Goal: Register for event/course

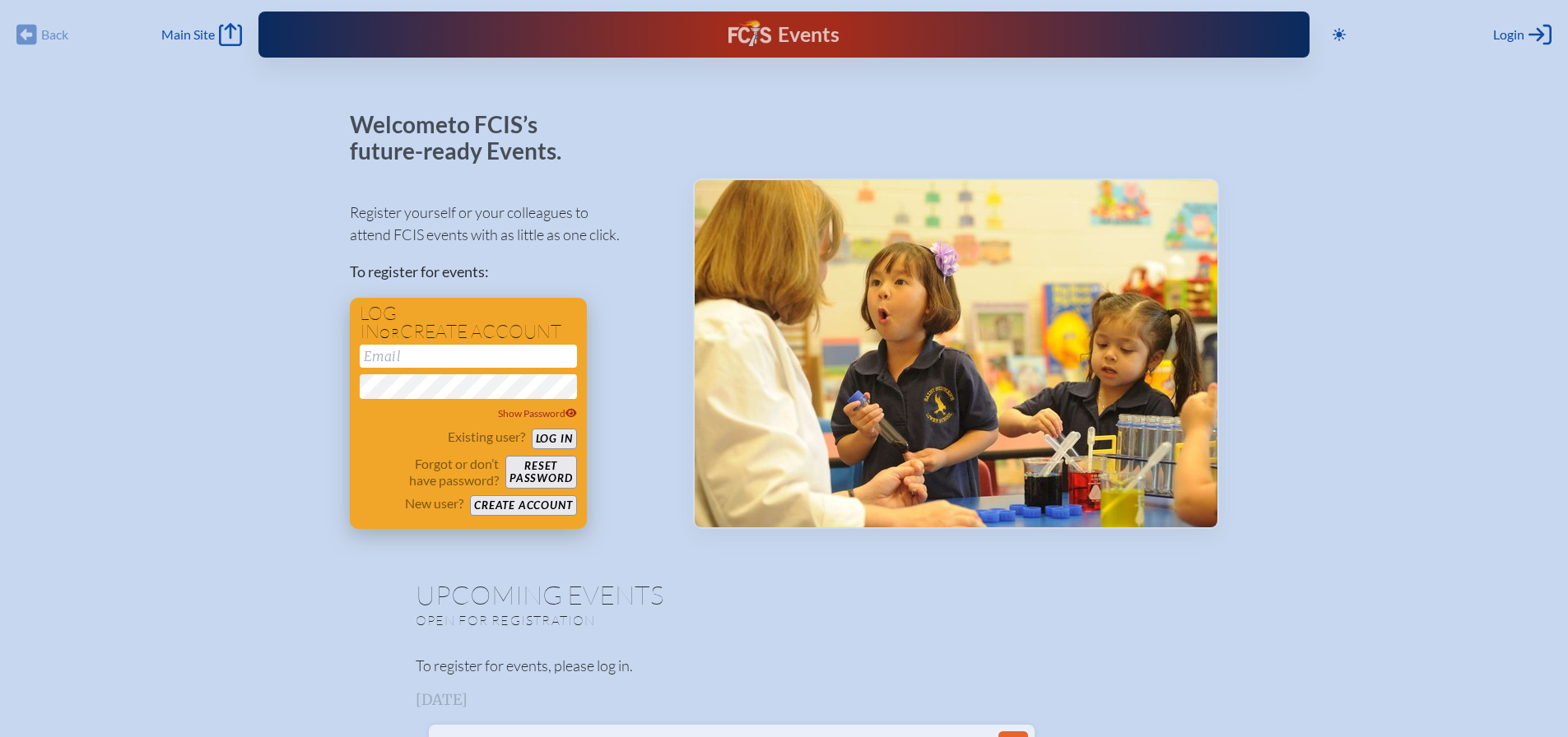
type input "[EMAIL_ADDRESS][DOMAIN_NAME]"
click at [561, 436] on button "Log in" at bounding box center [555, 438] width 46 height 21
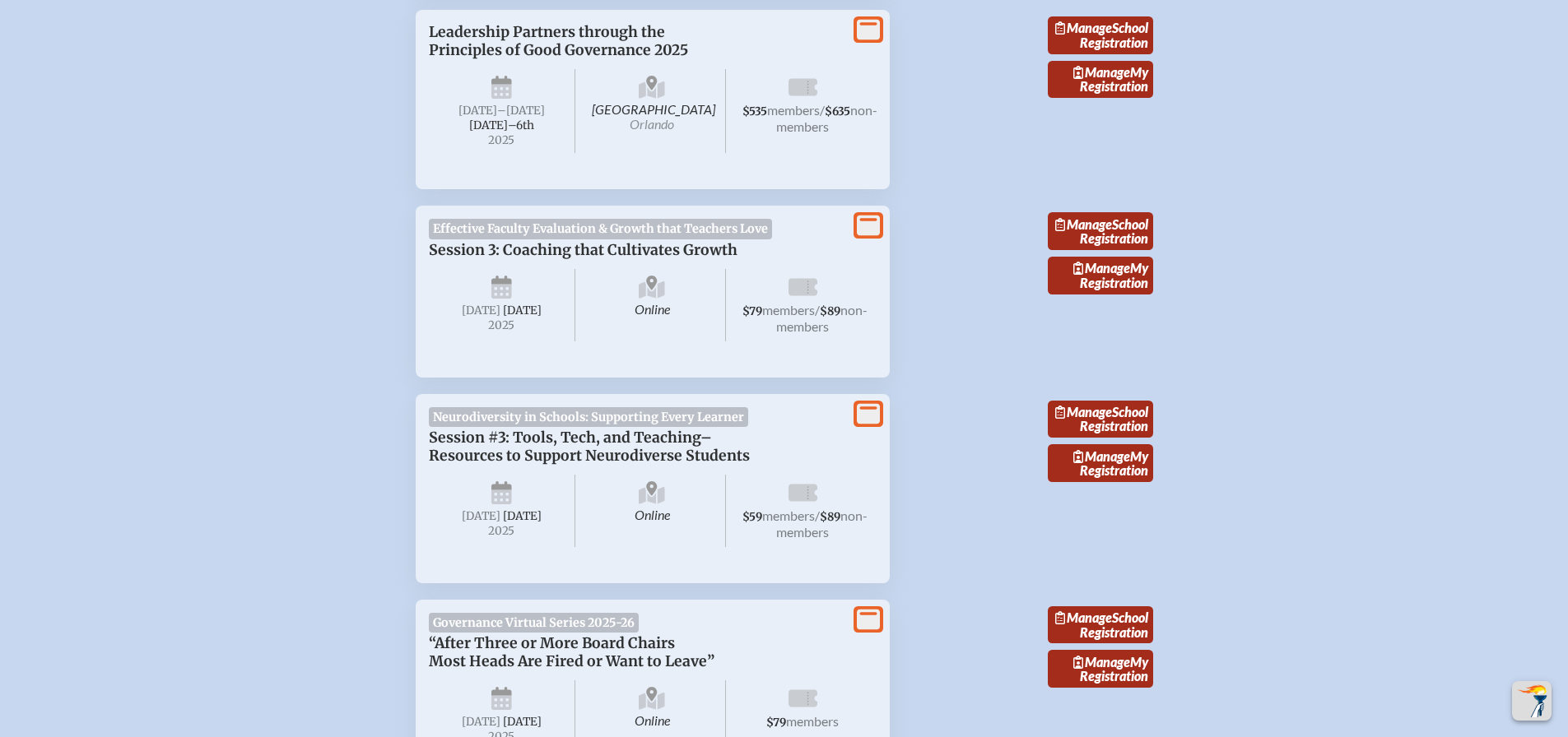
scroll to position [1974, 0]
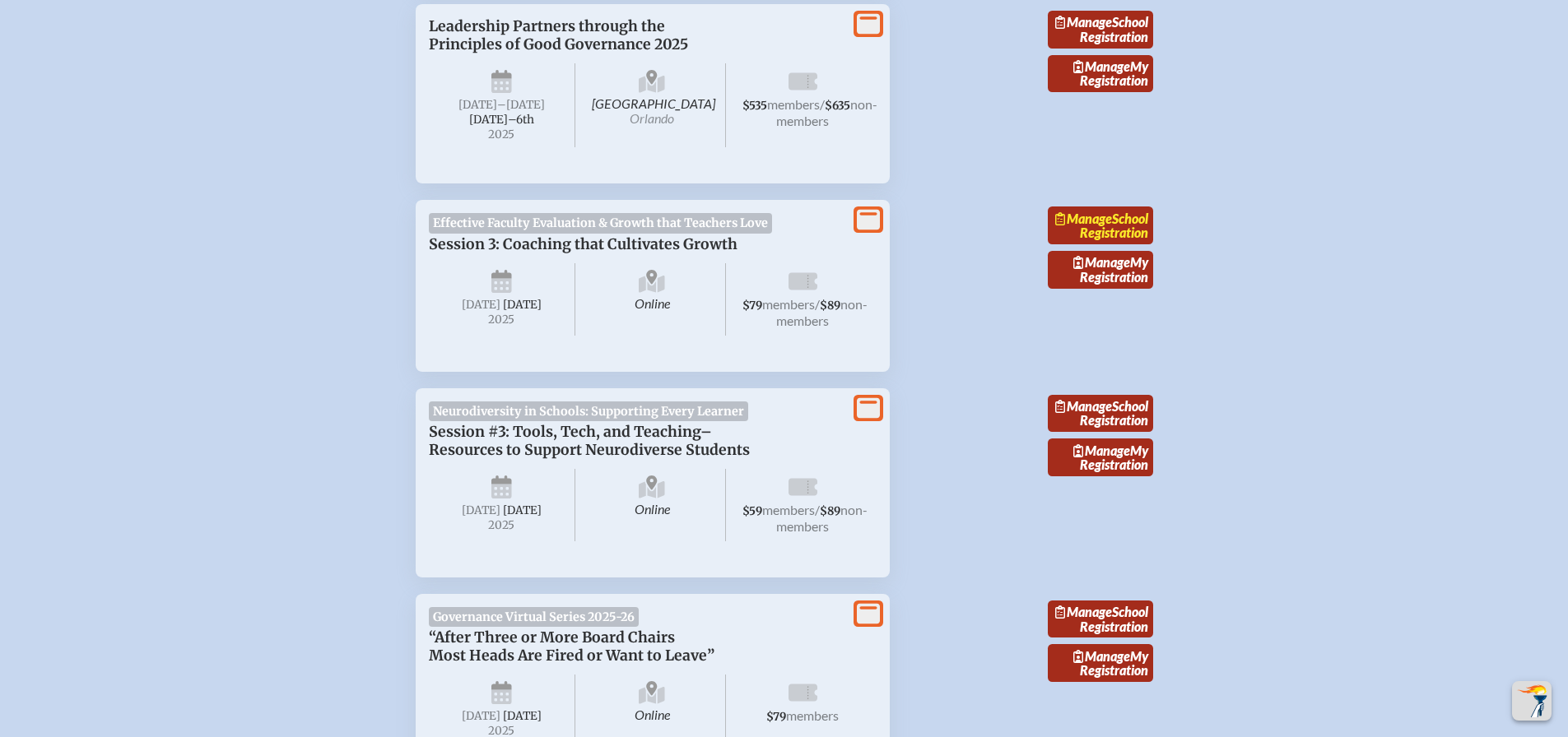
click at [1112, 226] on span "Manage" at bounding box center [1084, 218] width 57 height 16
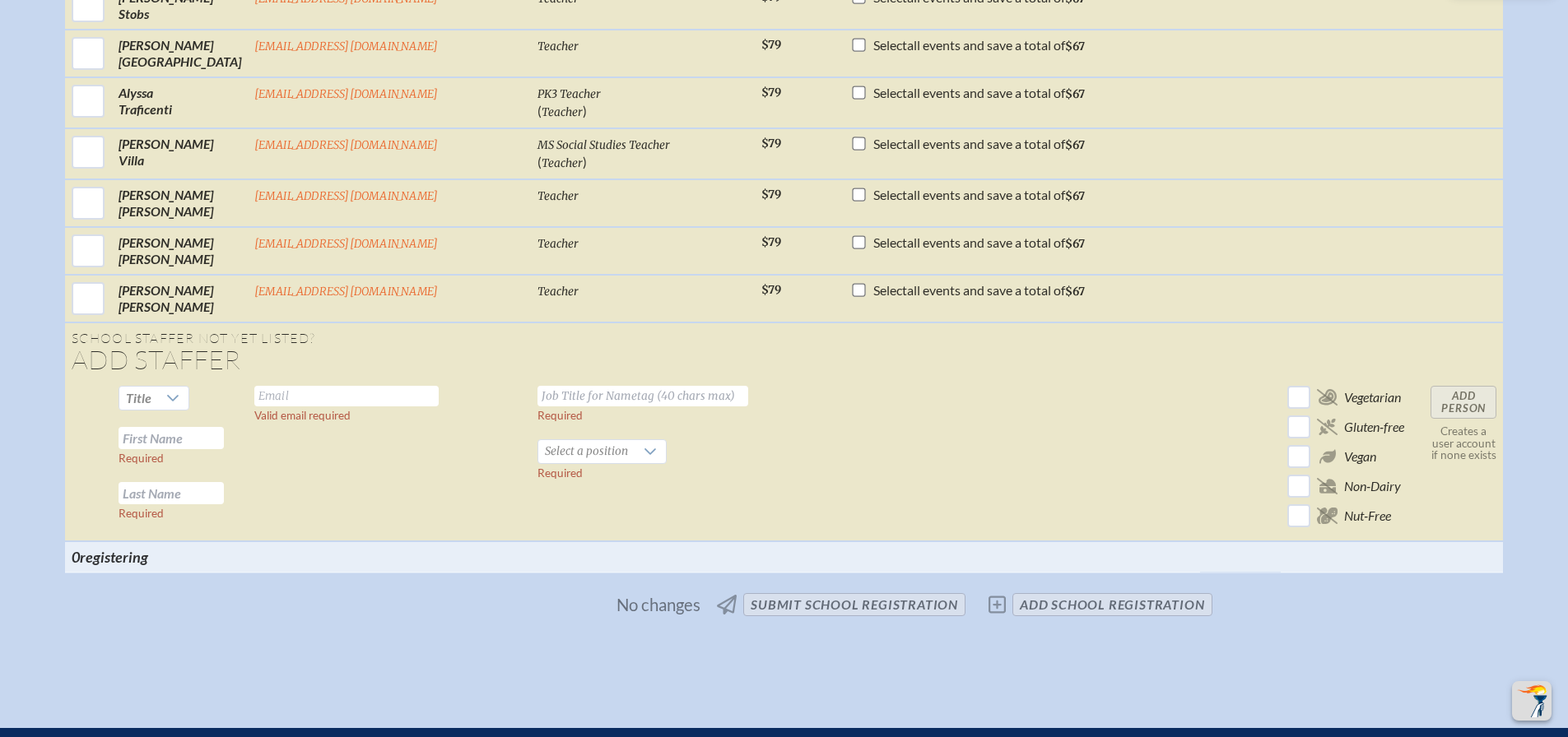
scroll to position [3867, 0]
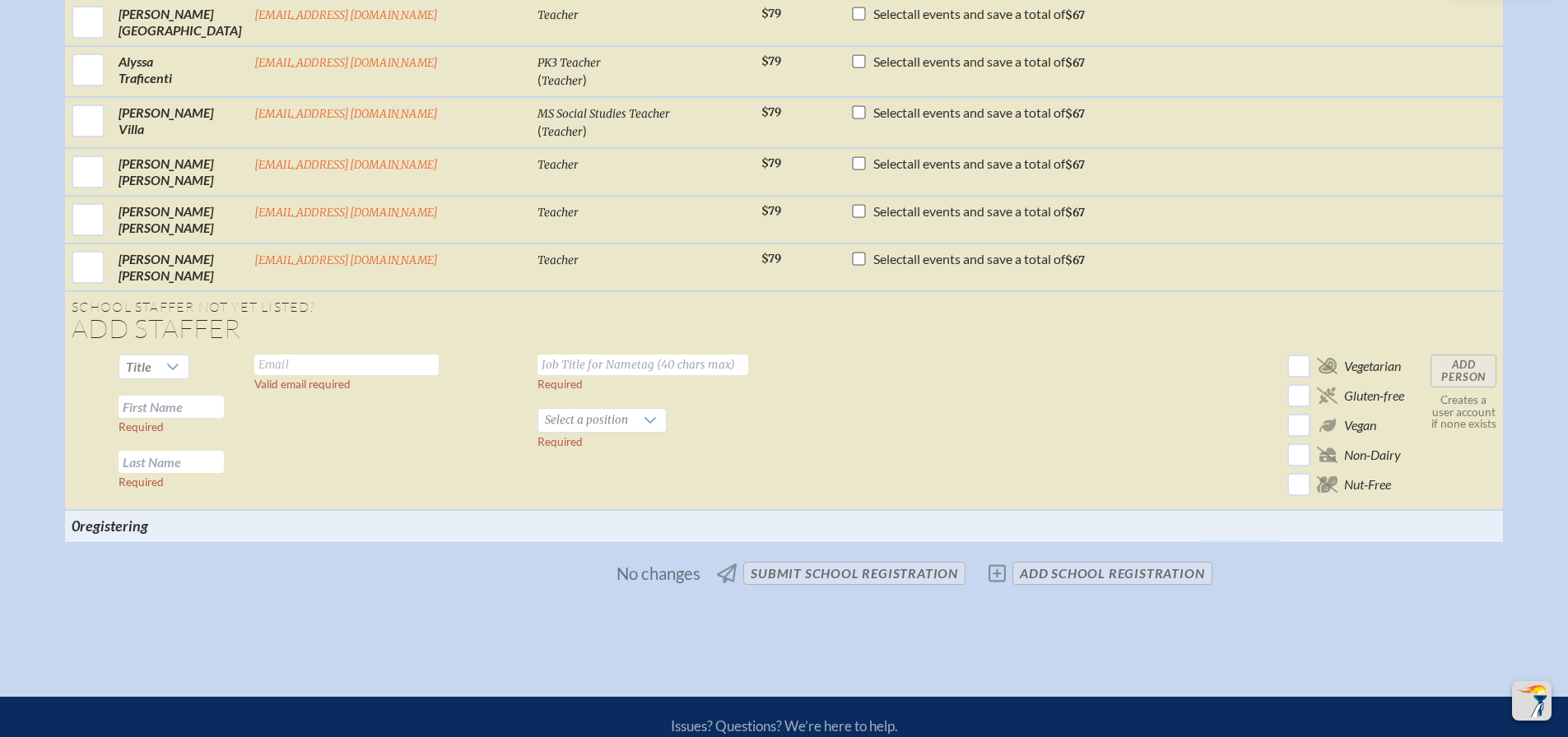
click at [354, 369] on input "text" at bounding box center [346, 364] width 185 height 21
type input "[EMAIL_ADDRESS][DOMAIN_NAME]"
type input "MS Teacher"
click at [179, 365] on icon at bounding box center [174, 366] width 12 height 6
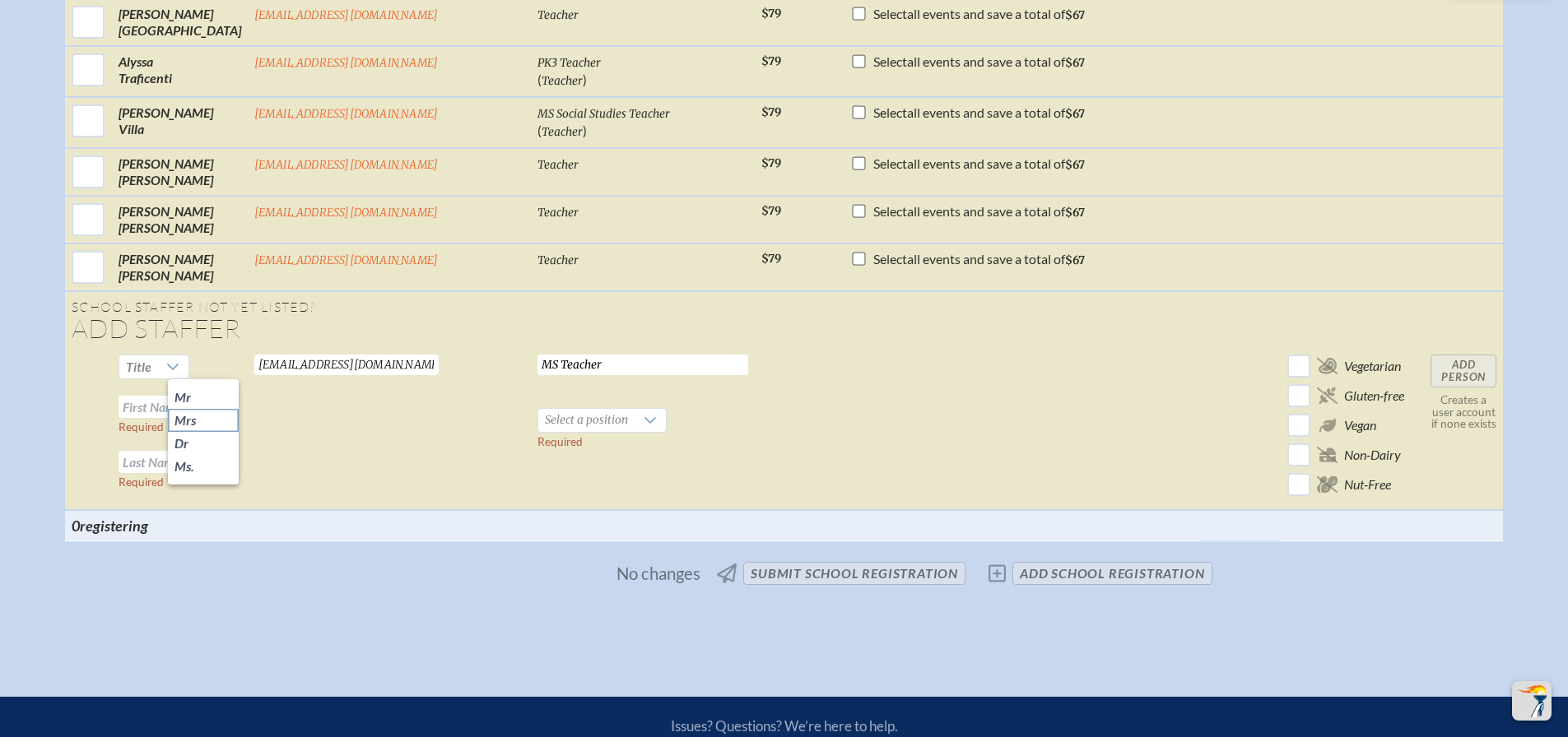
click at [211, 422] on li "Mrs" at bounding box center [203, 420] width 70 height 23
click at [185, 358] on div at bounding box center [169, 366] width 31 height 23
click at [196, 463] on li "Ms." at bounding box center [202, 466] width 68 height 23
click at [224, 417] on input "text" at bounding box center [171, 406] width 105 height 22
type input "Destinee"
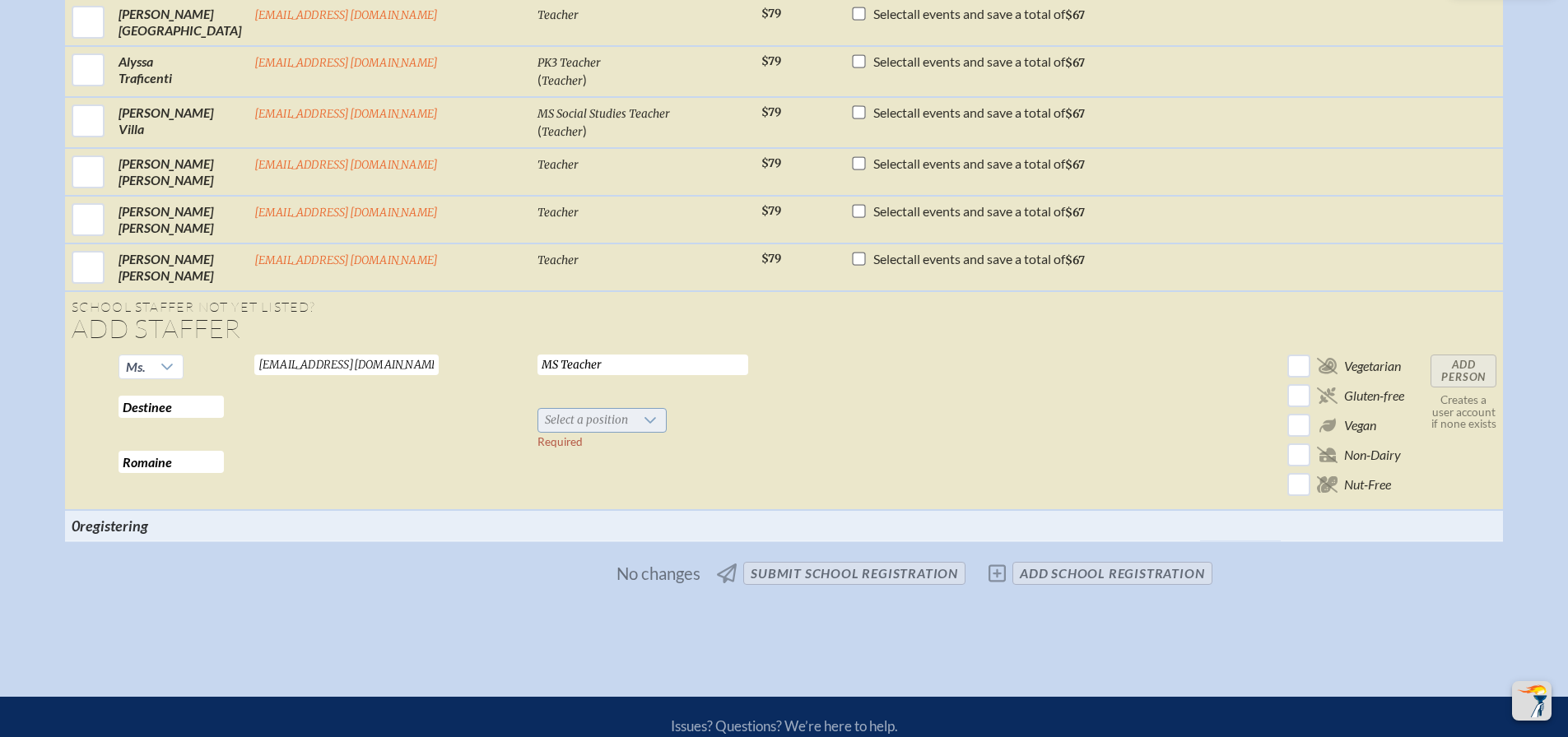
type input "Romaine"
click at [644, 420] on icon at bounding box center [650, 420] width 12 height 6
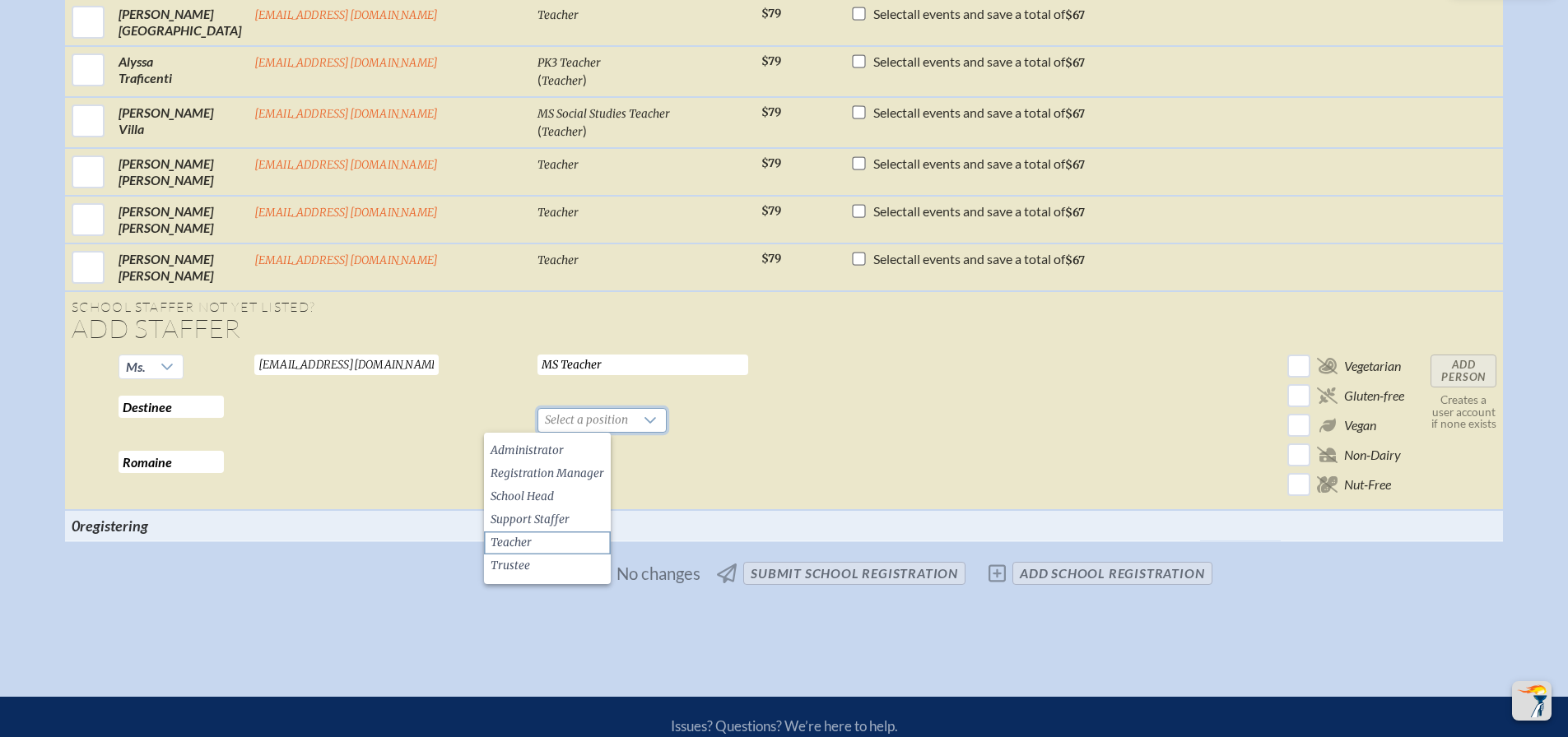
click at [555, 544] on li "Teacher" at bounding box center [547, 542] width 127 height 23
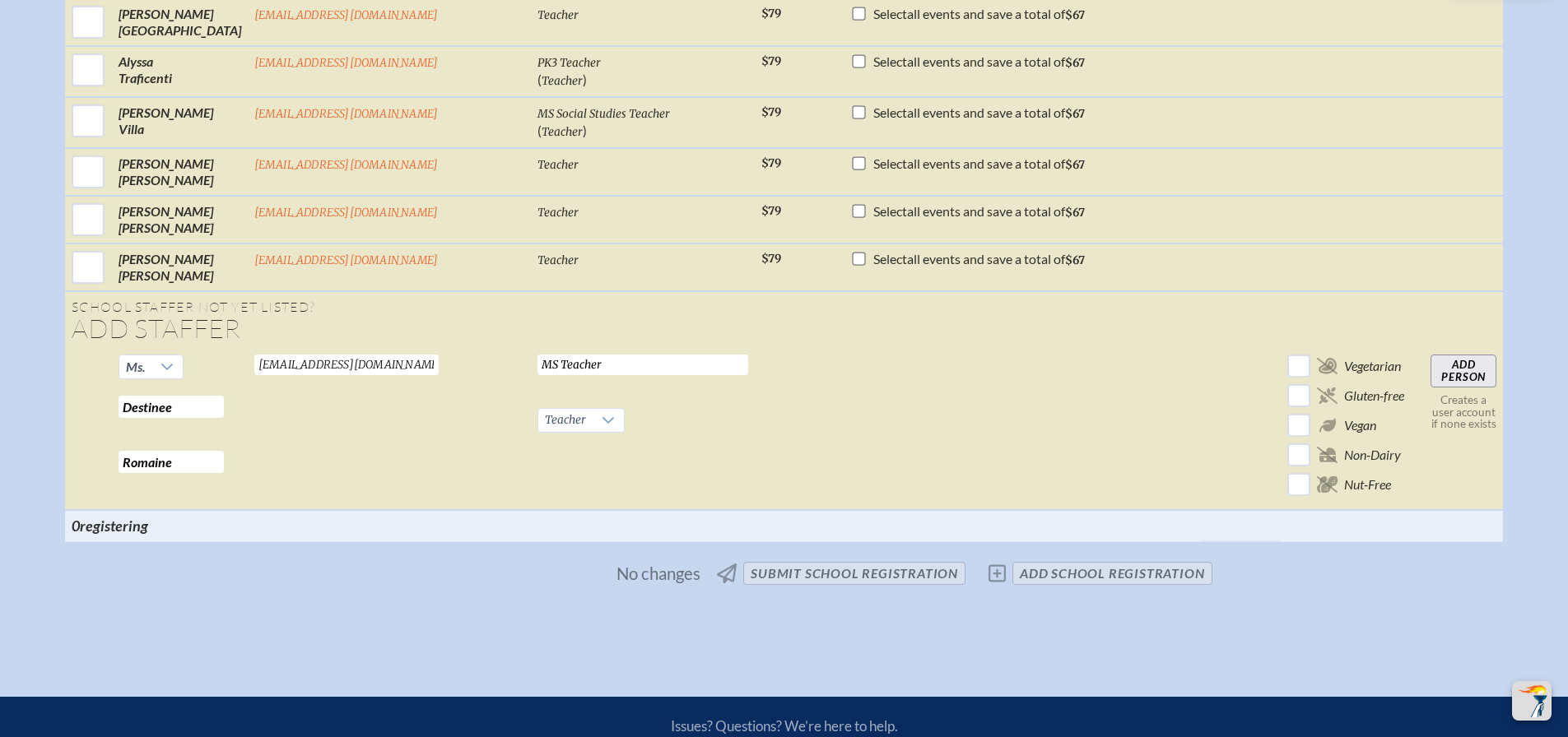
click at [440, 461] on td "dromain@cushmanschool.org Valid email required" at bounding box center [389, 428] width 283 height 162
click at [1431, 370] on input "Add Person" at bounding box center [1464, 371] width 66 height 33
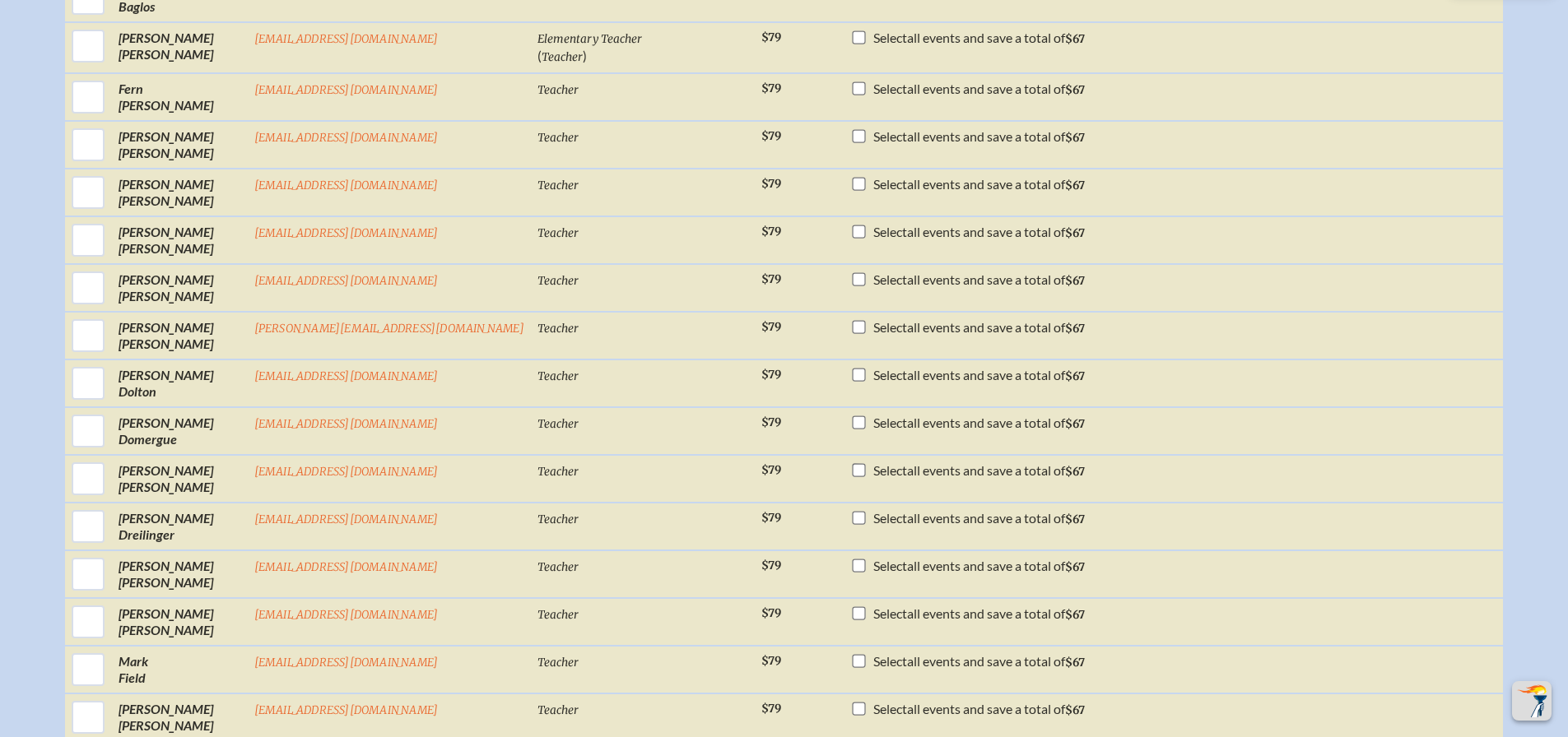
scroll to position [576, 0]
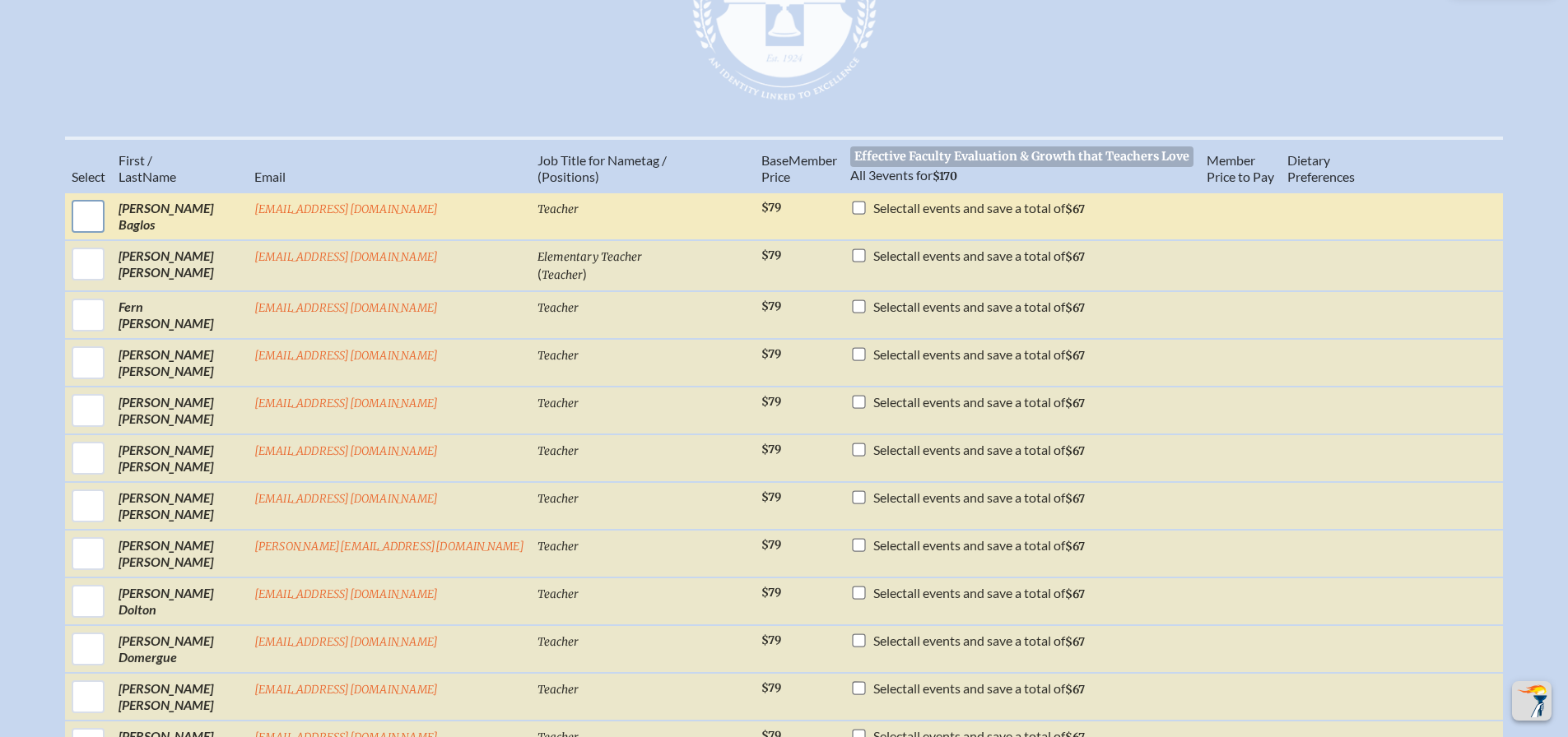
click at [109, 212] on input "checkbox" at bounding box center [88, 216] width 41 height 41
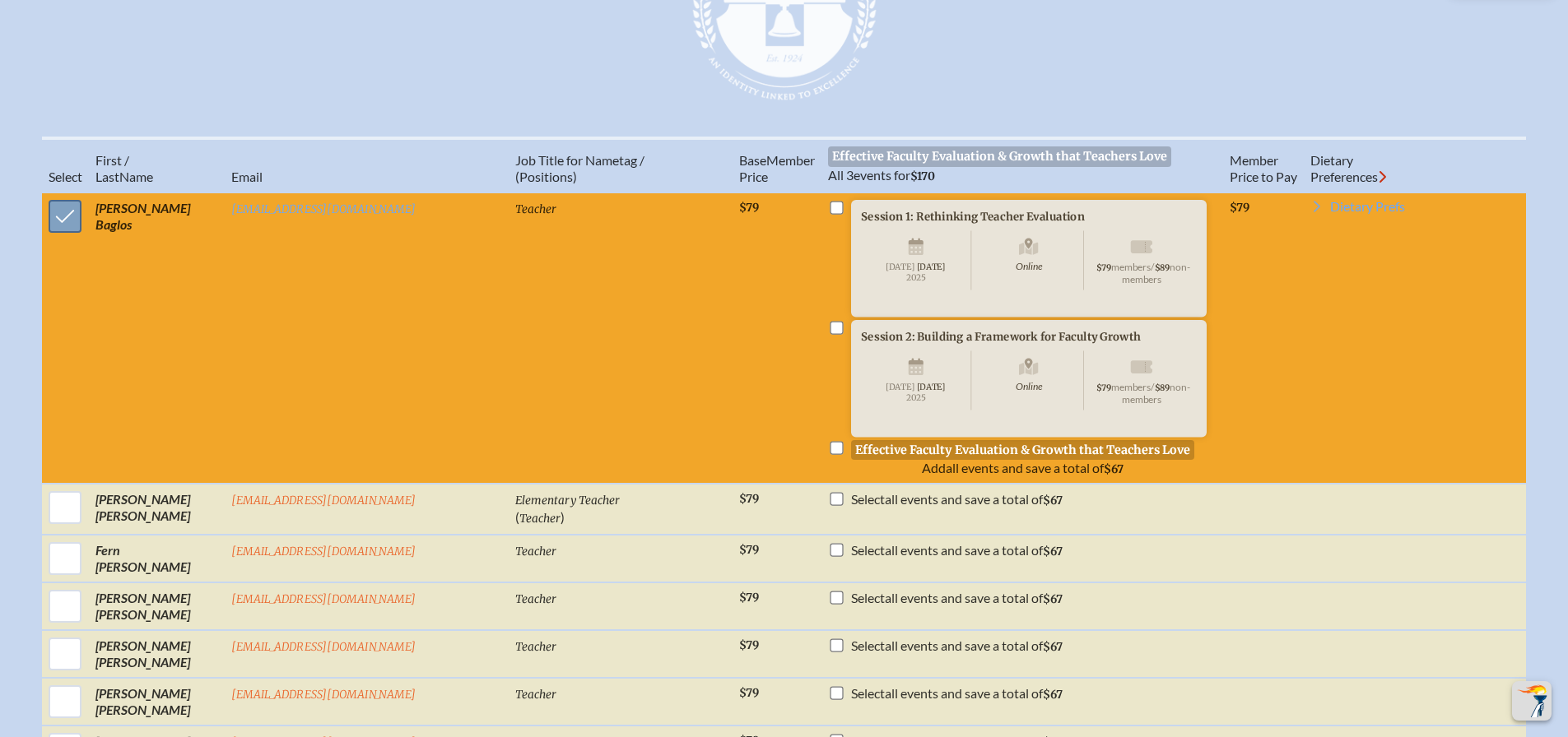
click at [86, 218] on input "checkbox" at bounding box center [65, 216] width 41 height 41
checkbox input "false"
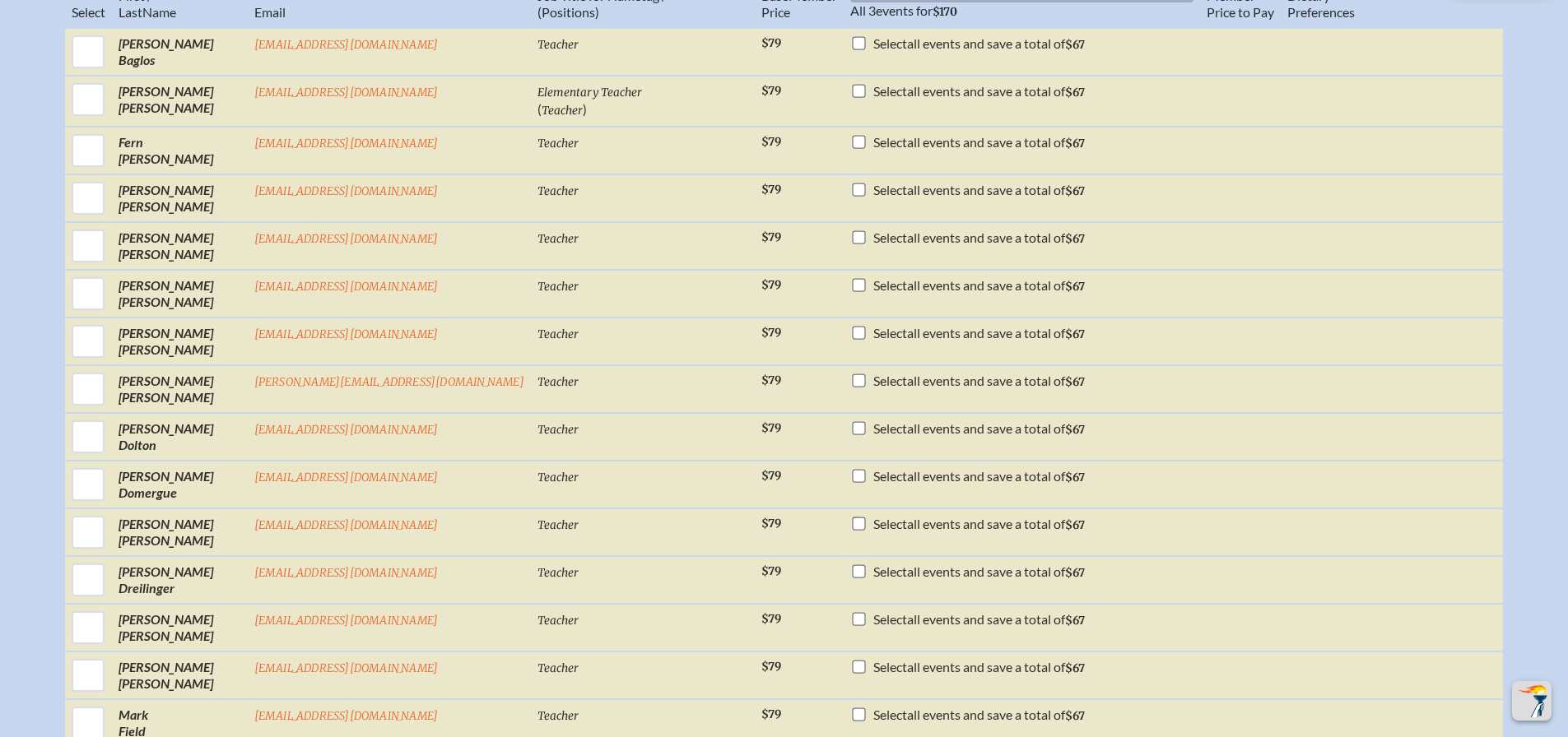
scroll to position [658, 0]
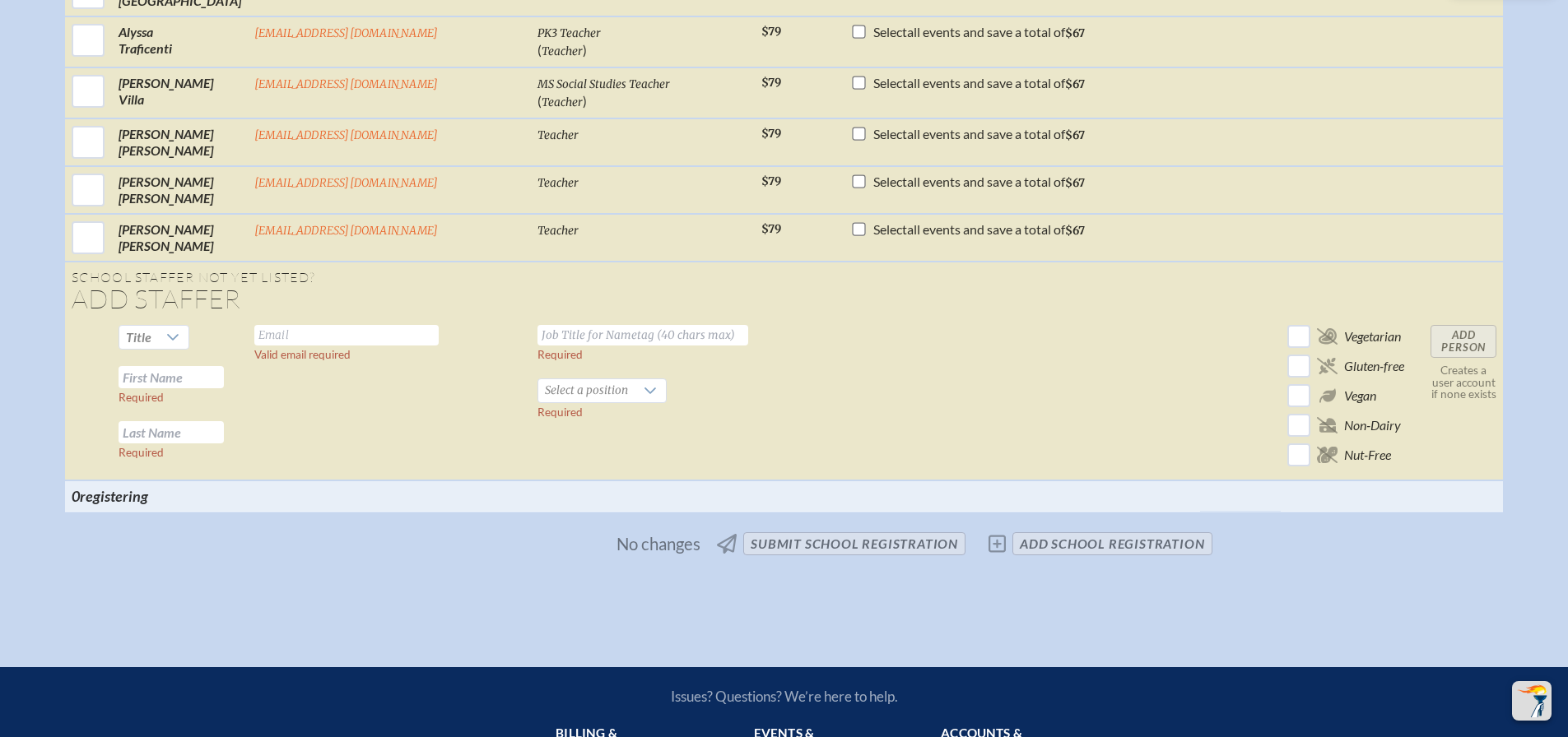
scroll to position [3949, 0]
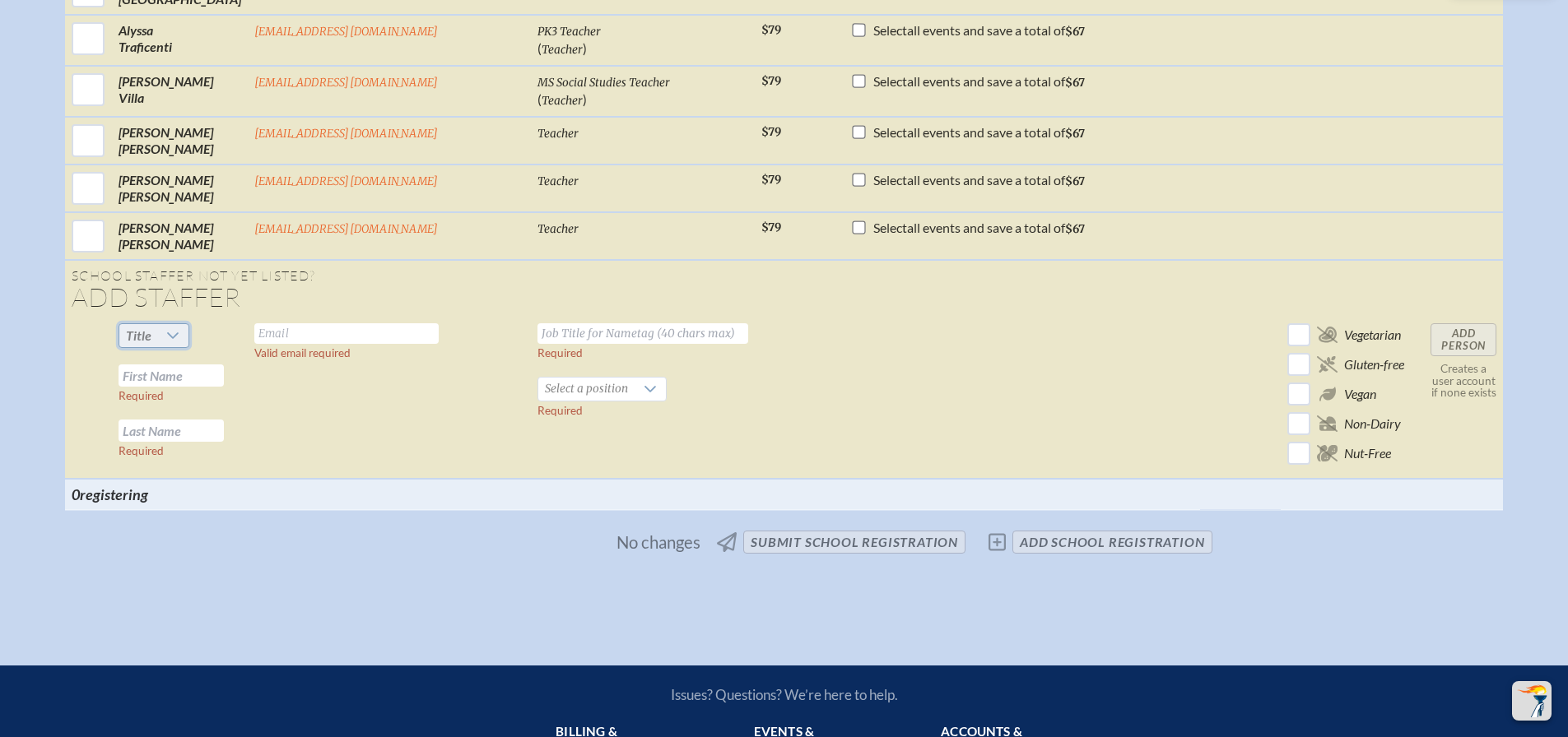
click at [158, 337] on span "Title" at bounding box center [139, 335] width 38 height 23
click at [196, 441] on li "Ms." at bounding box center [203, 435] width 70 height 23
click at [365, 334] on input "text" at bounding box center [346, 333] width 185 height 21
type input "[EMAIL_ADDRESS][DOMAIN_NAME]"
click at [579, 335] on input "text" at bounding box center [642, 333] width 211 height 21
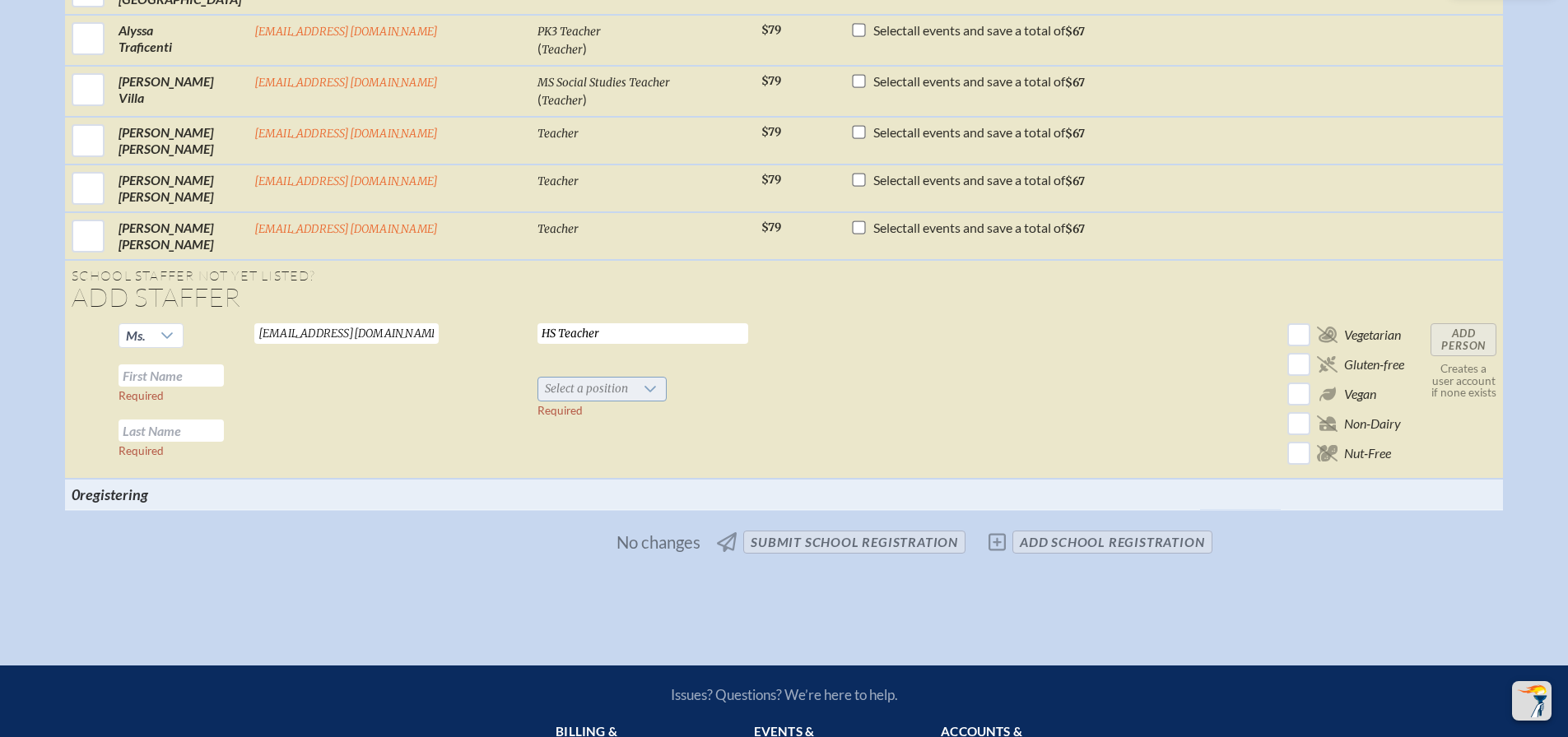
type input "HS Teacher"
click at [563, 380] on span "Select a position" at bounding box center [586, 389] width 96 height 23
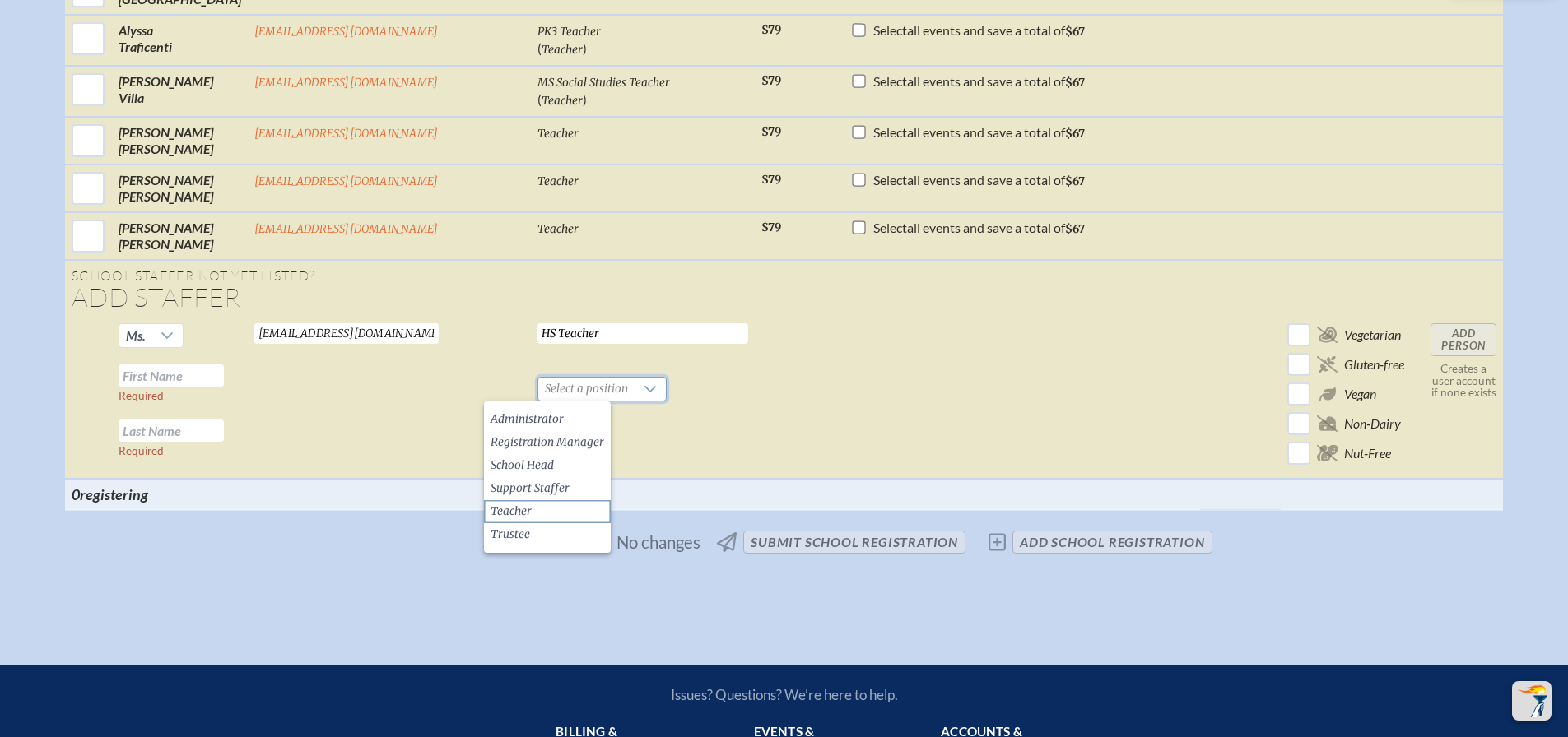
click at [527, 517] on span "Teacher" at bounding box center [511, 511] width 41 height 16
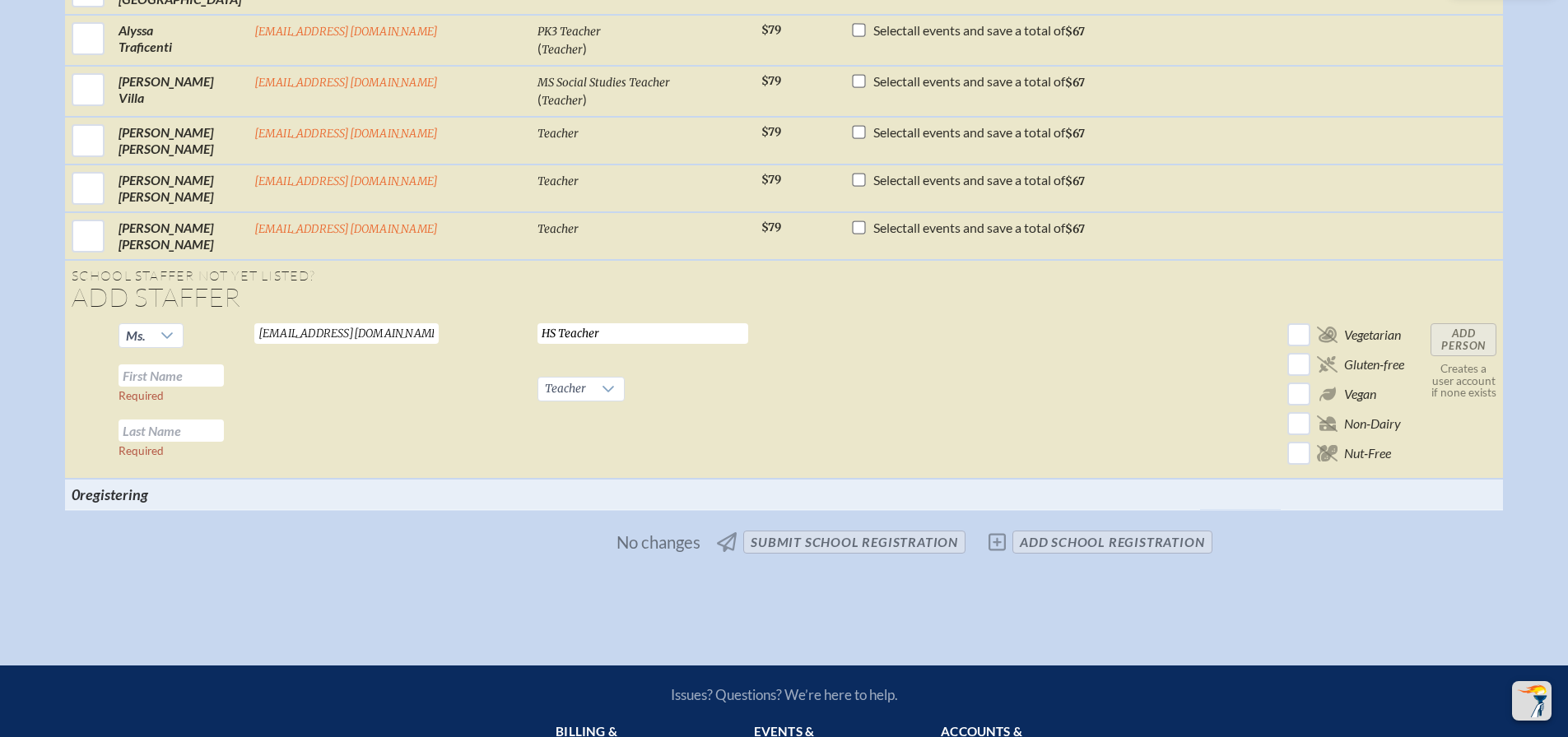
click at [224, 380] on input "text" at bounding box center [171, 375] width 105 height 22
type input "[PERSON_NAME]"
click at [1432, 337] on input "Add Person" at bounding box center [1464, 340] width 66 height 33
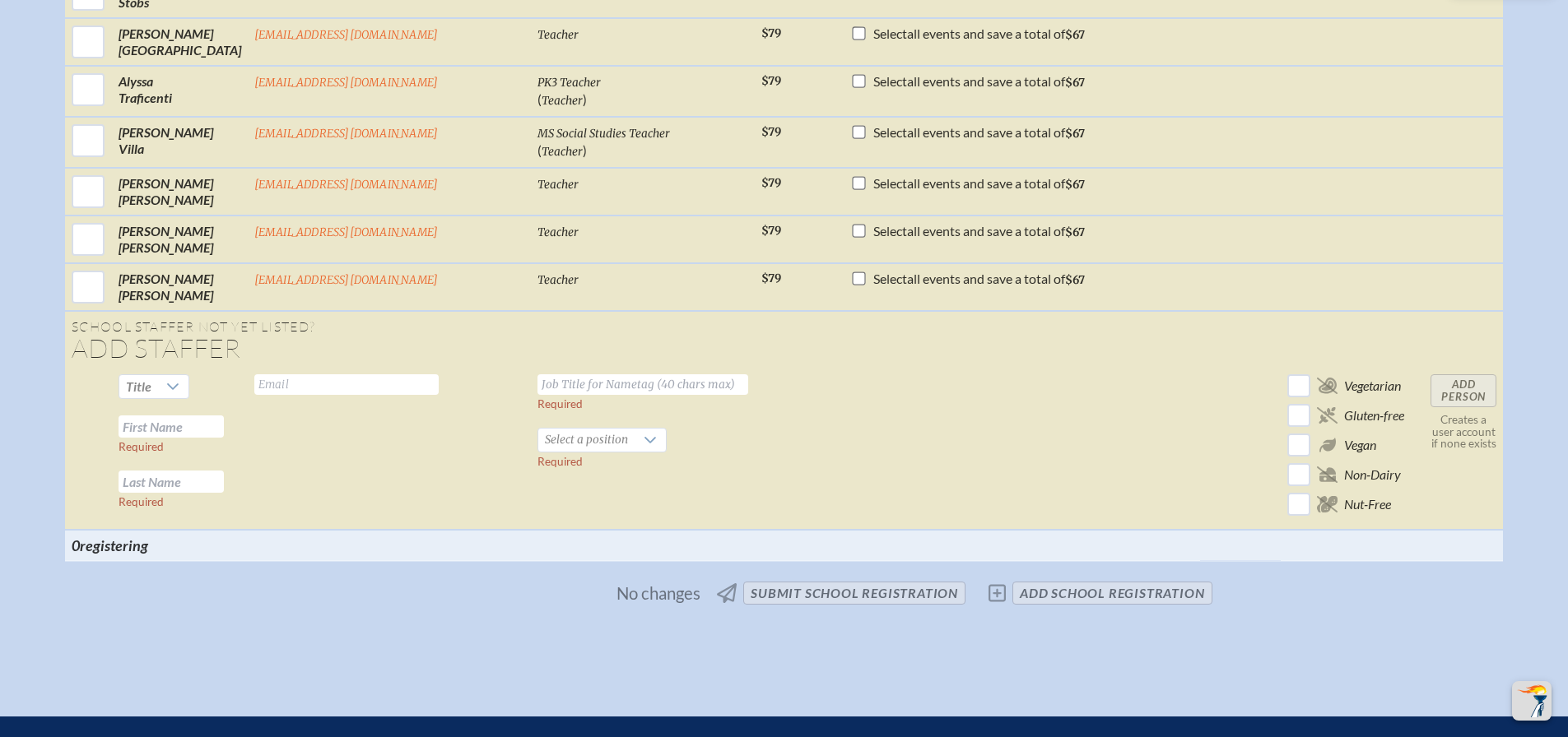
scroll to position [3953, 0]
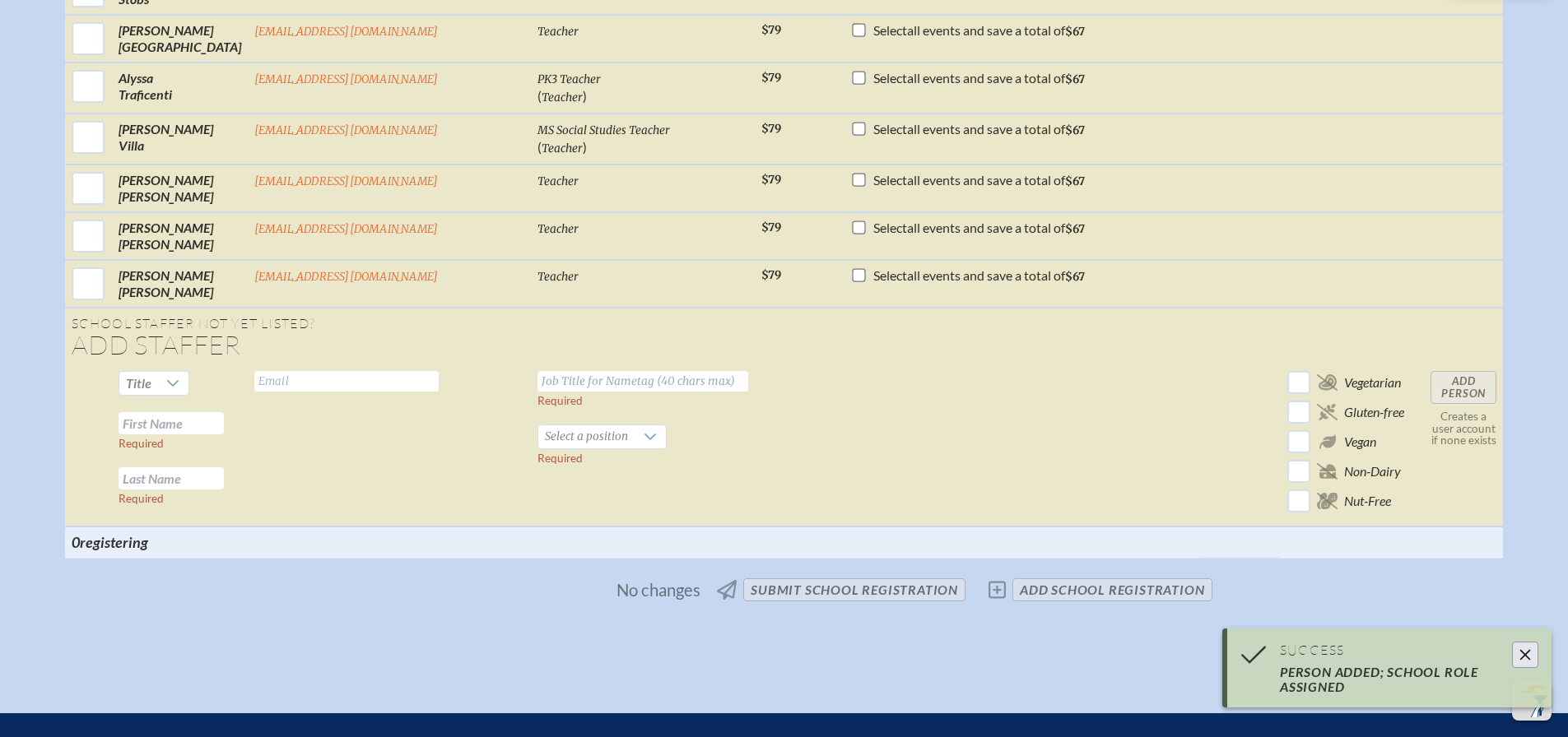
click at [337, 383] on input "text" at bounding box center [346, 381] width 185 height 21
click at [158, 387] on span "Title" at bounding box center [139, 383] width 38 height 23
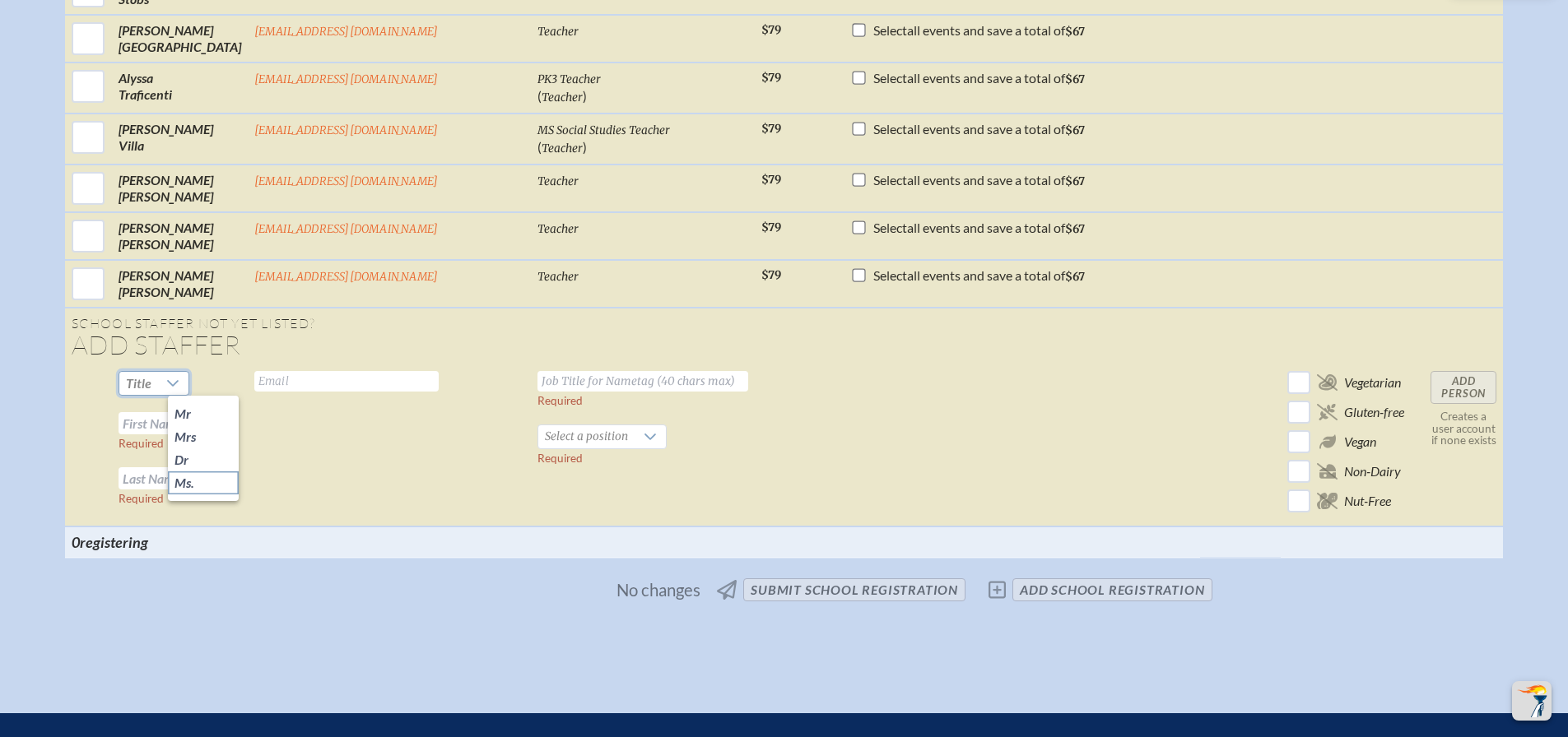
click at [186, 484] on span "Ms." at bounding box center [185, 483] width 20 height 16
click at [332, 391] on td "Valid email required" at bounding box center [389, 445] width 283 height 162
click at [336, 386] on input "text" at bounding box center [346, 381] width 185 height 21
type input "[EMAIL_ADDRESS][DOMAIN_NAME]"
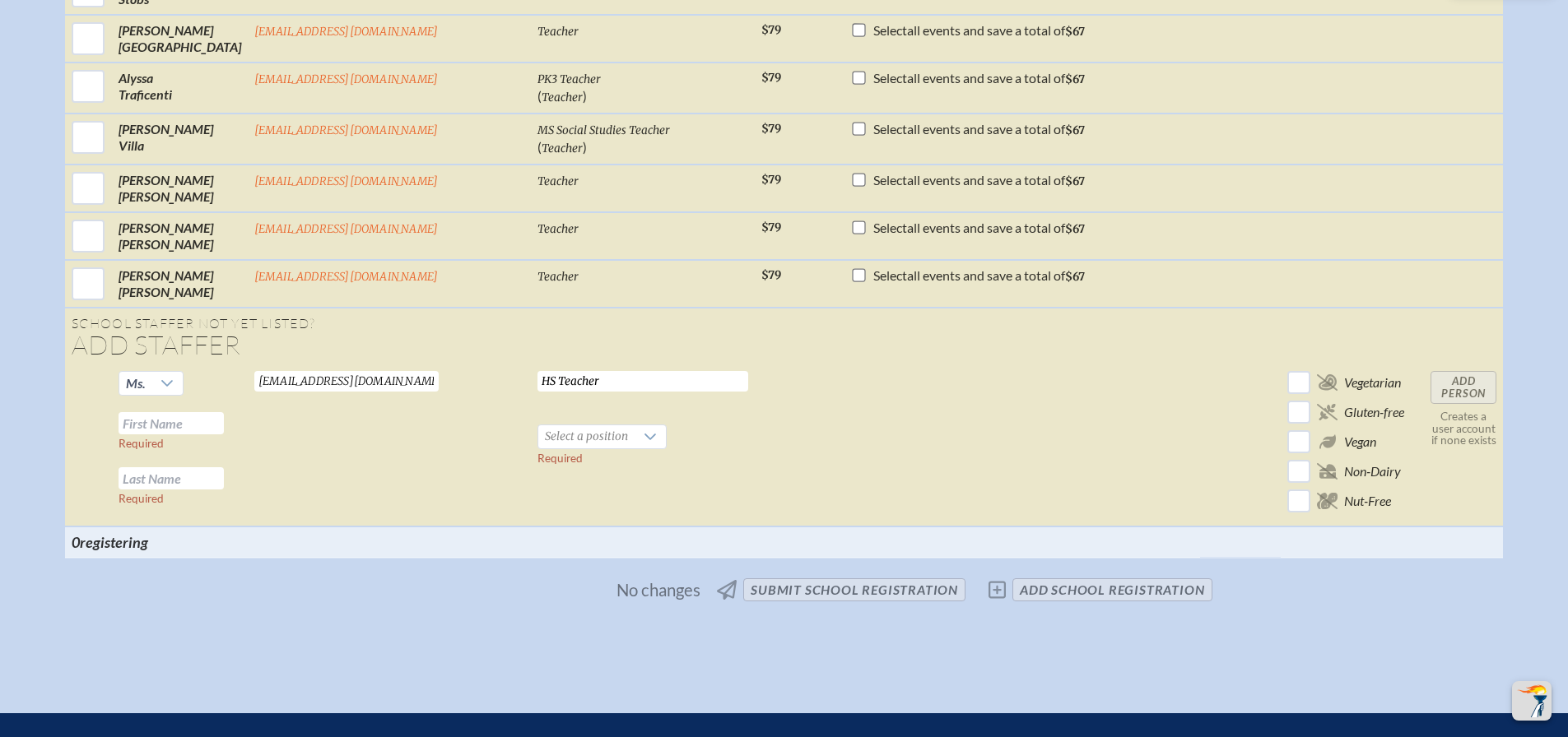
type input "HS Teacher"
click at [224, 409] on td "Ms. Required Required" at bounding box center [180, 445] width 136 height 162
click at [218, 421] on input "text" at bounding box center [171, 423] width 105 height 22
type input "[PERSON_NAME]"
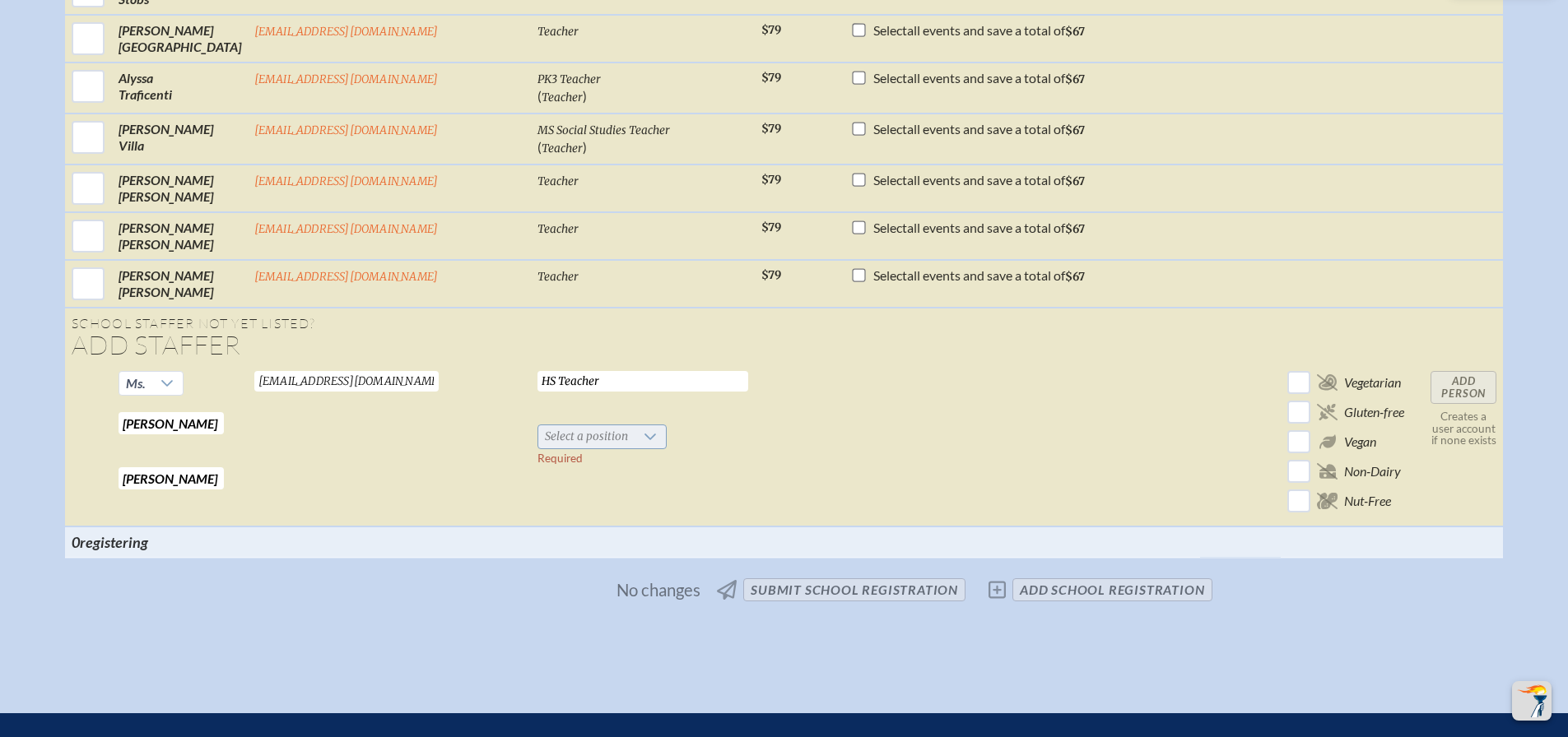
click at [575, 441] on span "Select a position" at bounding box center [586, 437] width 96 height 23
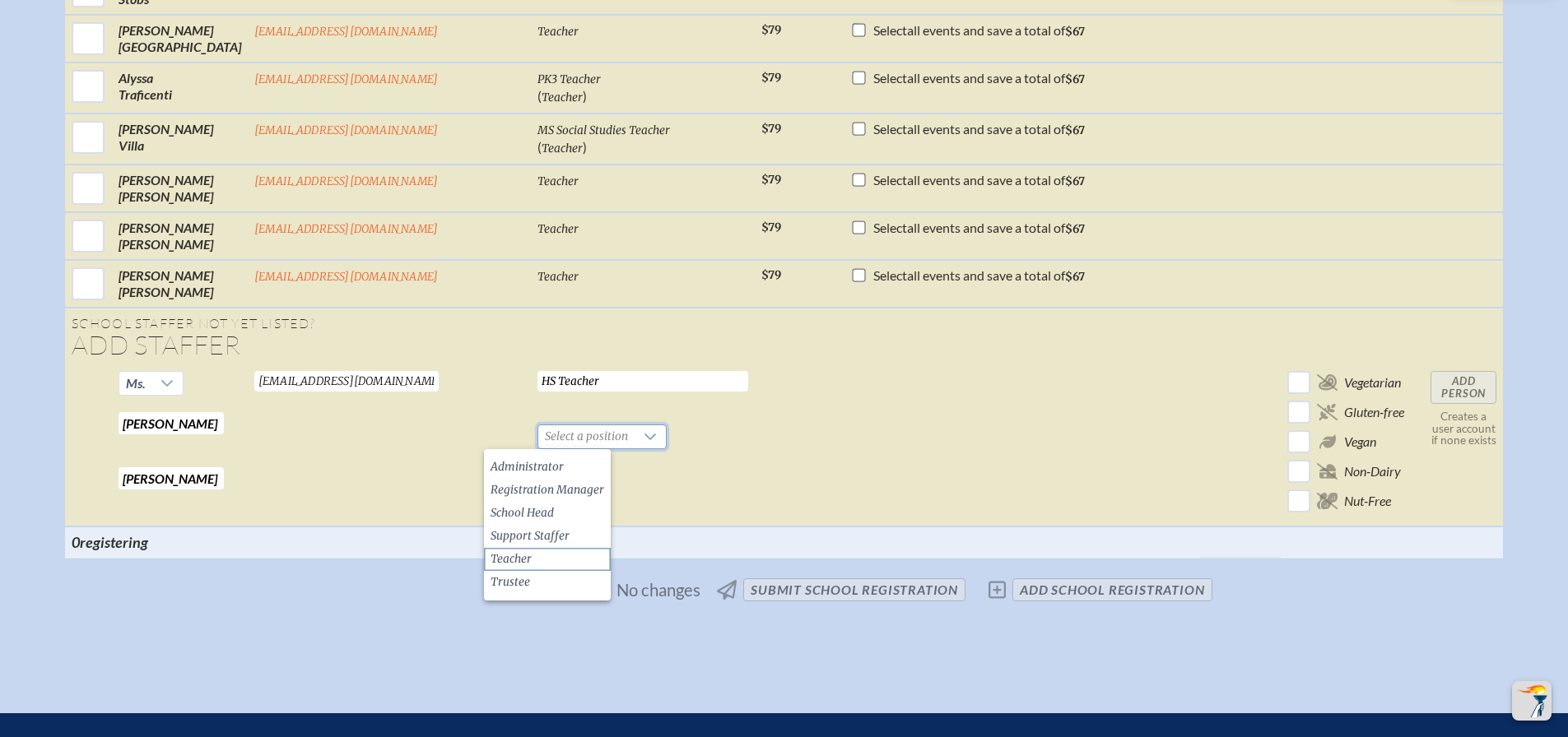
click at [524, 555] on span "Teacher" at bounding box center [511, 560] width 41 height 16
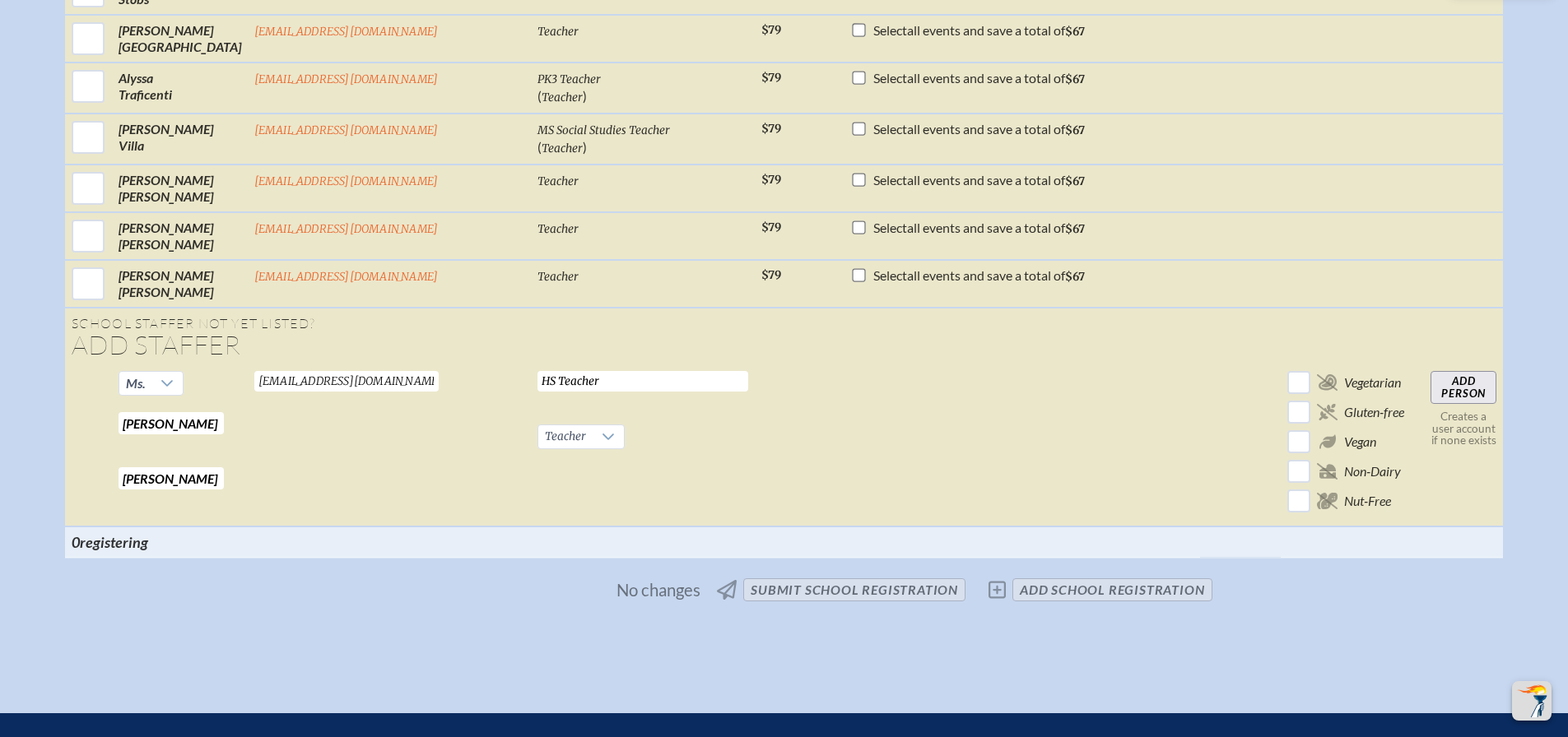
click at [755, 493] on td at bounding box center [799, 445] width 89 height 162
click at [1431, 387] on input "Add Person" at bounding box center [1464, 387] width 66 height 33
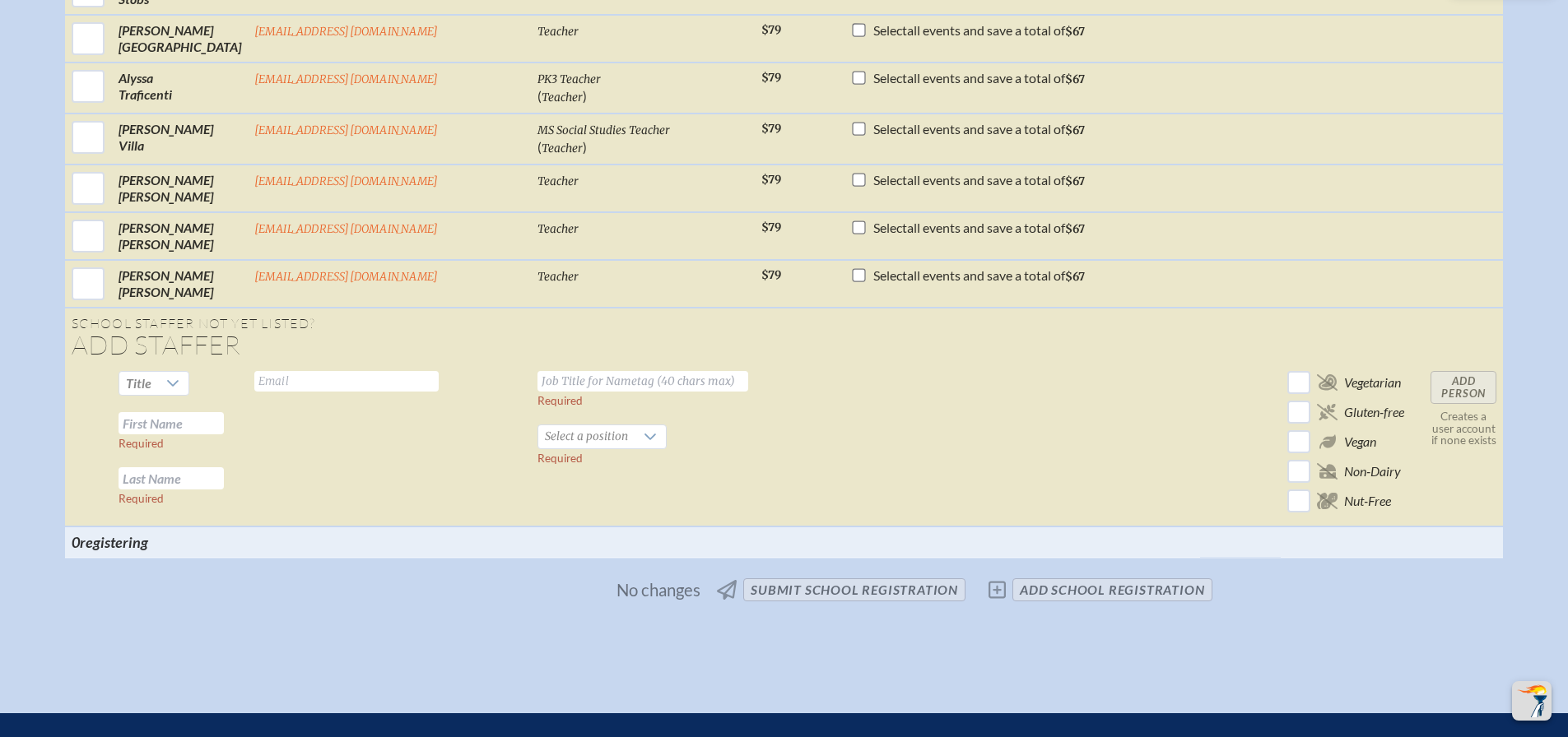
click at [359, 386] on input "text" at bounding box center [346, 381] width 185 height 21
type input "[EMAIL_ADDRESS][DOMAIN_NAME]"
click at [554, 378] on input "text" at bounding box center [642, 381] width 211 height 21
type input "Diversity, Inclusion, & Belonging Coordinator"
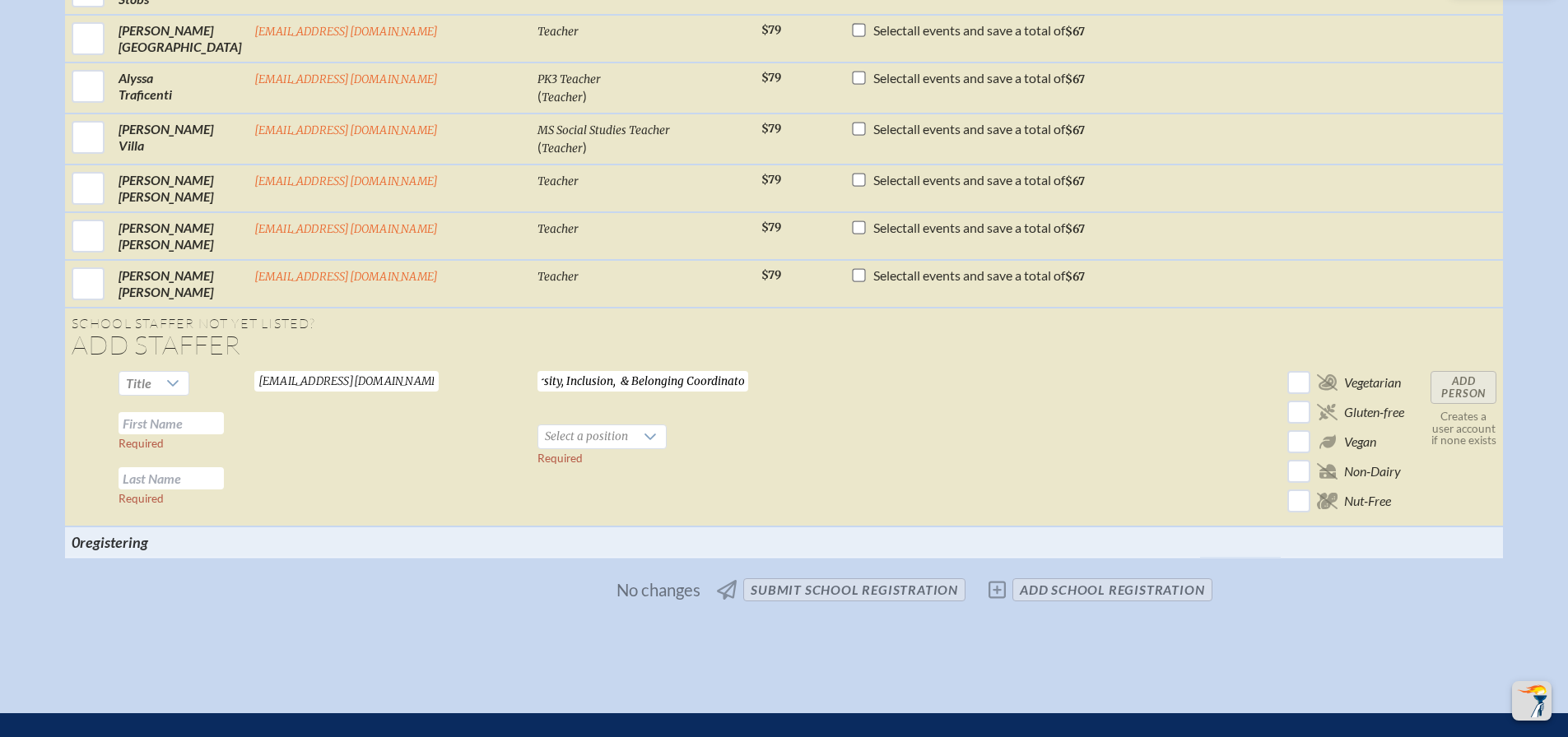
scroll to position [0, 0]
click at [224, 429] on input "text" at bounding box center [171, 423] width 105 height 22
type input "[PERSON_NAME]"
click at [226, 466] on td "Title Barry Required Required" at bounding box center [180, 445] width 136 height 162
click at [222, 479] on input "text" at bounding box center [171, 479] width 105 height 22
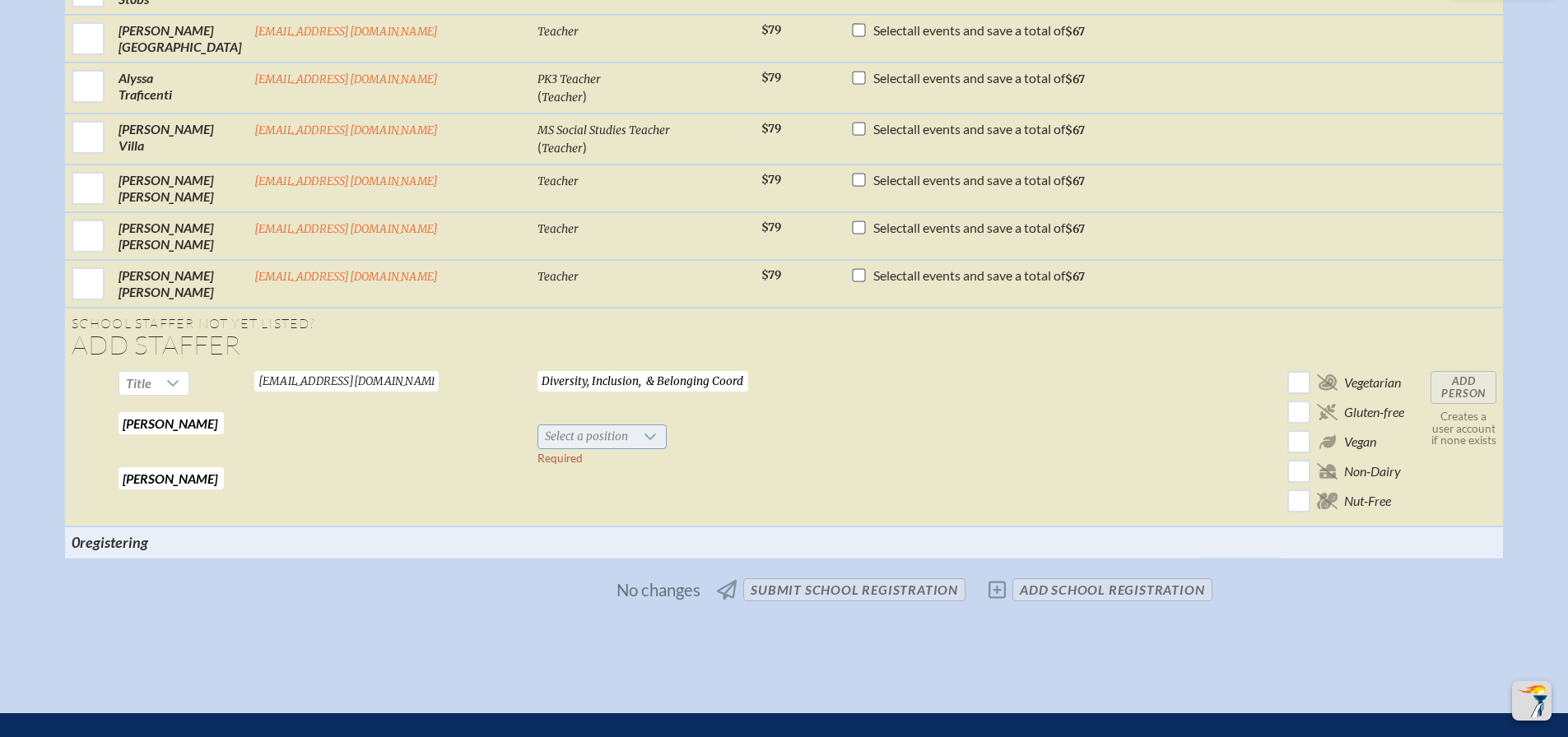
type input "[PERSON_NAME]"
click at [543, 441] on span "Select a position" at bounding box center [586, 437] width 96 height 23
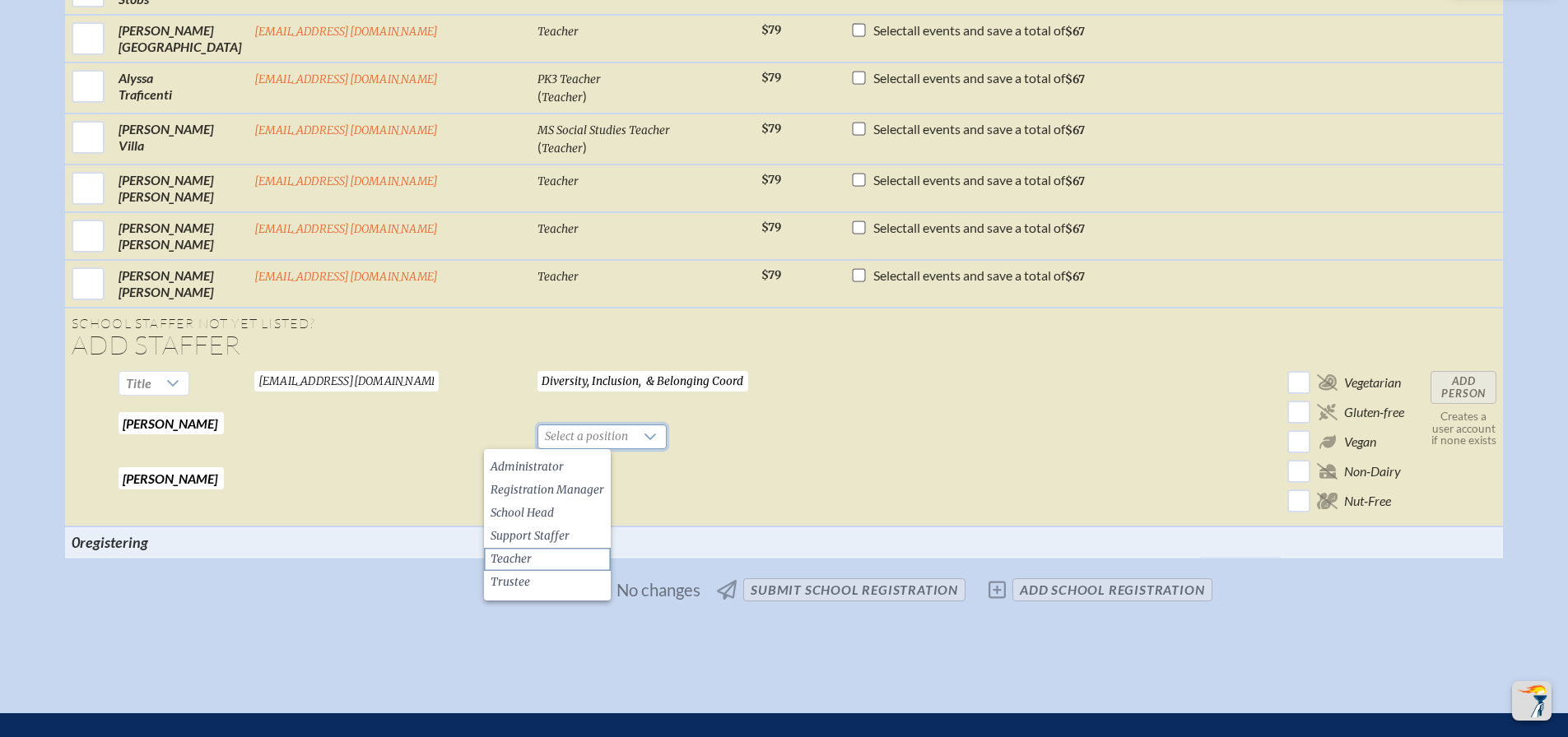
click at [512, 553] on span "Teacher" at bounding box center [511, 560] width 41 height 16
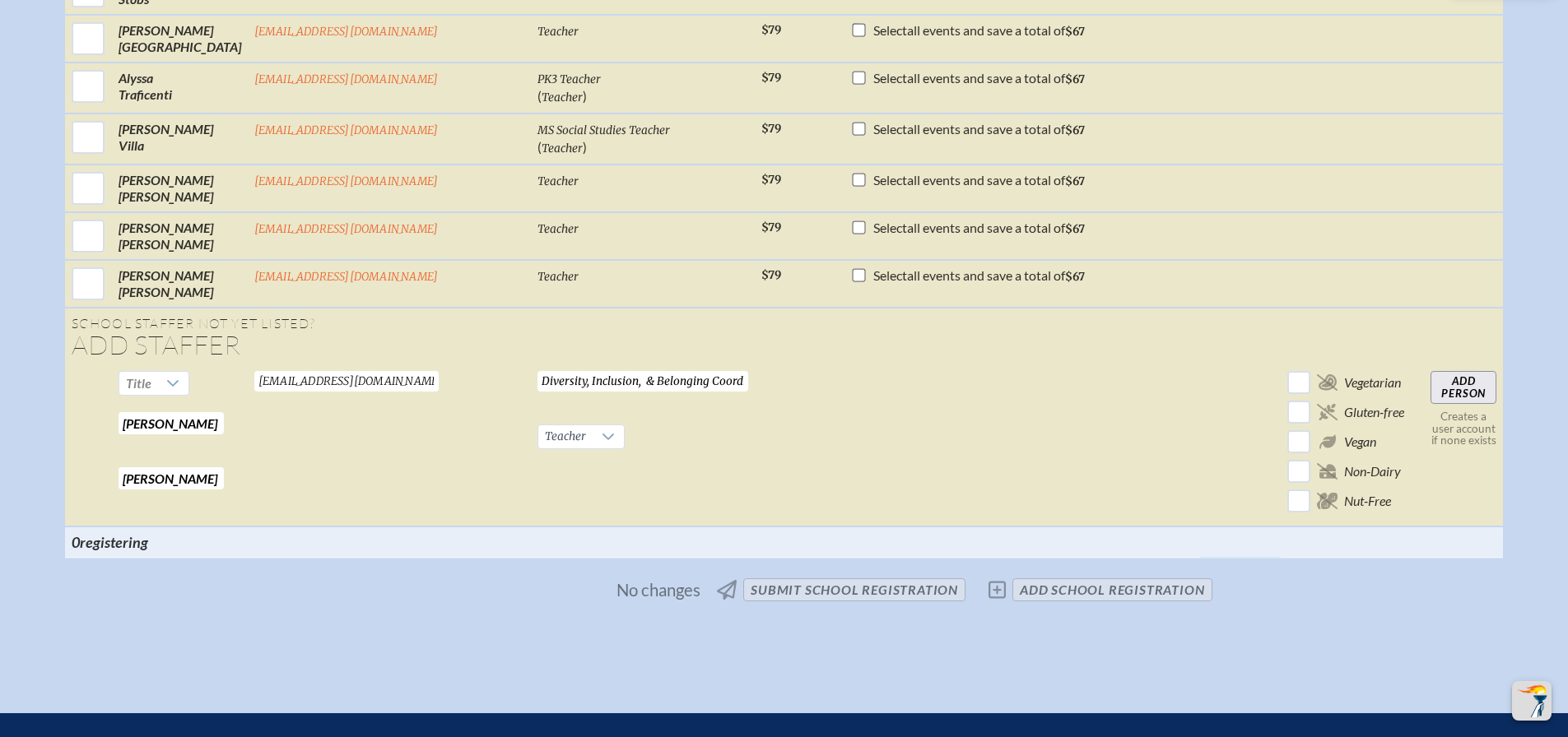
click at [628, 381] on input "Diversity, Inclusion, & Belonging Coordinator" at bounding box center [642, 381] width 211 height 21
click at [1433, 382] on input "Add Person" at bounding box center [1464, 387] width 66 height 33
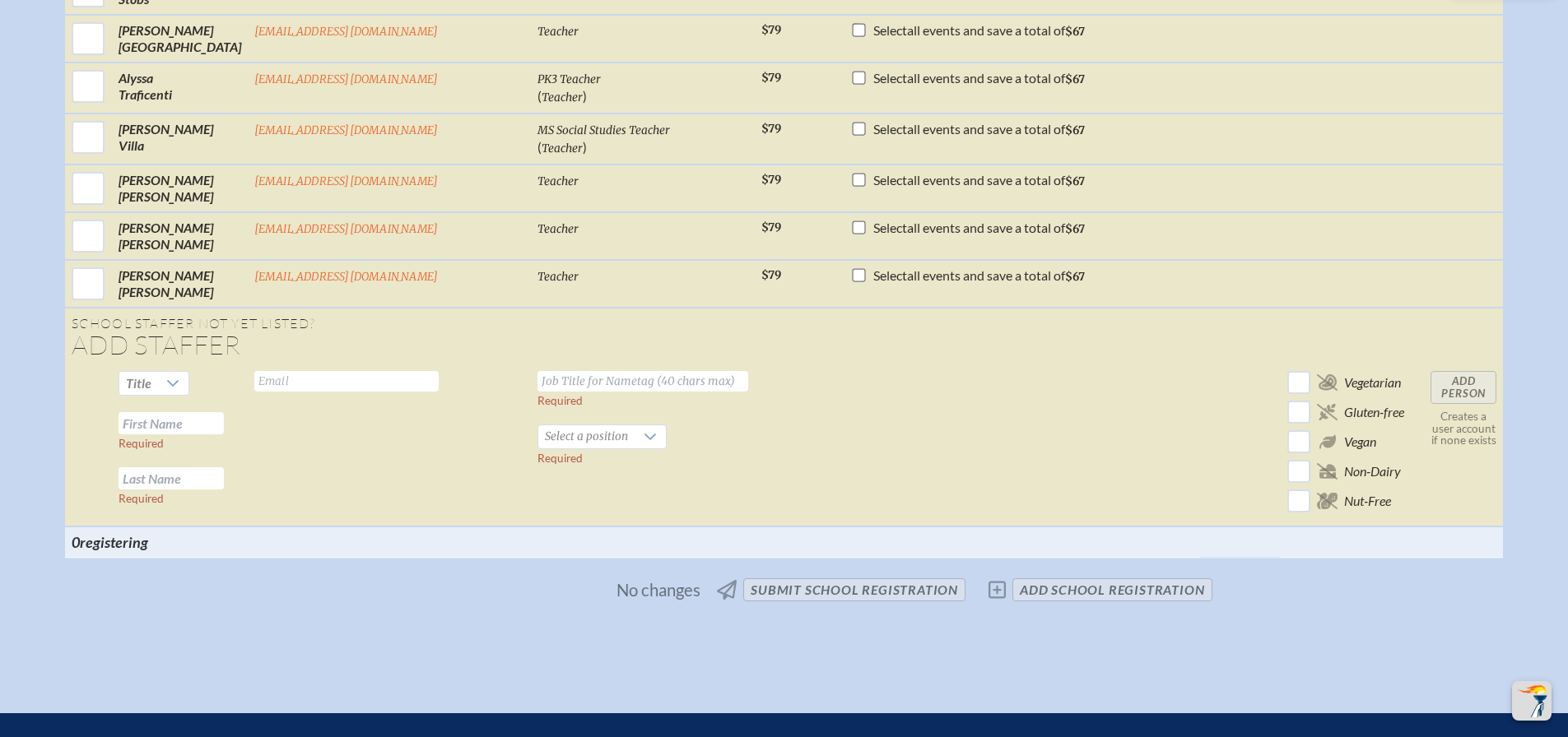
scroll to position [3956, 0]
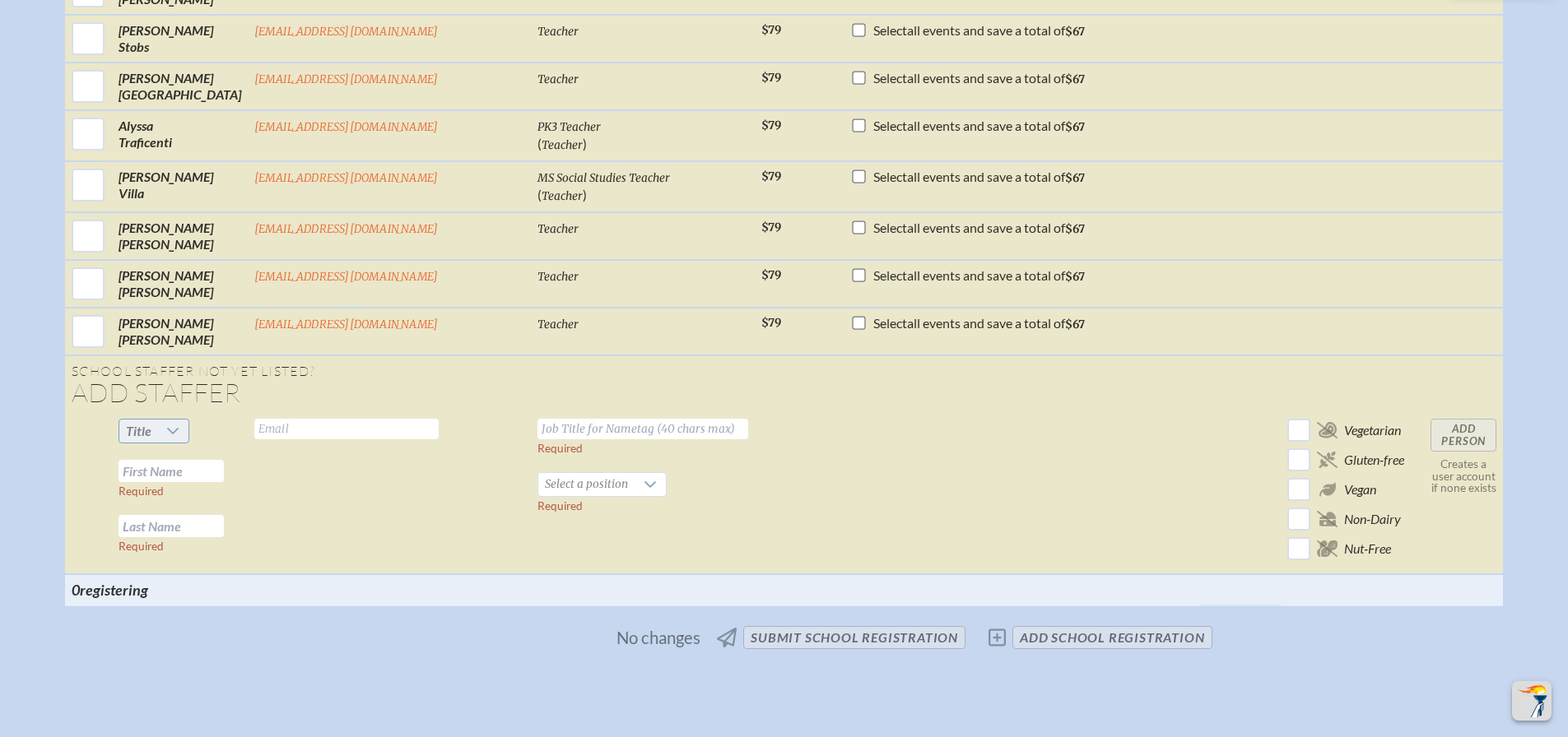
click at [158, 419] on span "Title" at bounding box center [139, 430] width 38 height 23
click at [193, 538] on span "Ms." at bounding box center [185, 531] width 20 height 16
click at [355, 431] on input "text" at bounding box center [346, 429] width 185 height 21
click at [355, 431] on input "cfranzosa" at bounding box center [346, 429] width 185 height 21
type input "[EMAIL_ADDRESS][DOMAIN_NAME]"
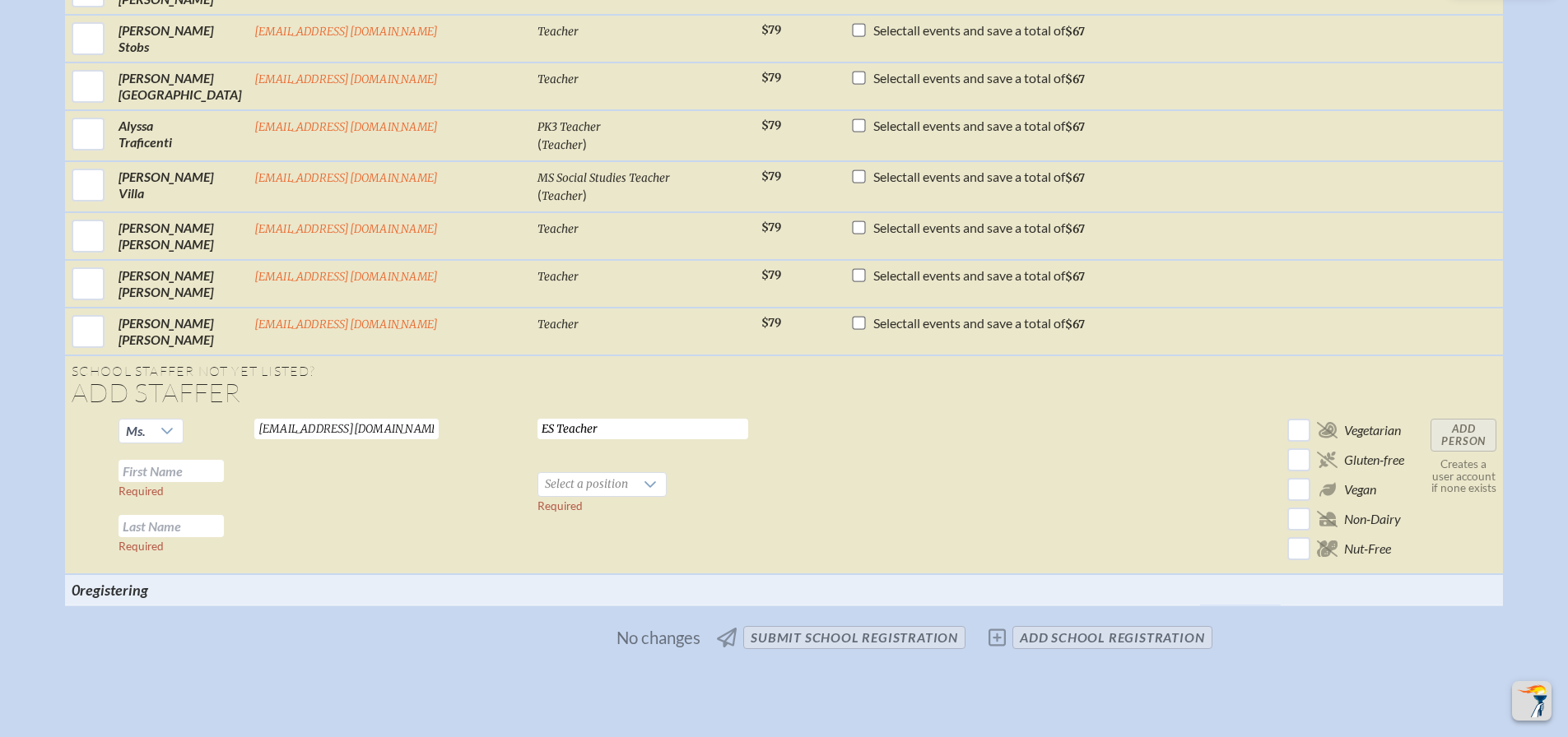
type input "ES Teacher"
click at [224, 472] on input "text" at bounding box center [171, 471] width 105 height 22
type input "[PERSON_NAME]"
click at [542, 482] on span "Select a position" at bounding box center [586, 484] width 96 height 23
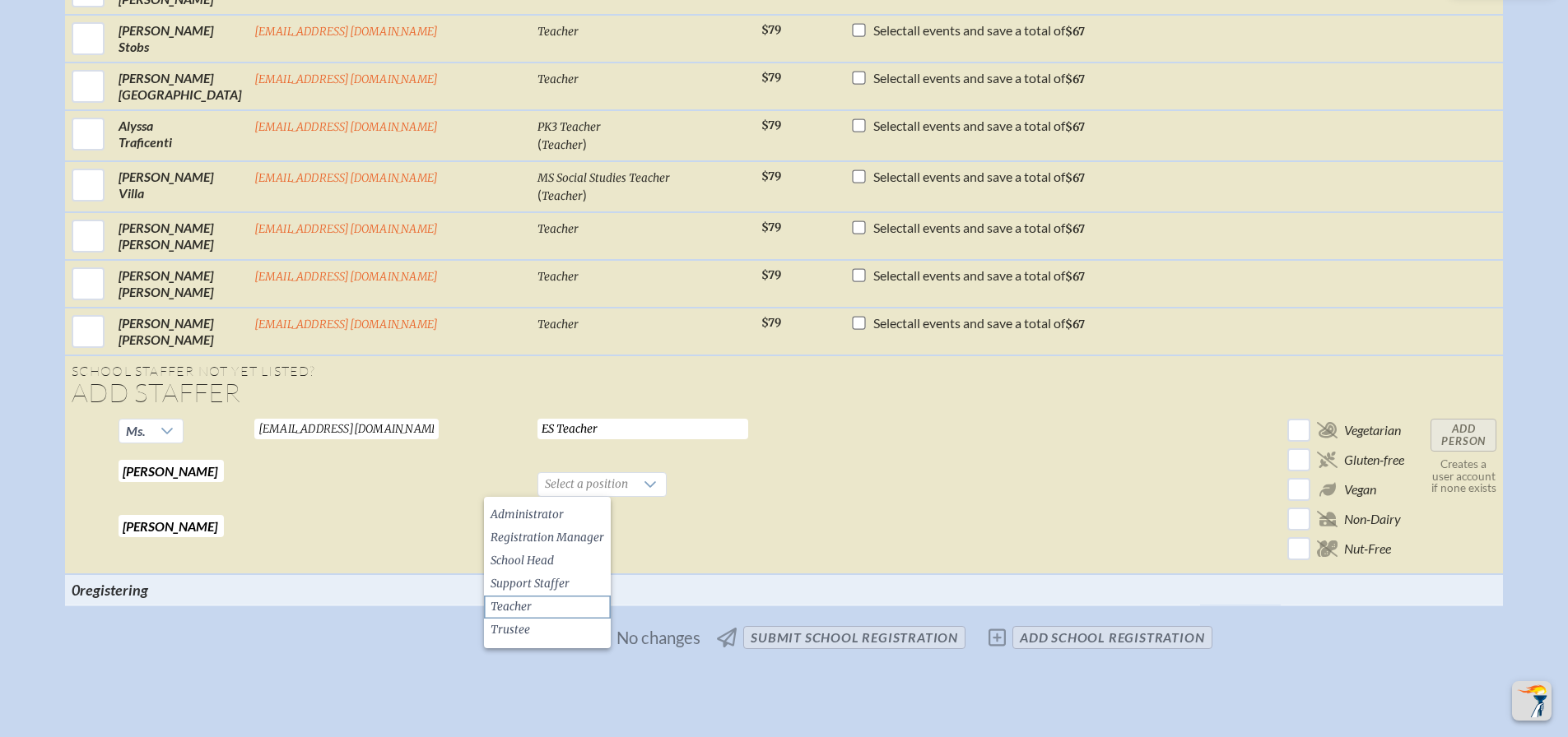
click at [520, 608] on span "Teacher" at bounding box center [511, 607] width 41 height 16
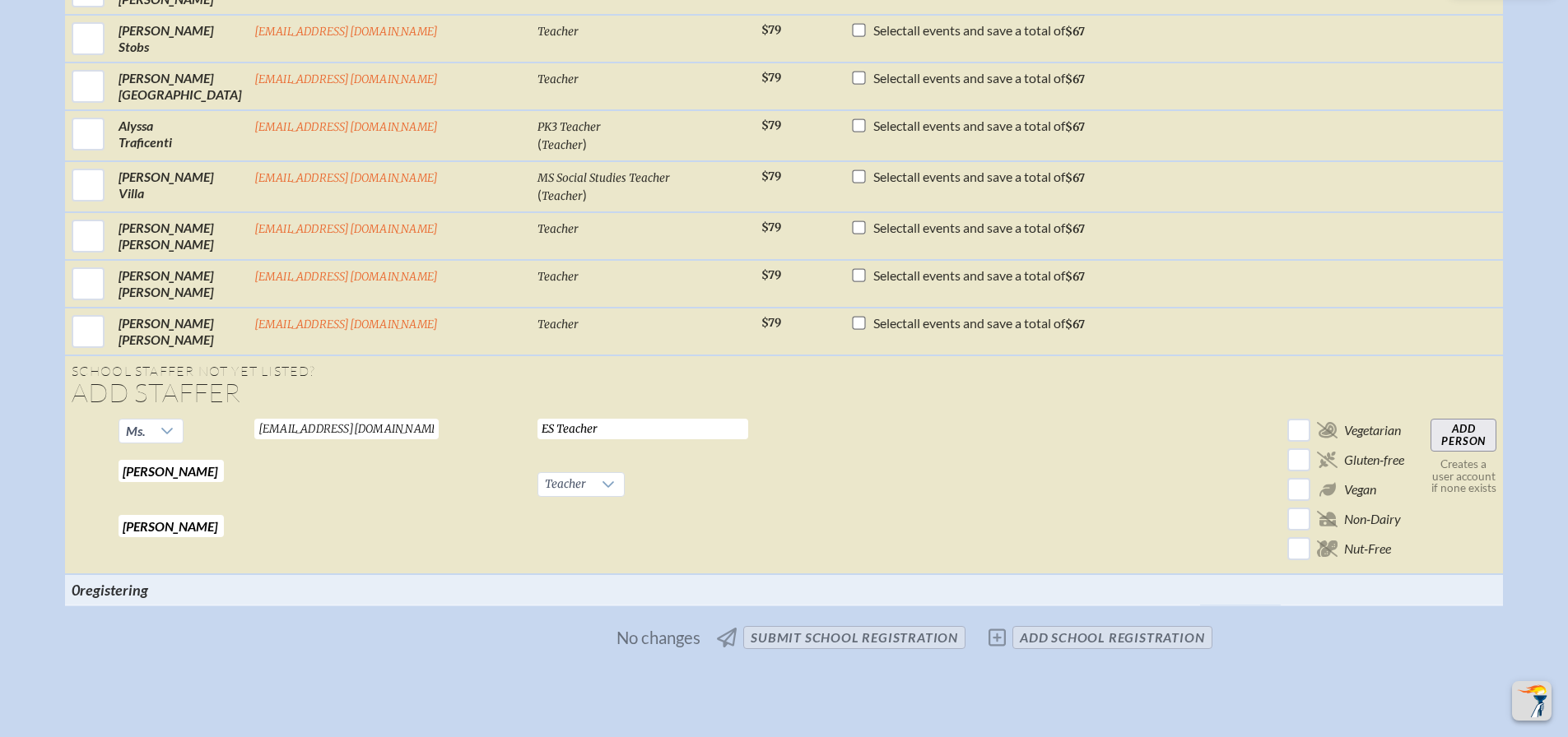
click at [775, 532] on td at bounding box center [799, 492] width 89 height 162
click at [1431, 441] on input "Add Person" at bounding box center [1464, 436] width 66 height 33
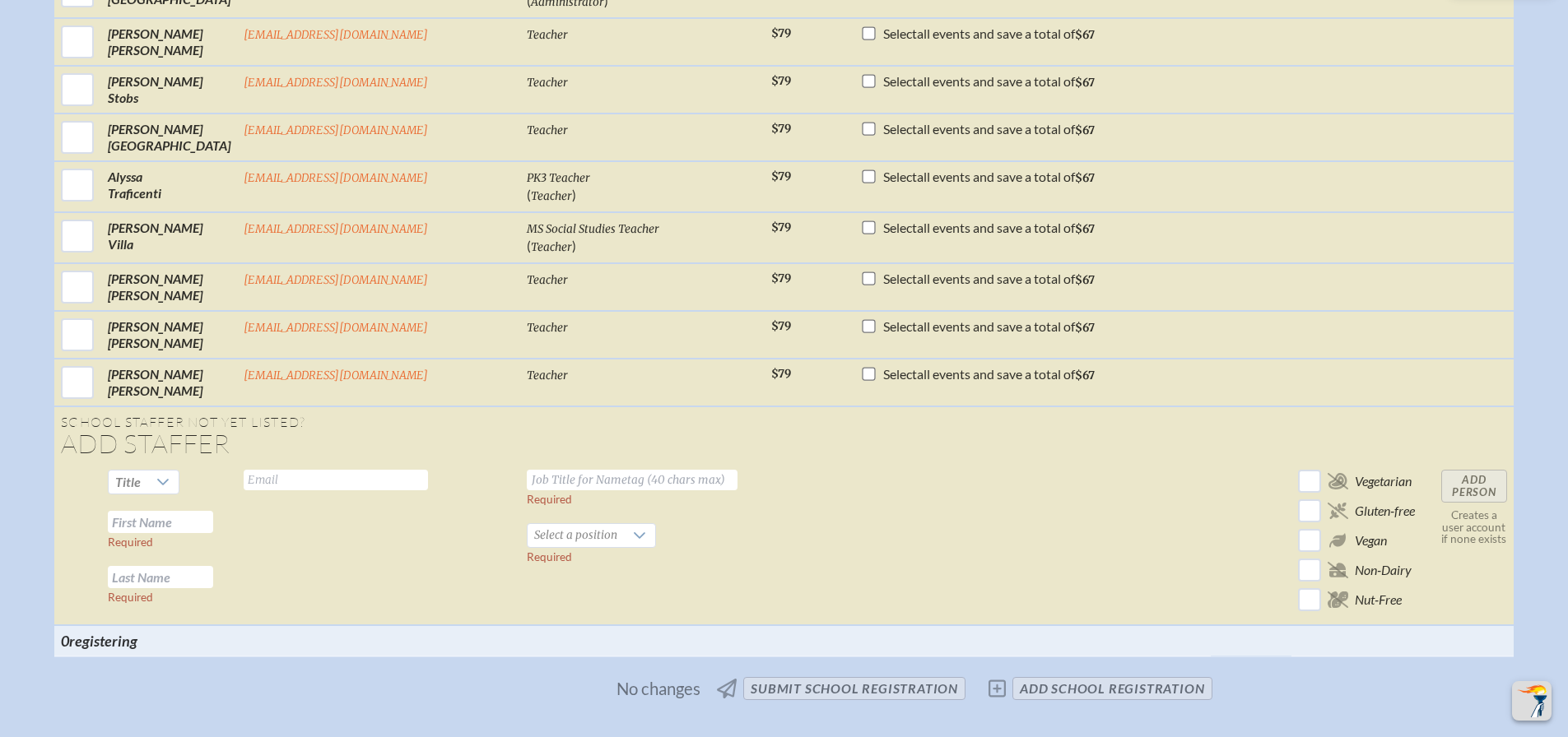
click at [306, 485] on input "text" at bounding box center [336, 479] width 185 height 21
type input "[EMAIL_ADDRESS][DOMAIN_NAME]"
click at [527, 480] on input "text" at bounding box center [632, 479] width 211 height 21
type input "Dir of Speech and Language Services"
click at [213, 524] on input "text" at bounding box center [160, 521] width 105 height 22
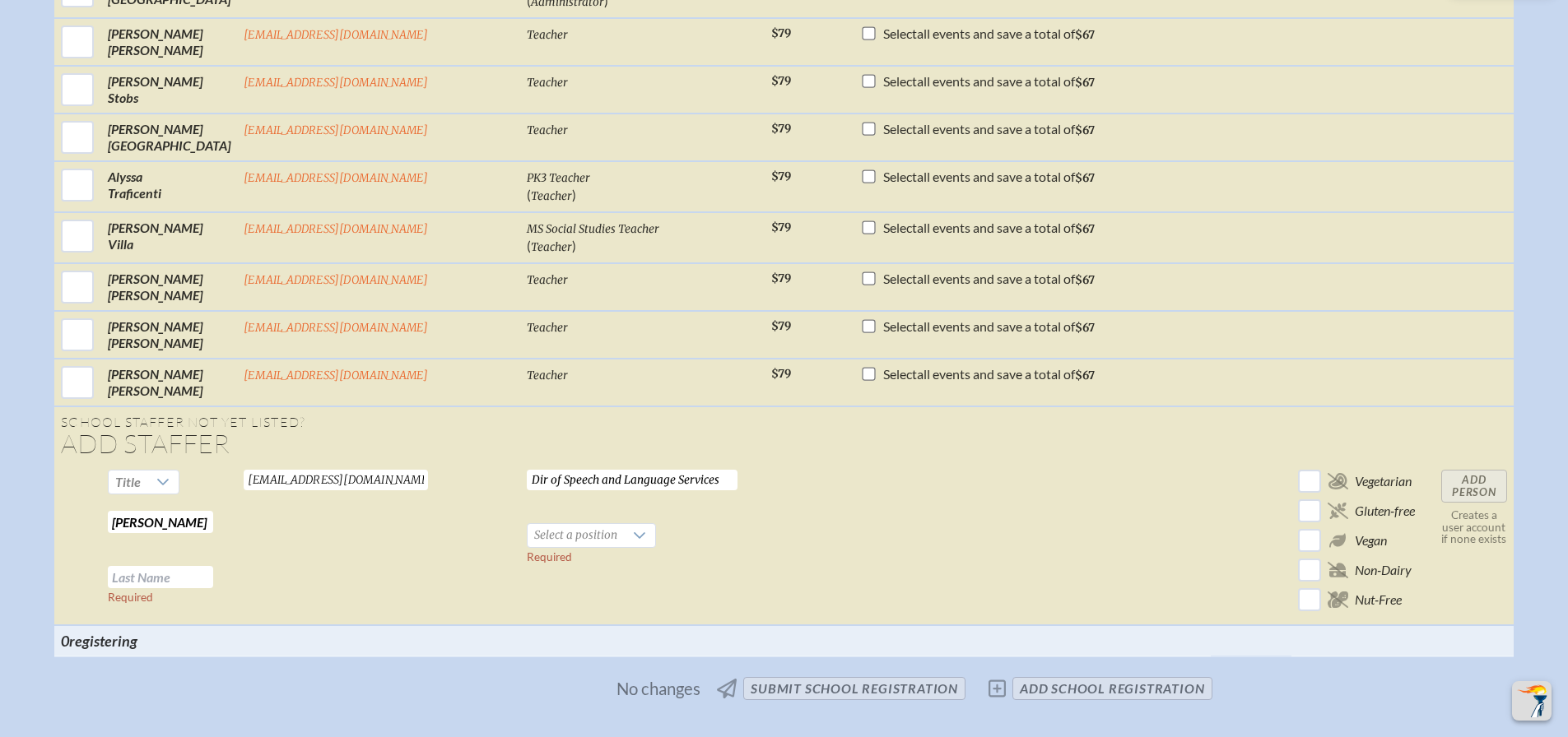
type input "[PERSON_NAME]"
click at [633, 530] on icon at bounding box center [640, 535] width 13 height 13
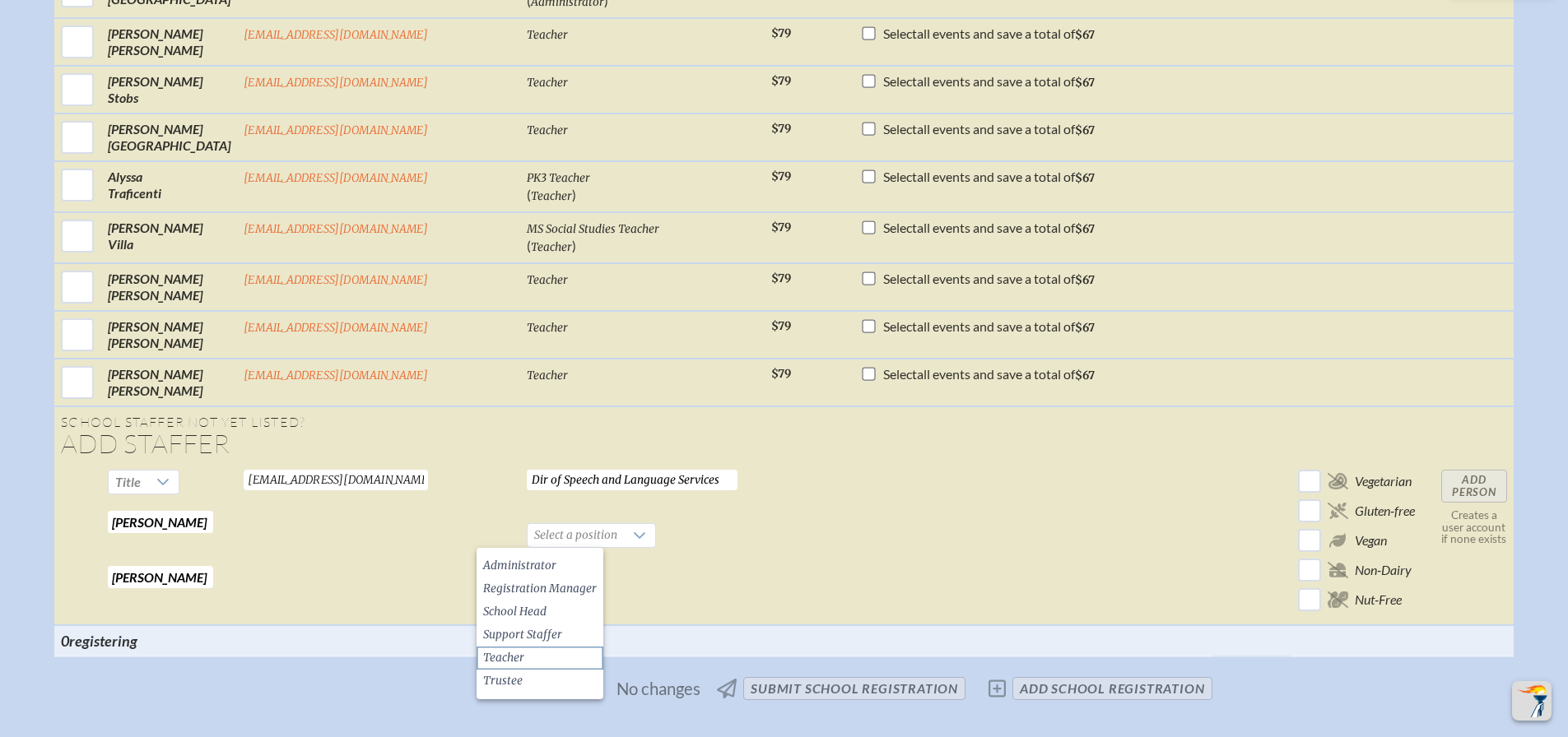
click at [527, 660] on li "Teacher" at bounding box center [540, 658] width 127 height 23
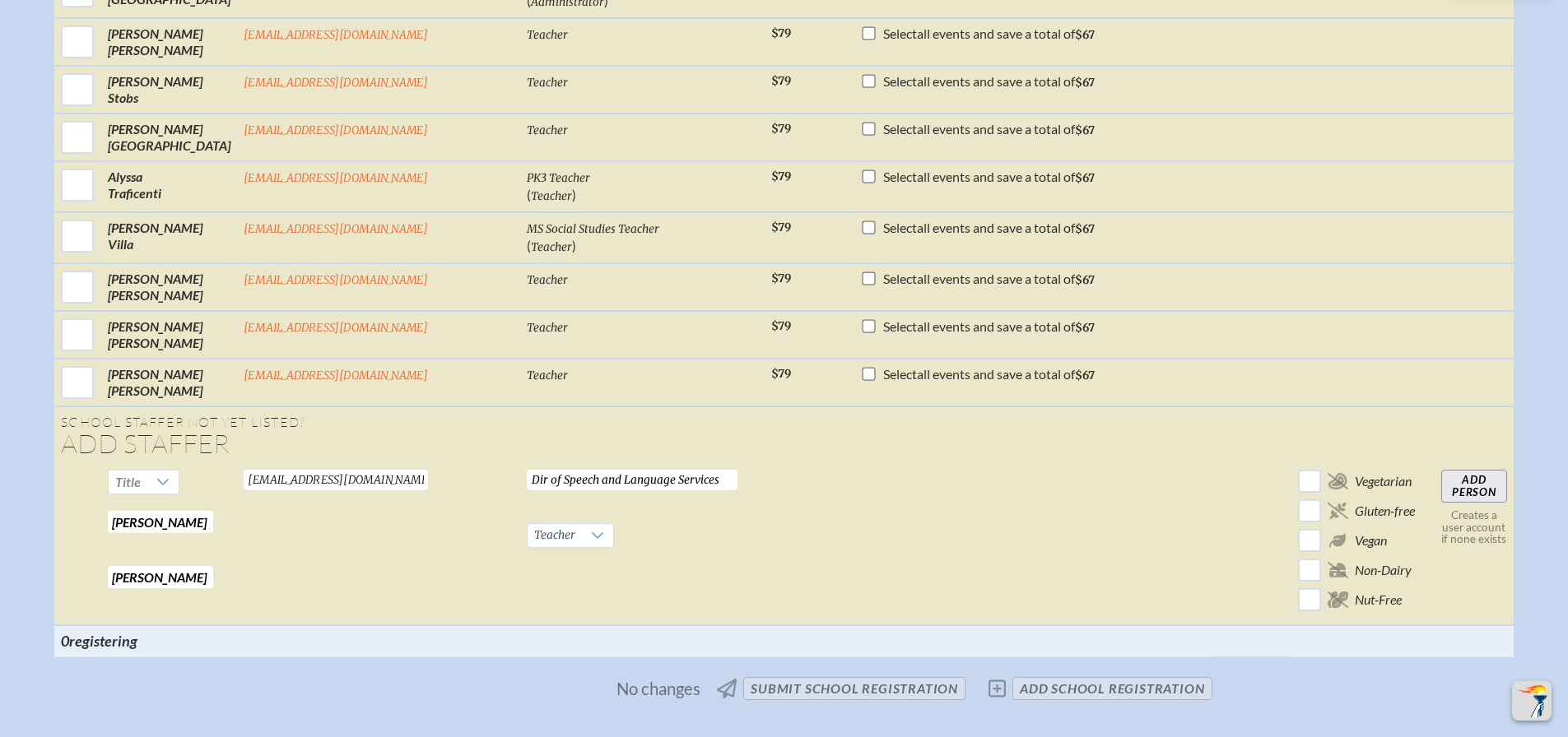
click at [765, 561] on td at bounding box center [809, 543] width 89 height 162
click at [1442, 489] on input "Add Person" at bounding box center [1475, 486] width 66 height 33
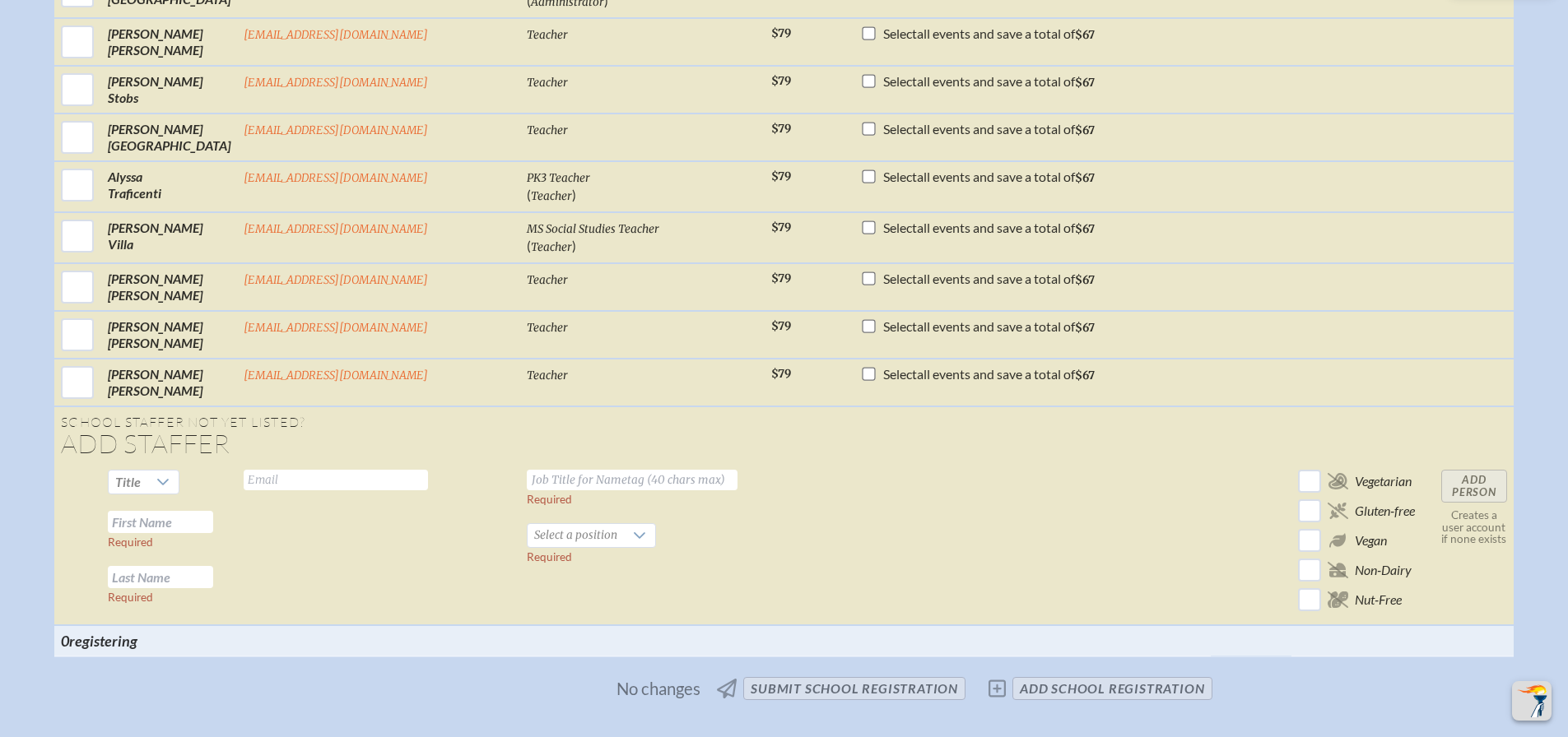
click at [308, 489] on td "Valid email required" at bounding box center [378, 543] width 283 height 162
click at [312, 485] on input "text" at bounding box center [336, 479] width 185 height 21
type input "[EMAIL_ADDRESS][DOMAIN_NAME]"
click at [579, 490] on td "Required Select a position Required" at bounding box center [642, 543] width 245 height 162
click at [582, 484] on input "text" at bounding box center [632, 479] width 211 height 21
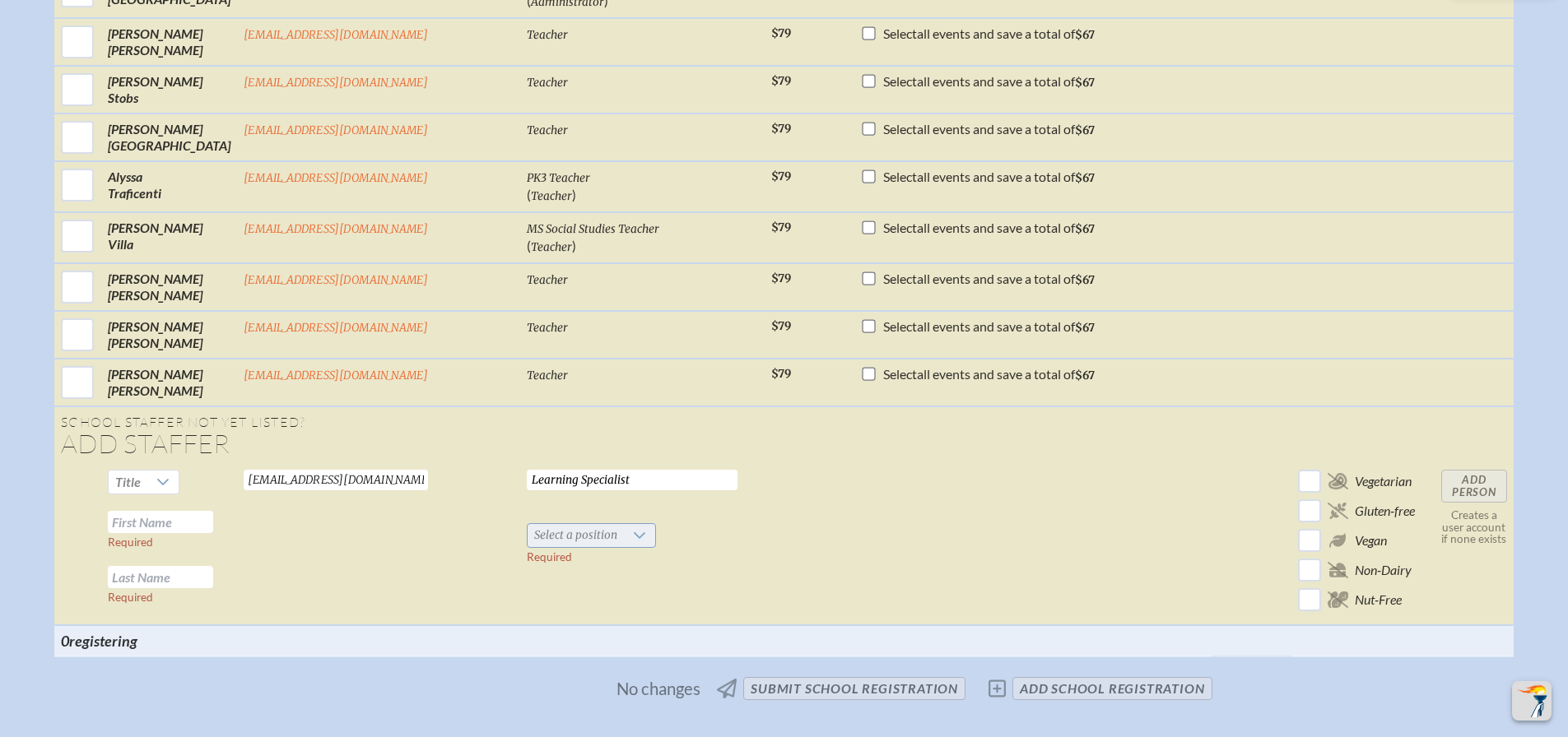
type input "Learning Specialist"
click at [557, 533] on span "Select a position" at bounding box center [575, 535] width 96 height 23
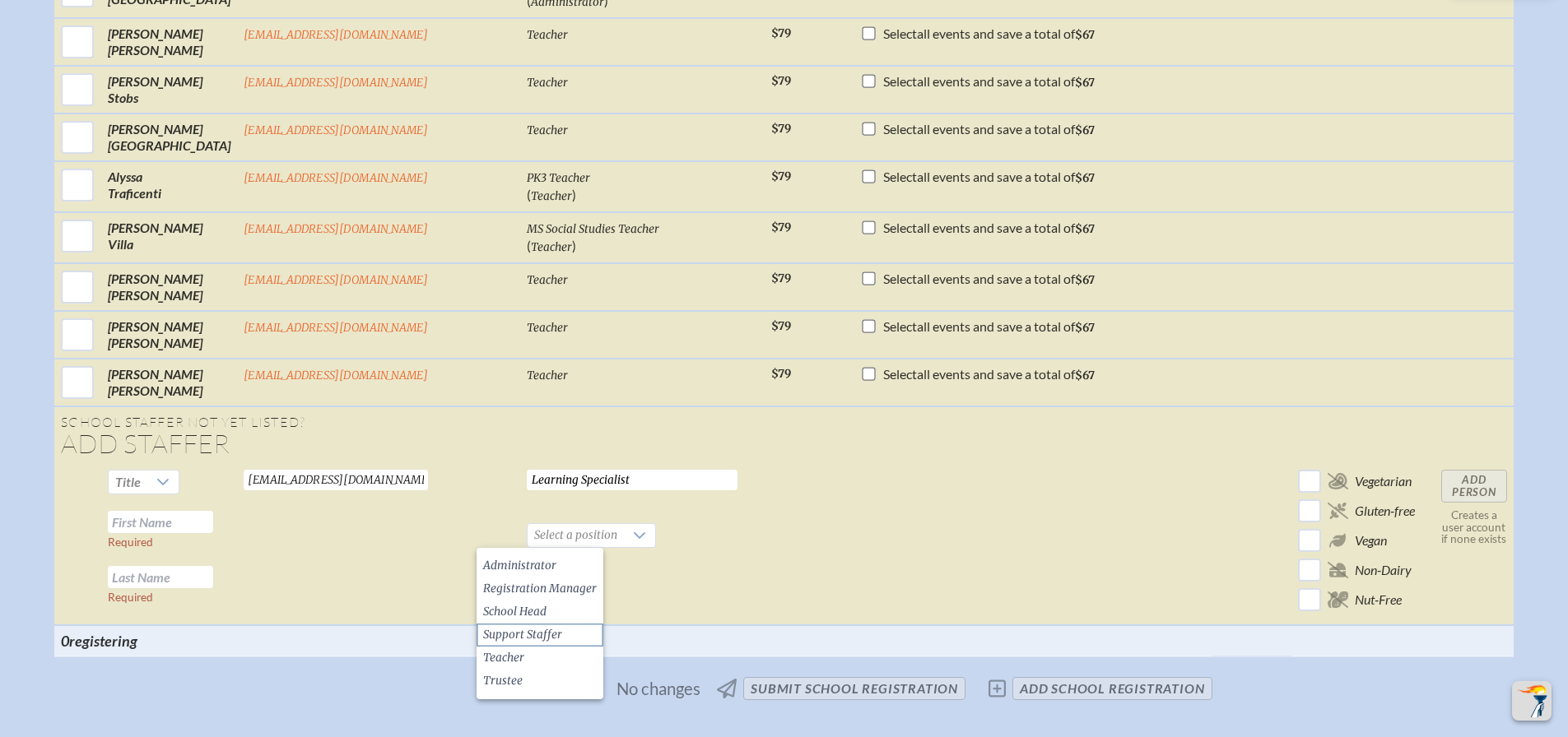
click at [533, 638] on span "Support Staffer" at bounding box center [523, 636] width 79 height 16
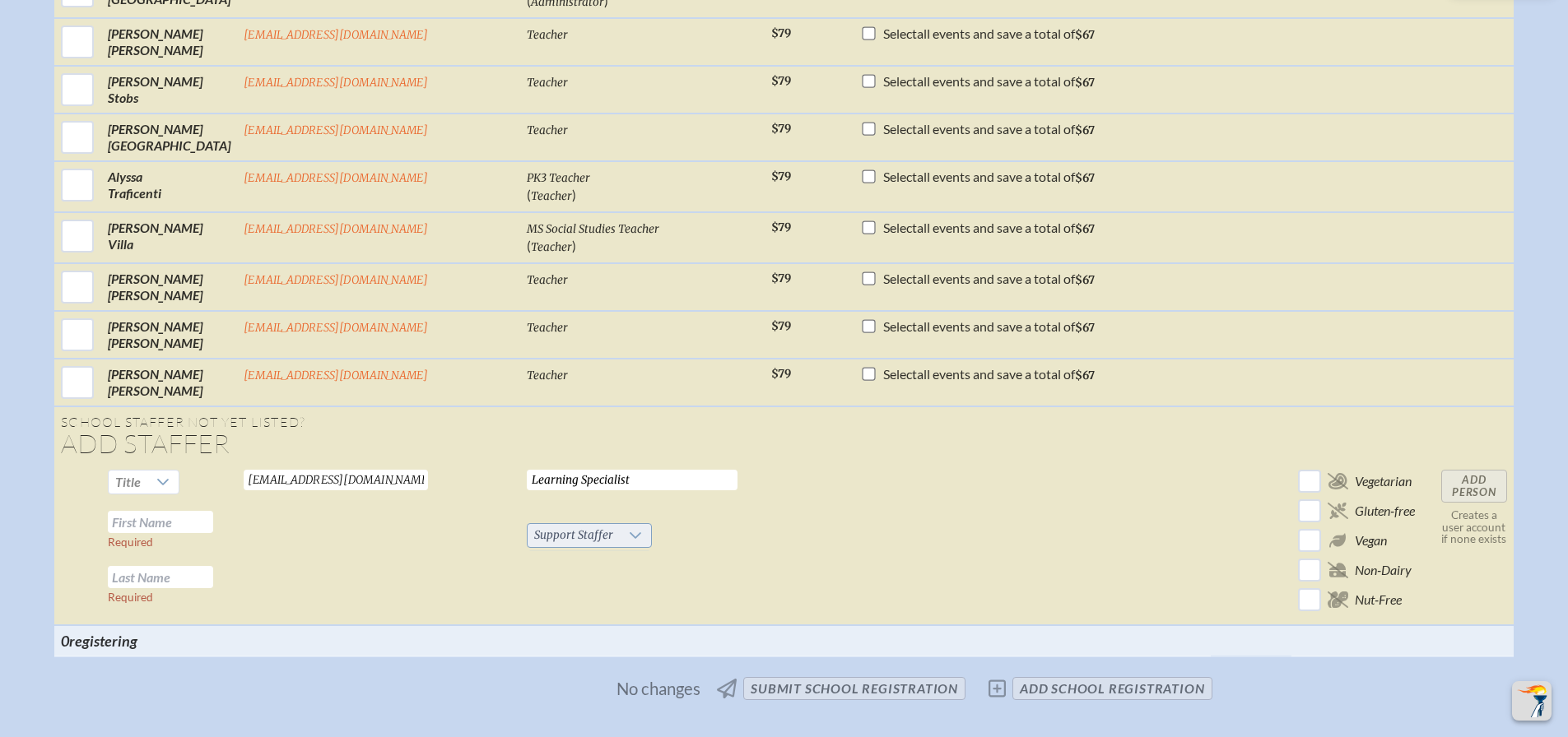
click at [620, 542] on div at bounding box center [635, 535] width 31 height 23
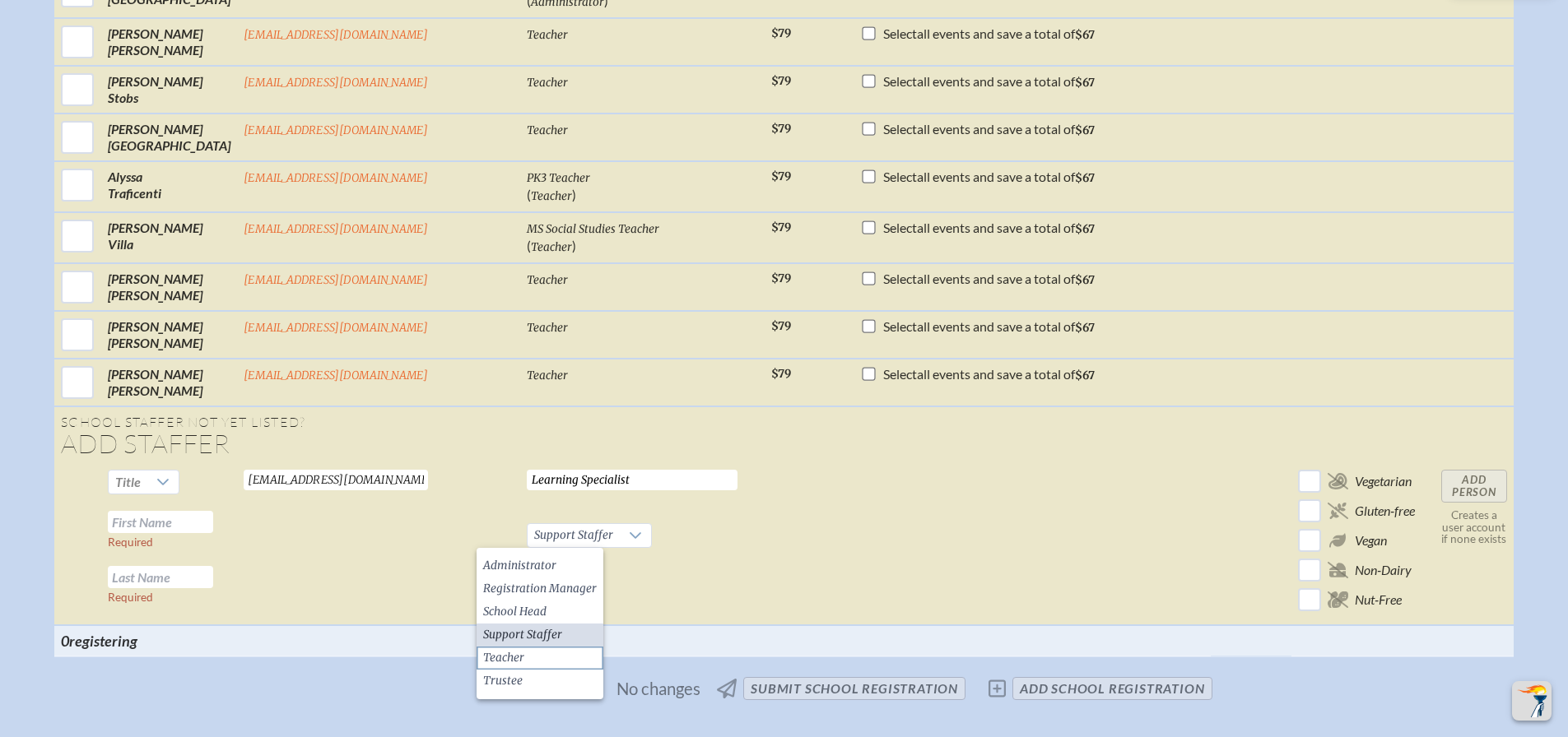
click at [522, 650] on span "Teacher" at bounding box center [503, 658] width 41 height 16
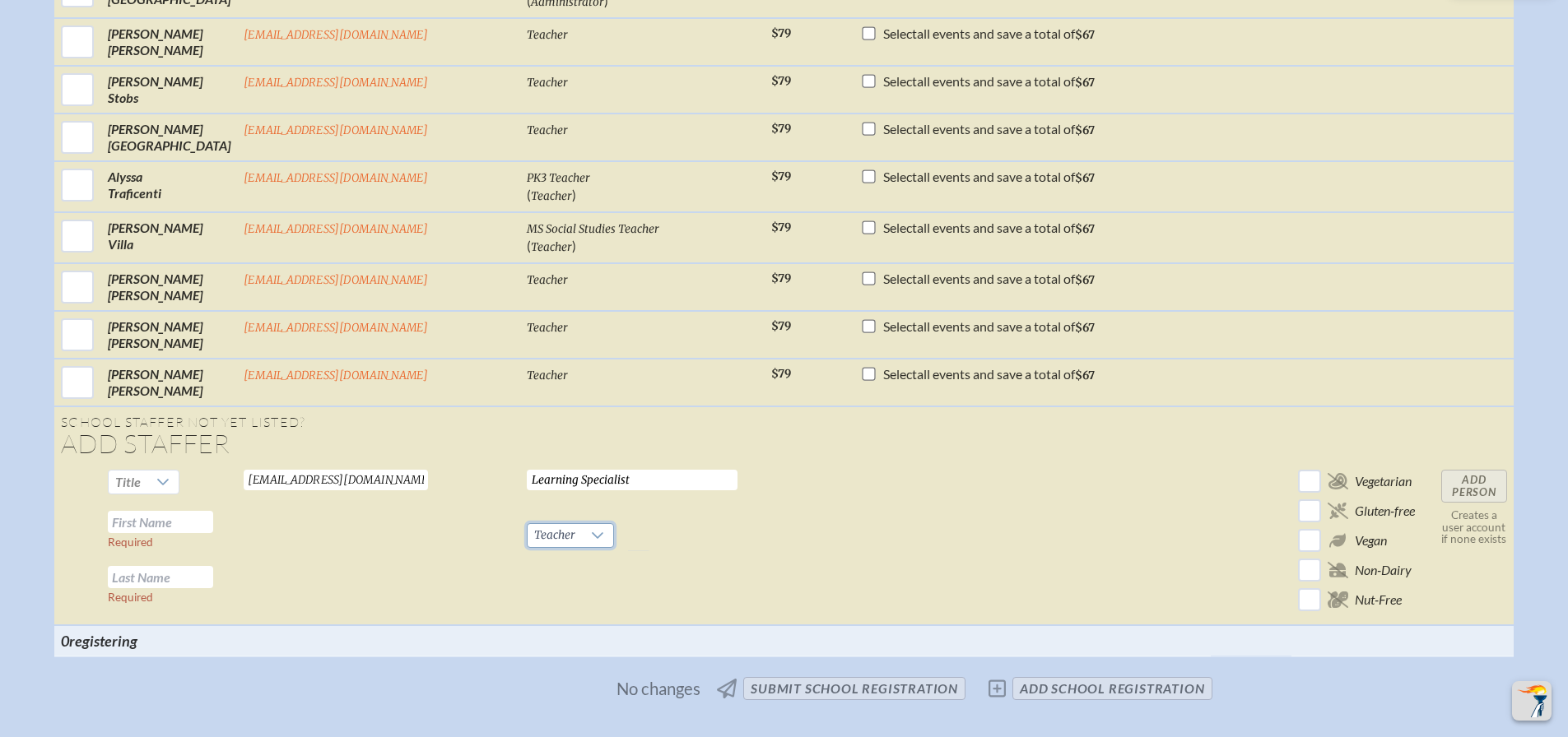
click at [213, 521] on input "text" at bounding box center [160, 521] width 105 height 22
type input "[PERSON_NAME]"
click at [180, 581] on input "de Penaloza" at bounding box center [160, 577] width 105 height 22
type input "dePenaloza"
click at [1442, 482] on input "Add Person" at bounding box center [1475, 486] width 66 height 33
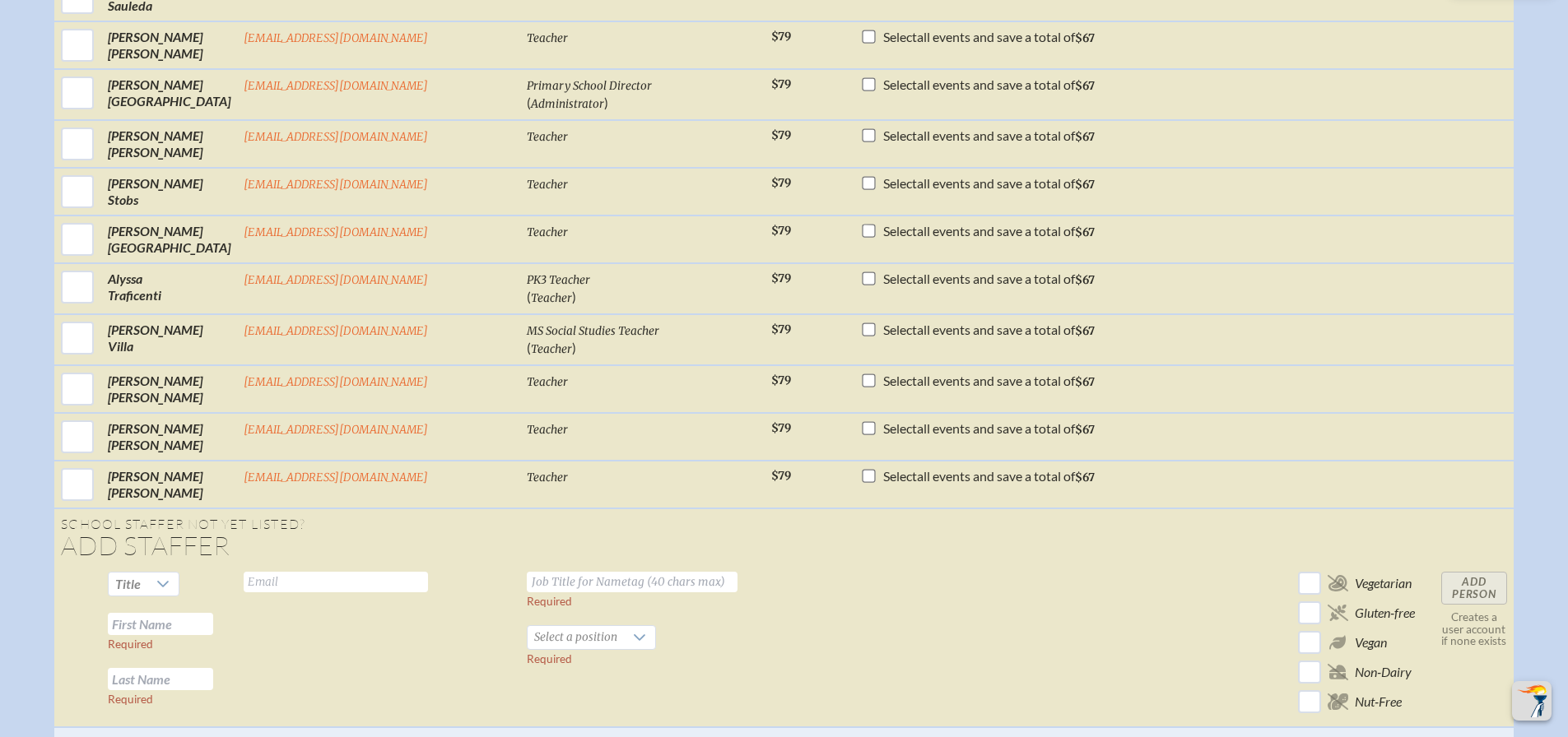
scroll to position [3963, 0]
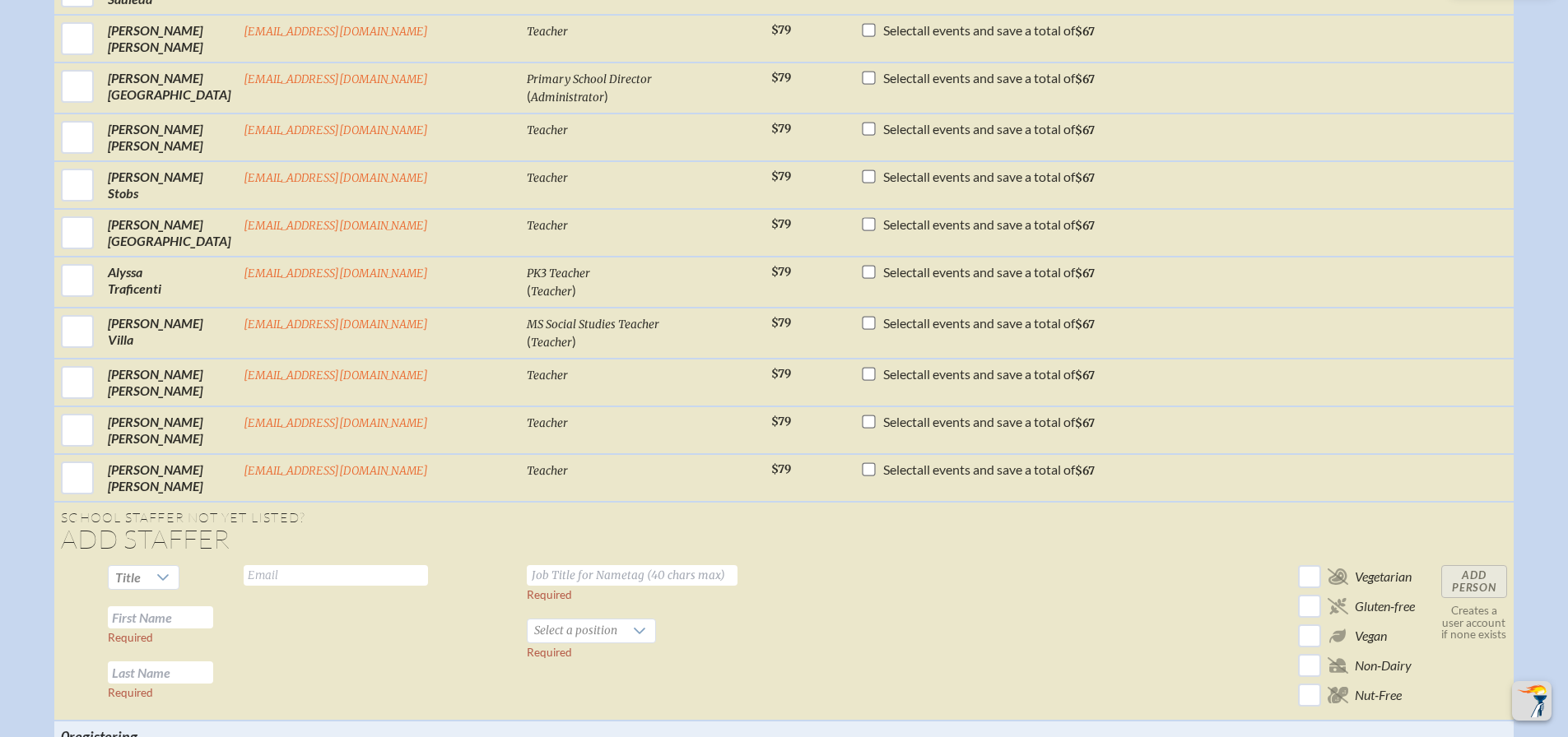
click at [376, 573] on input "text" at bounding box center [336, 575] width 185 height 21
click at [303, 572] on input "n" at bounding box center [336, 575] width 185 height 21
type input "[EMAIL_ADDRESS][DOMAIN_NAME]"
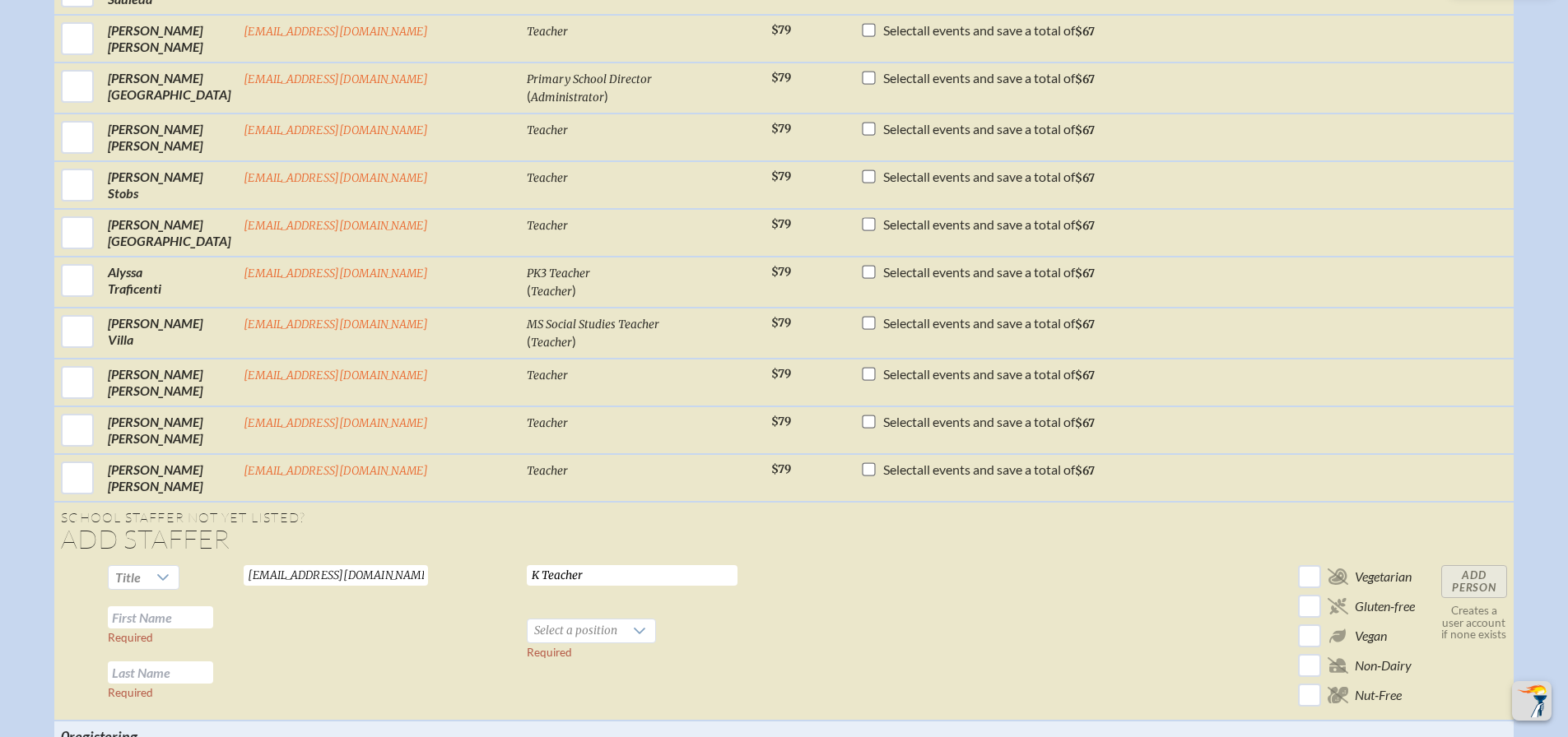
type input "K Teacher"
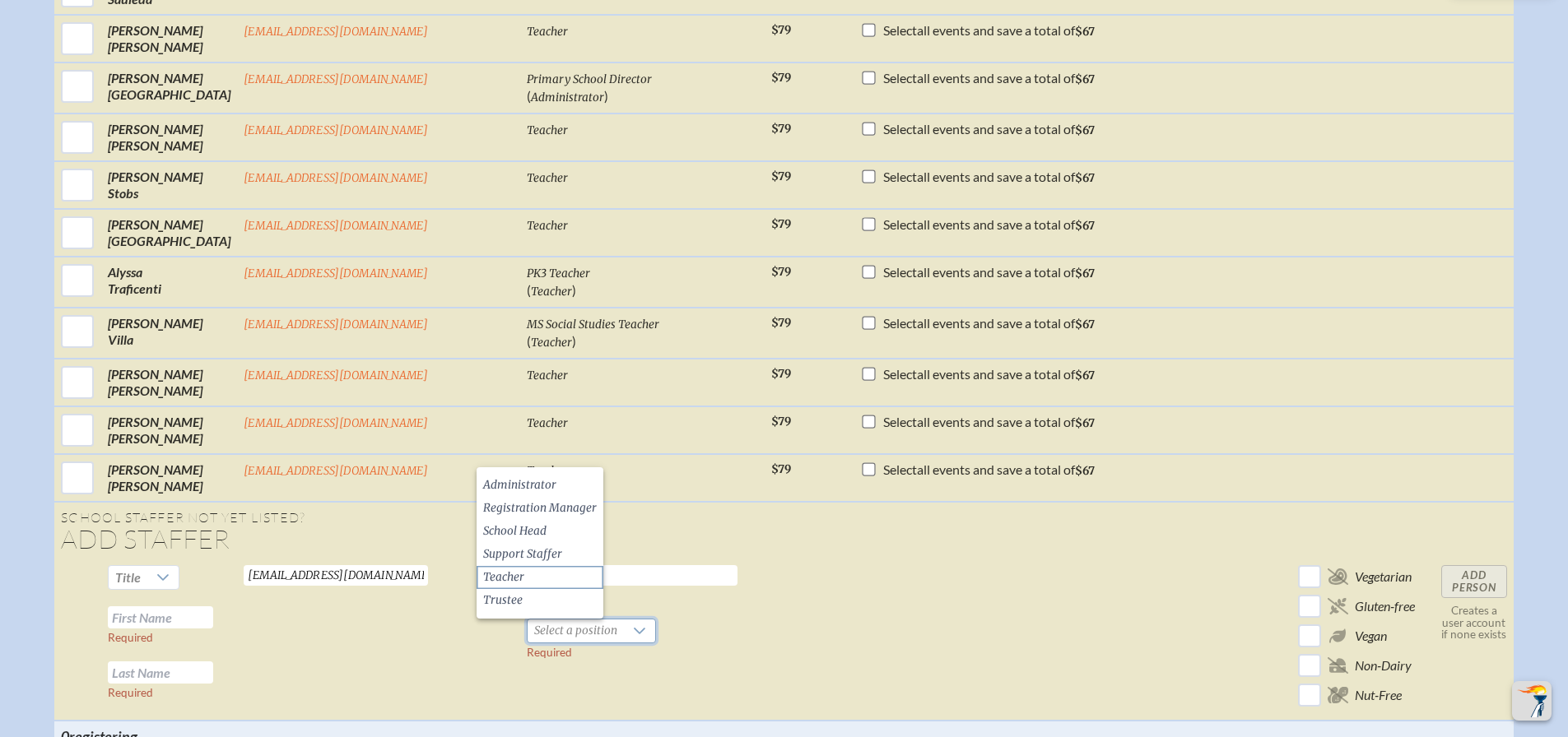
click at [543, 566] on li "Teacher" at bounding box center [540, 577] width 127 height 23
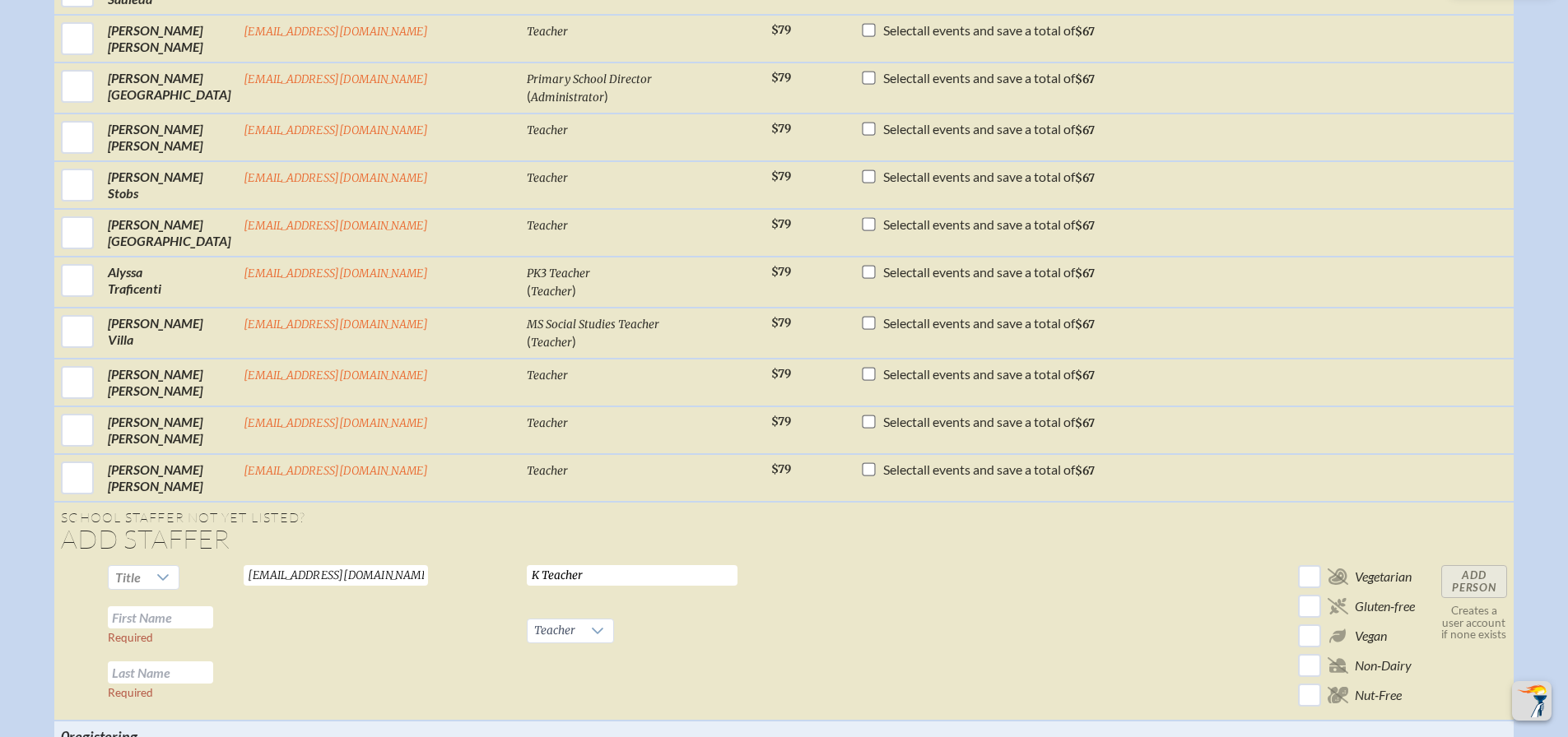
click at [196, 624] on input "text" at bounding box center [160, 617] width 105 height 22
type input "[PERSON_NAME]"
type input "Perez-Campos"
click at [1442, 584] on input "Add Person" at bounding box center [1475, 582] width 66 height 33
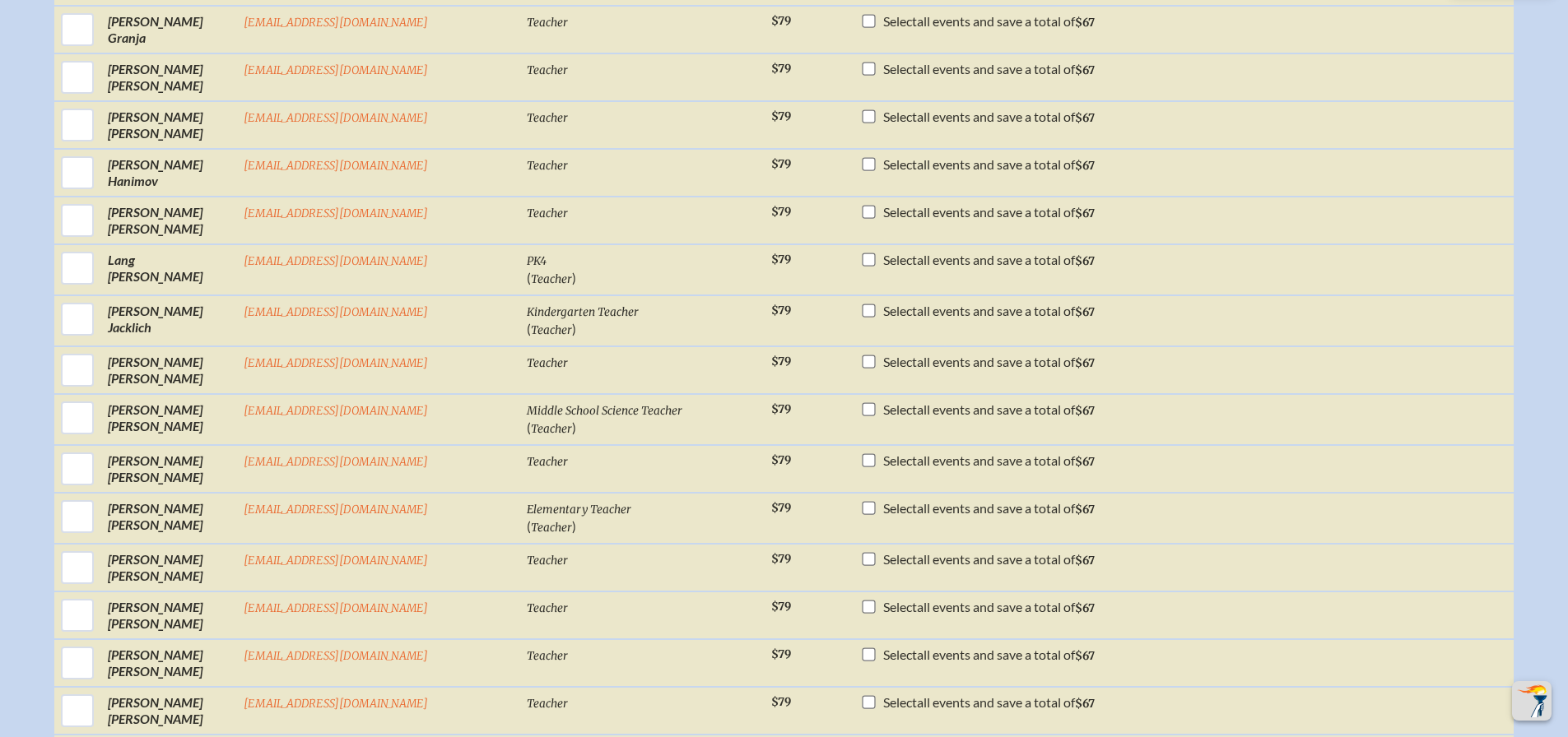
scroll to position [1576, 0]
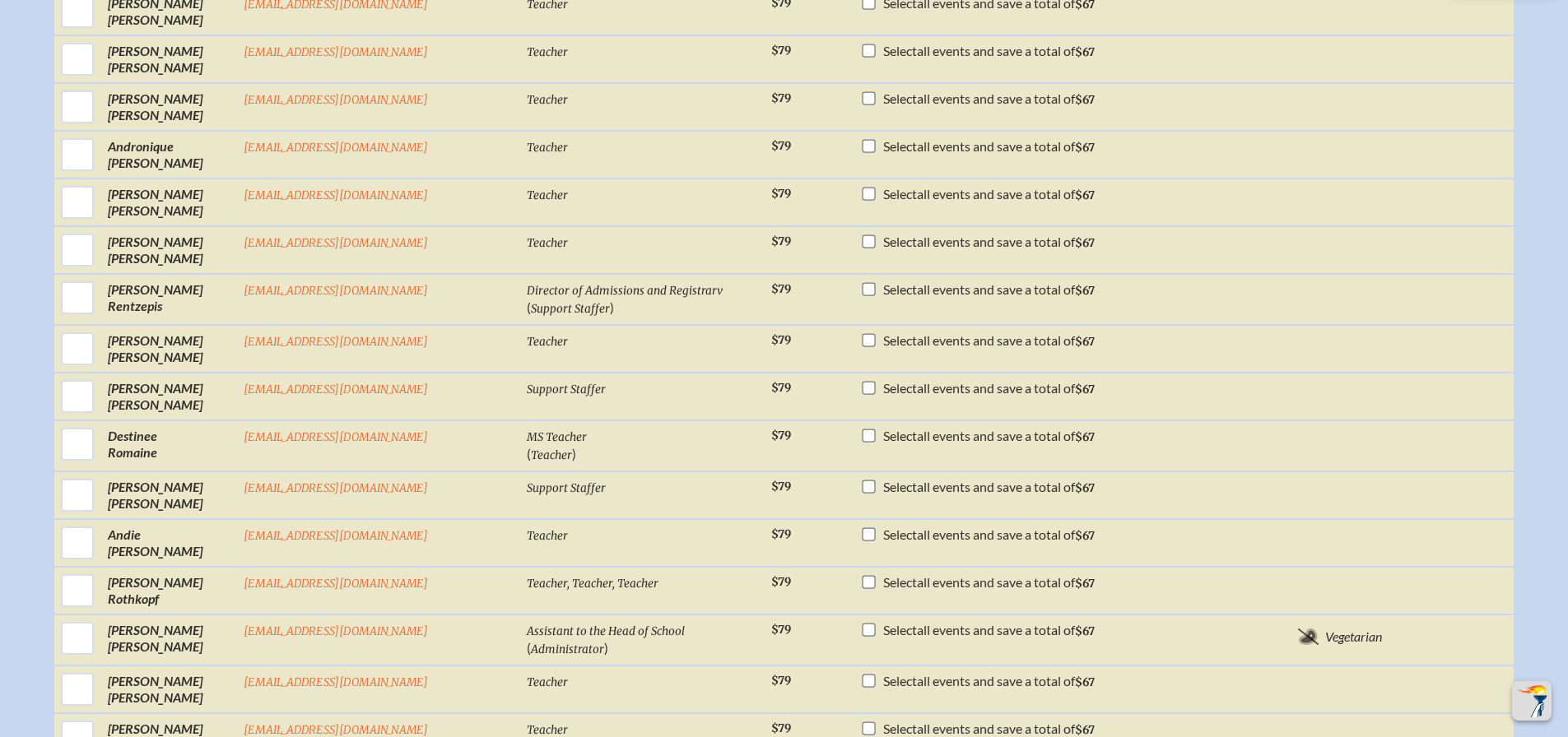
scroll to position [3127, 0]
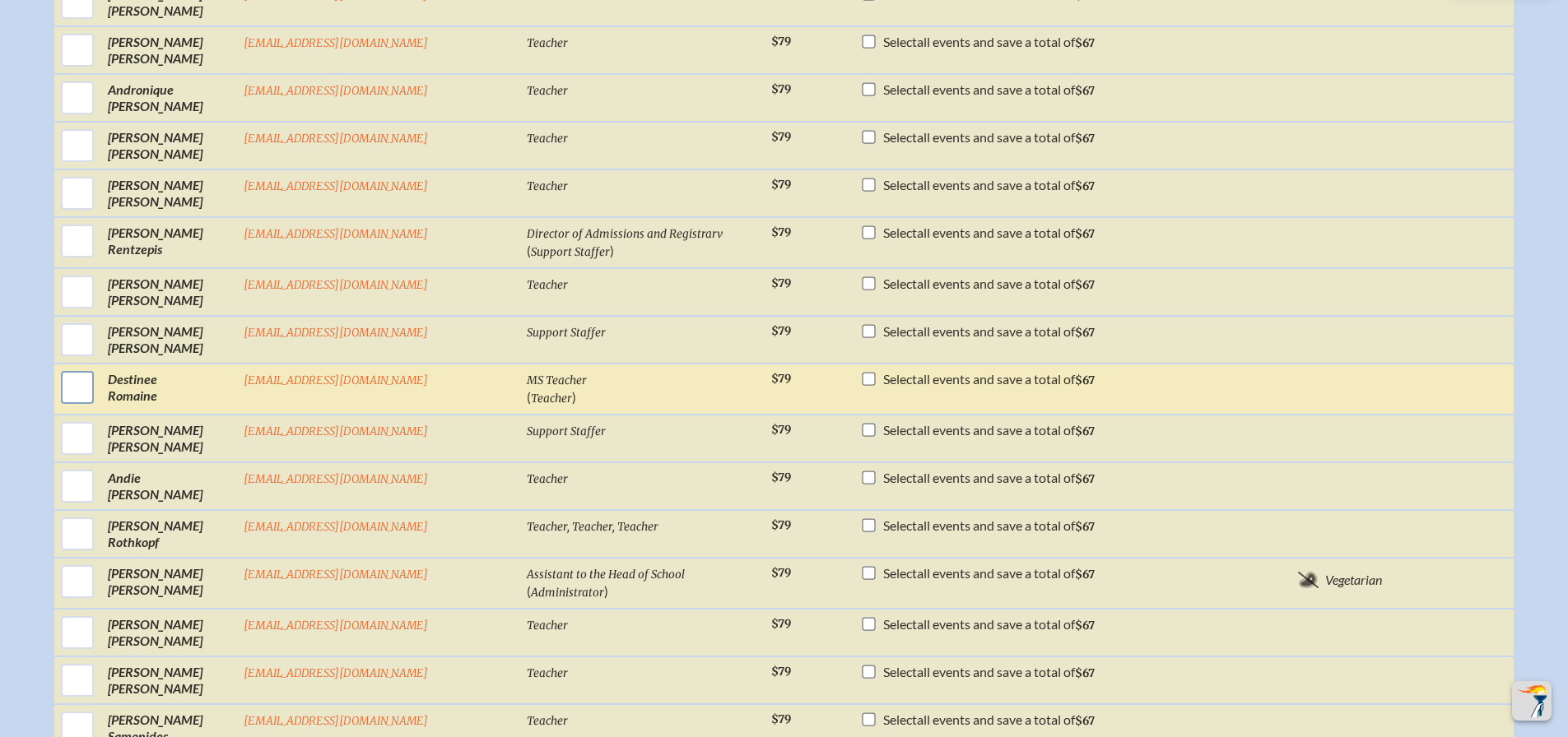
click at [98, 386] on input "checkbox" at bounding box center [77, 387] width 41 height 41
checkbox input "true"
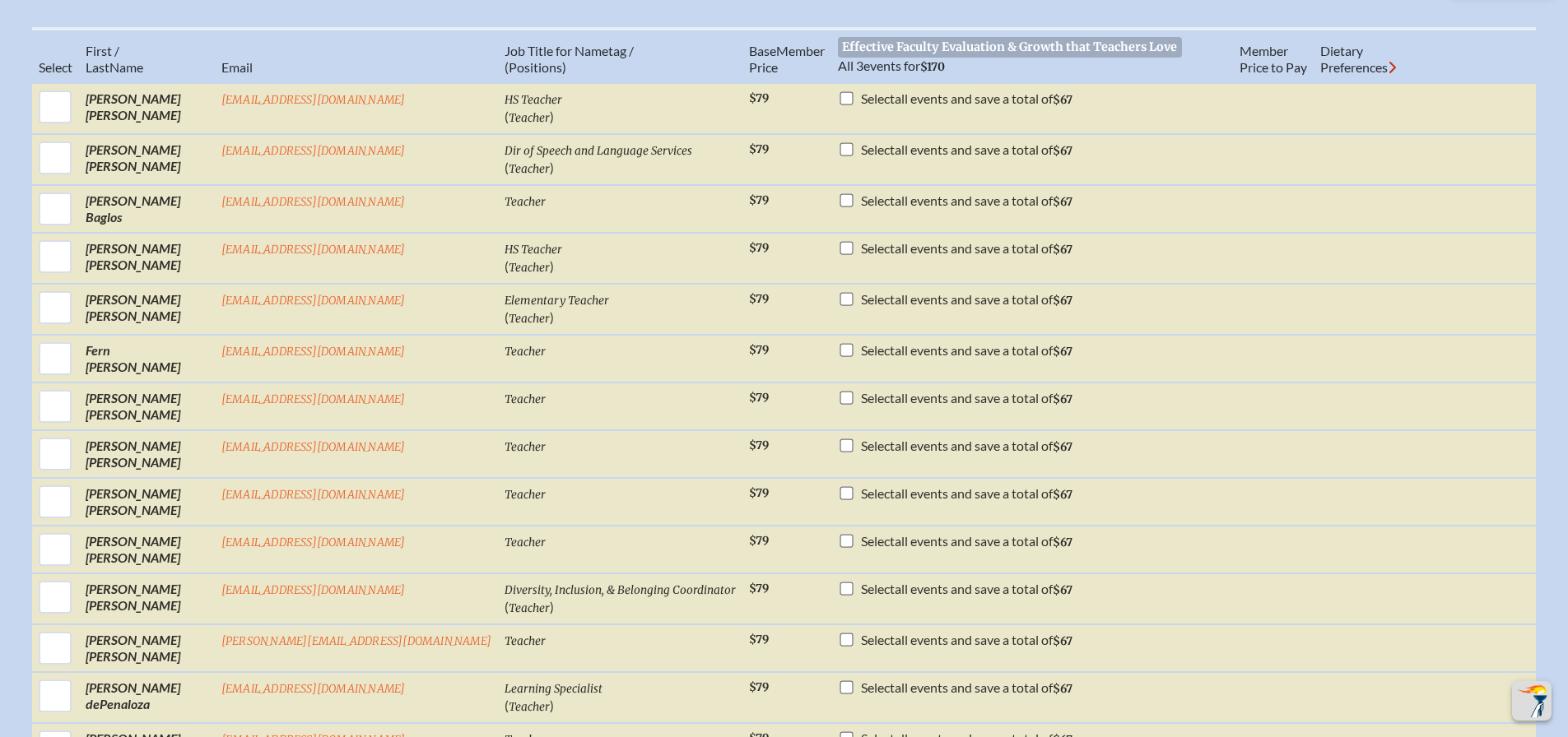
scroll to position [576, 0]
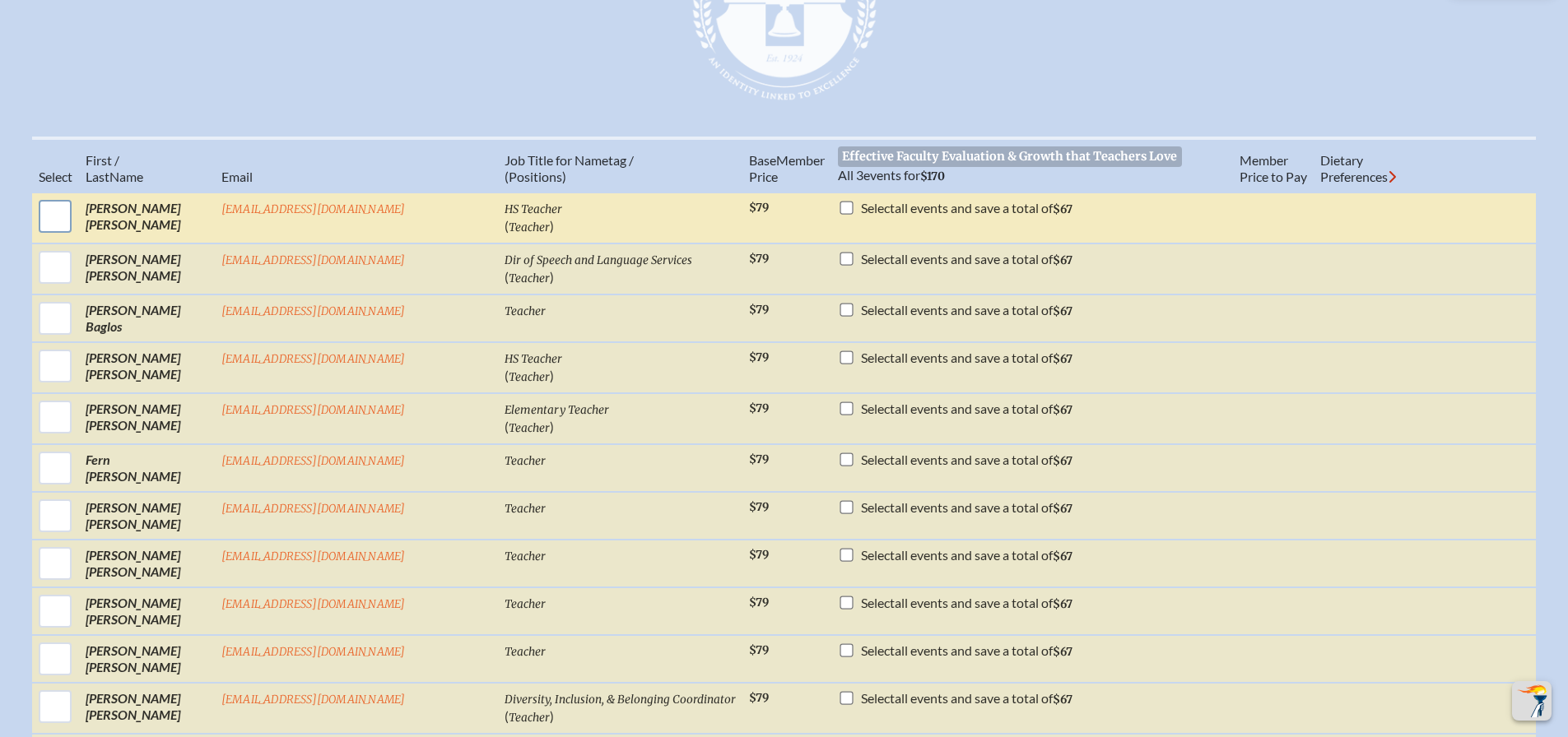
click at [76, 216] on input "checkbox" at bounding box center [55, 216] width 41 height 41
checkbox input "true"
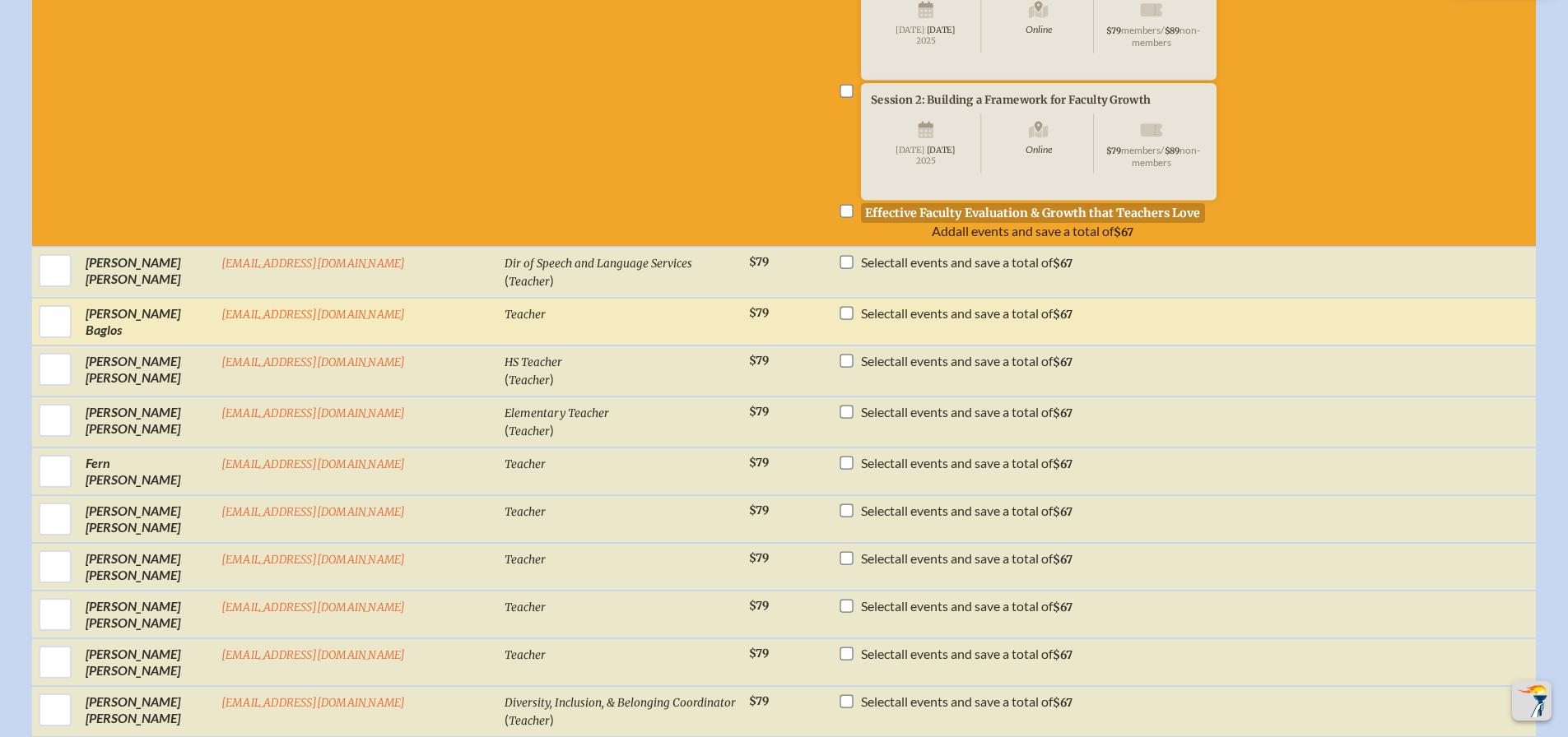
scroll to position [823, 0]
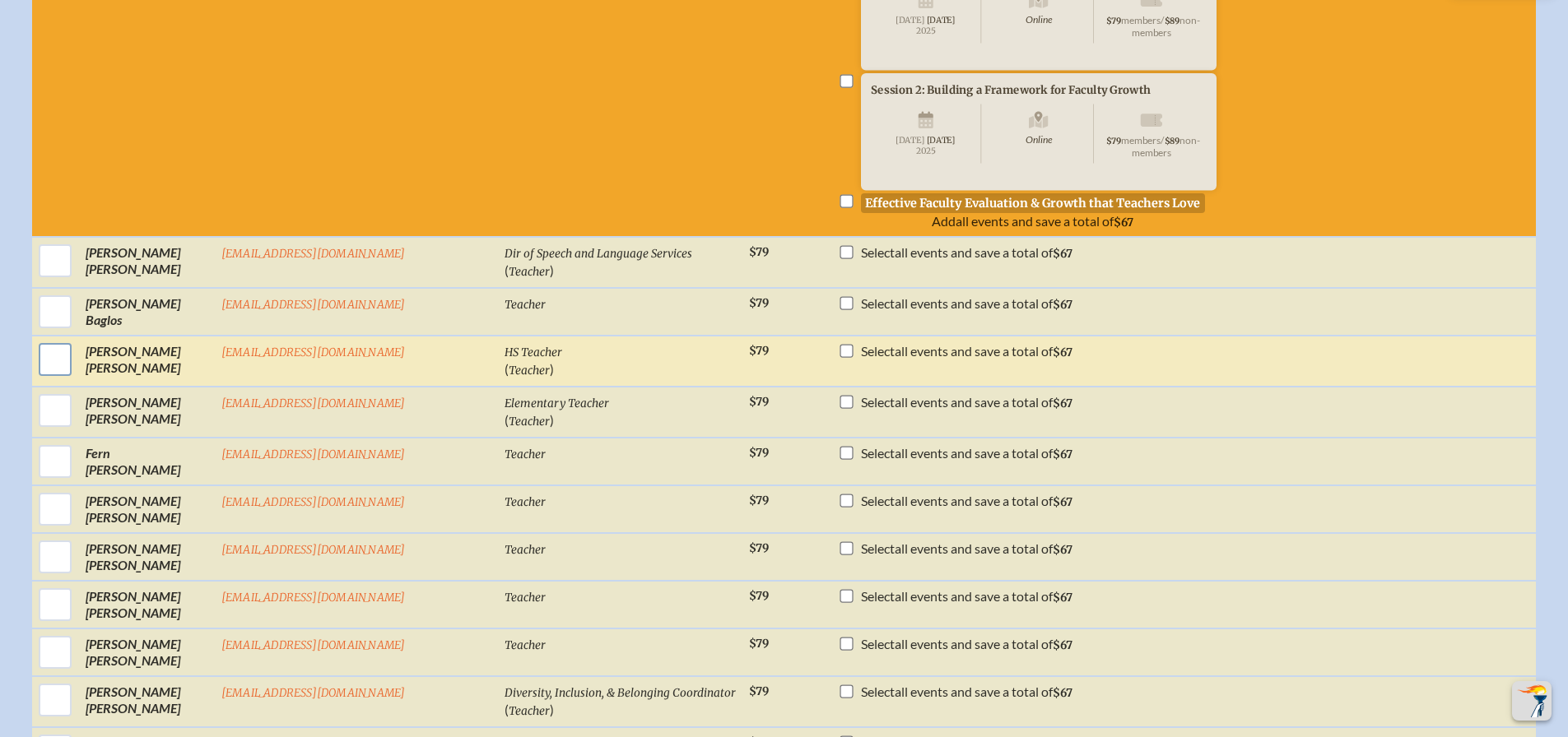
click at [76, 380] on input "checkbox" at bounding box center [55, 359] width 41 height 41
checkbox input "true"
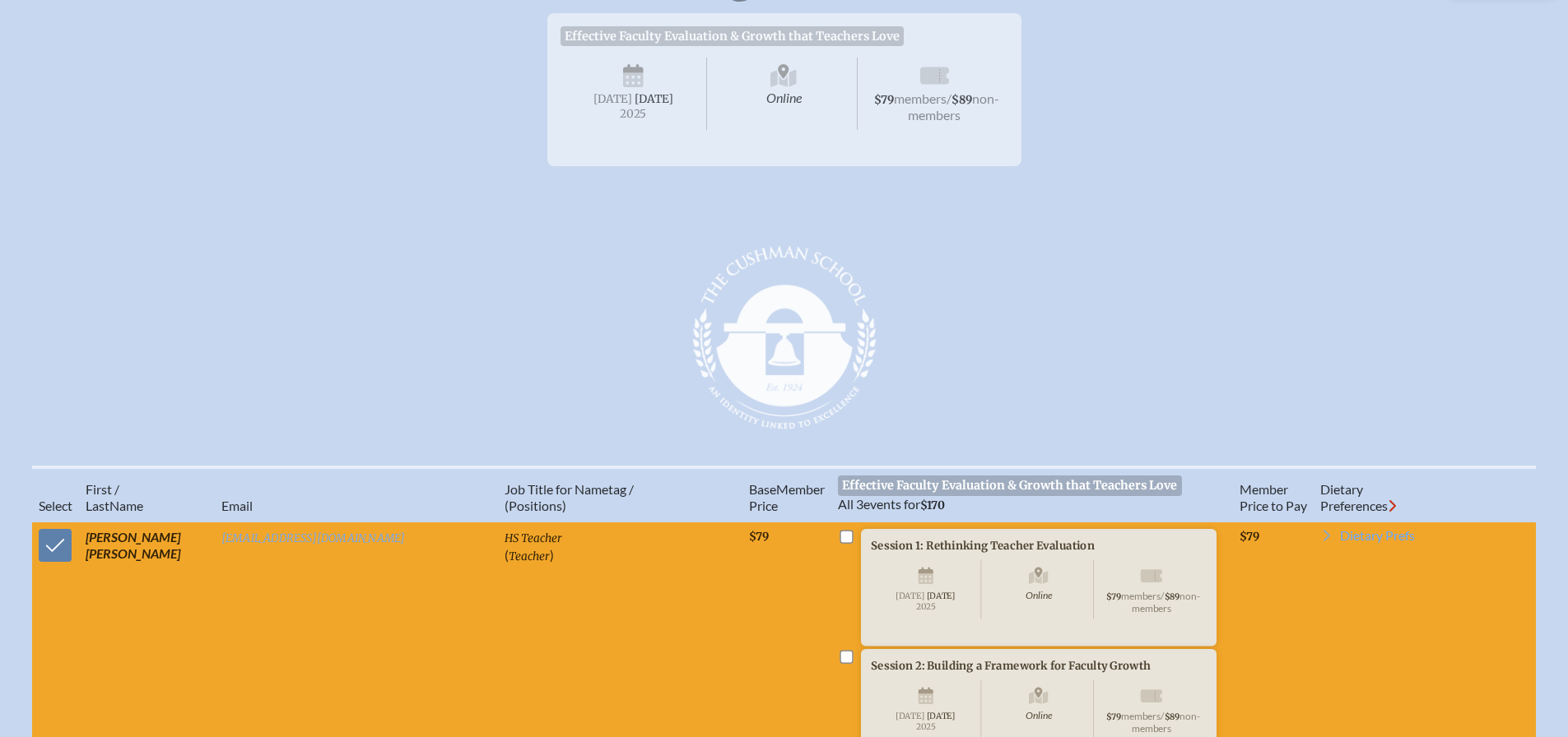
scroll to position [329, 0]
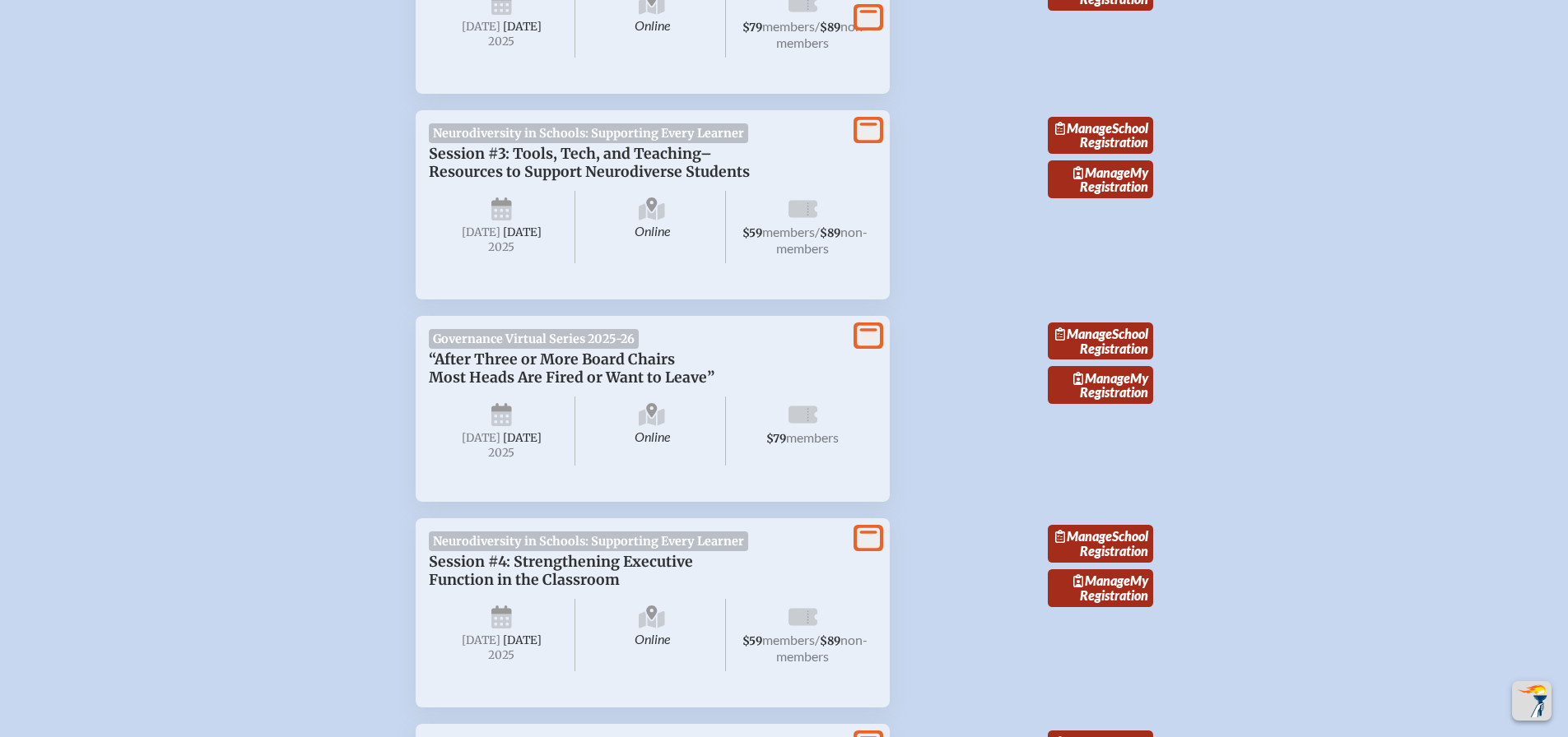
scroll to position [2252, 0]
click at [1117, 155] on link "Manage School Registration" at bounding box center [1100, 136] width 105 height 37
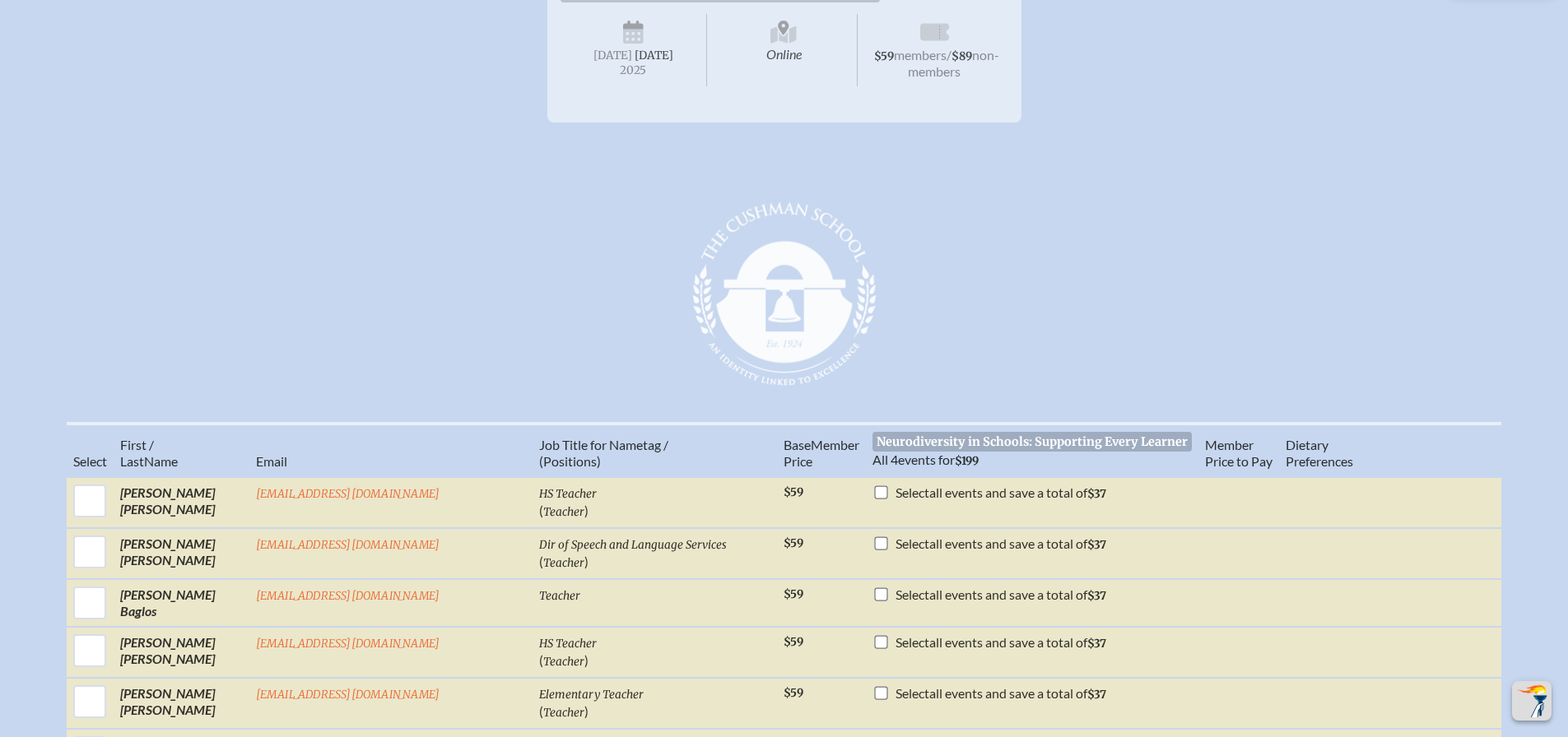
scroll to position [576, 0]
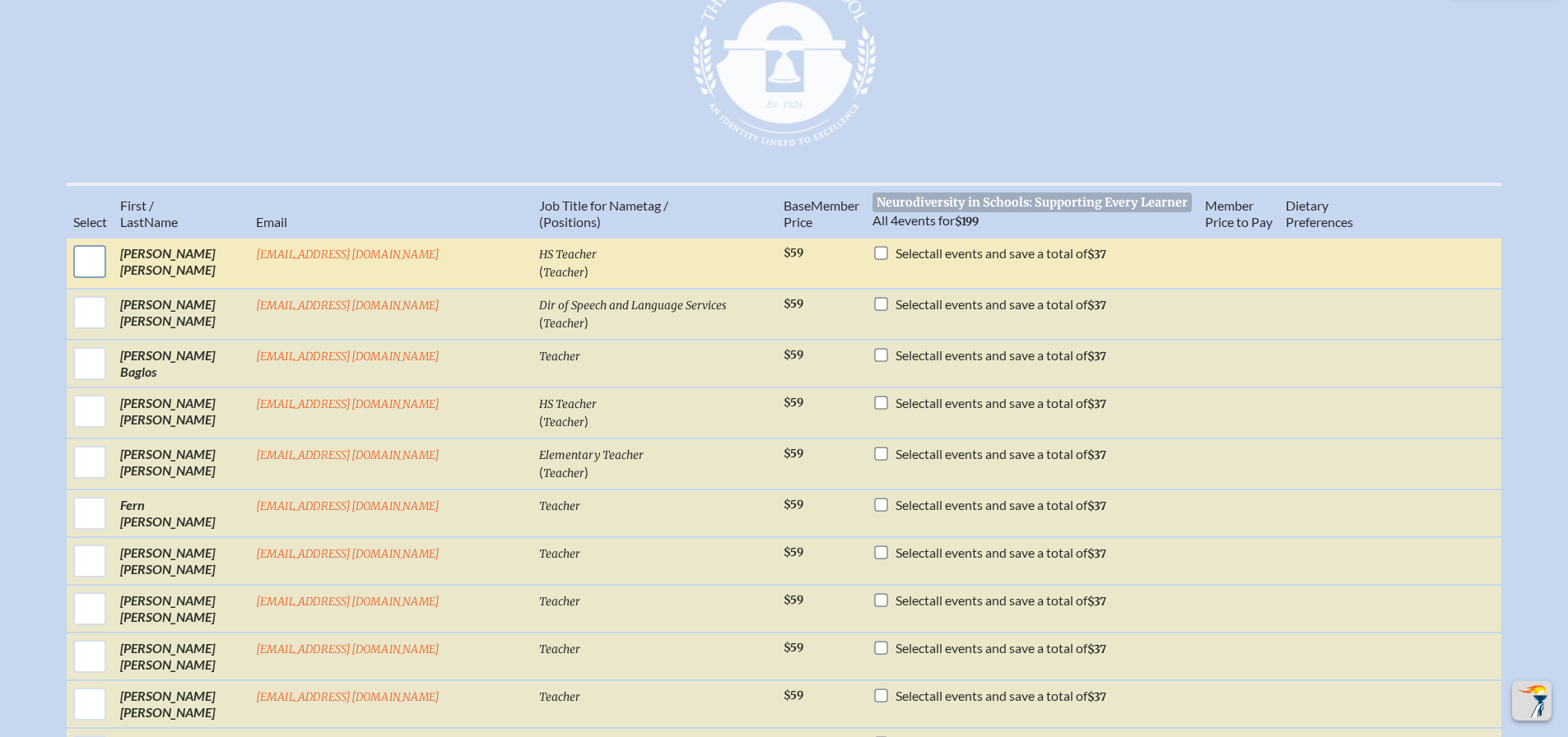
click at [111, 269] on input "checkbox" at bounding box center [90, 261] width 41 height 41
checkbox input "true"
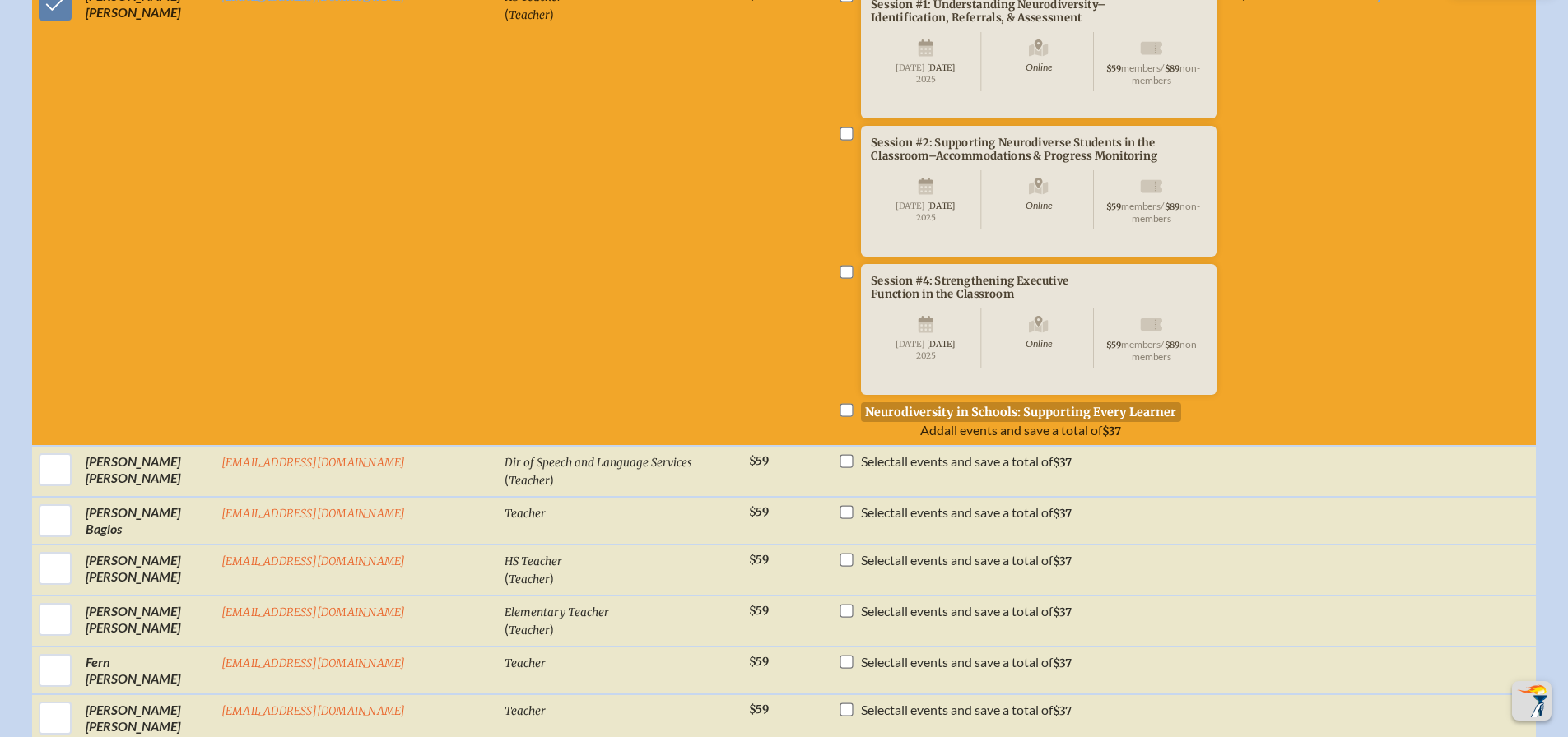
scroll to position [741, 0]
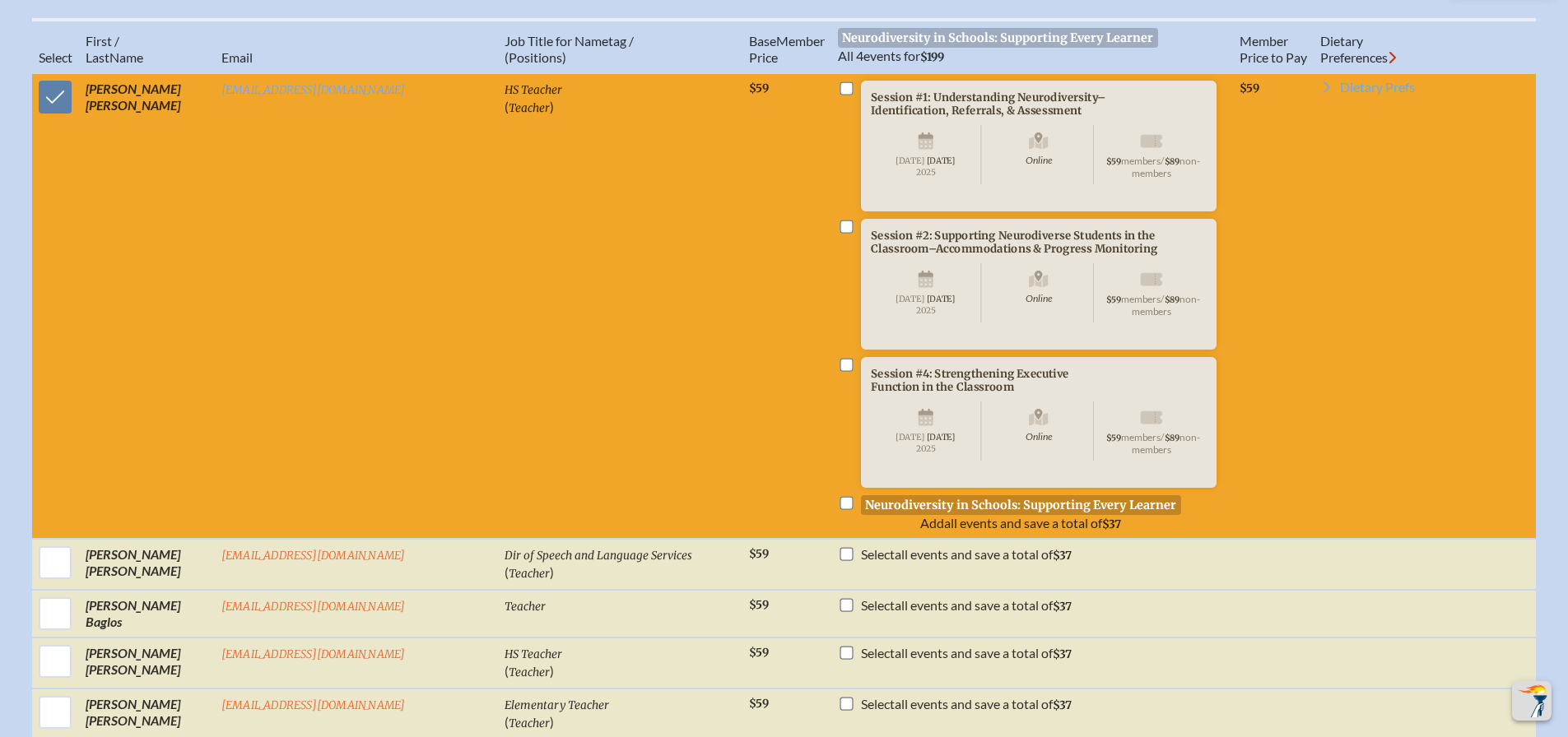
click at [840, 371] on input "checkbox" at bounding box center [846, 364] width 13 height 13
checkbox input "false"
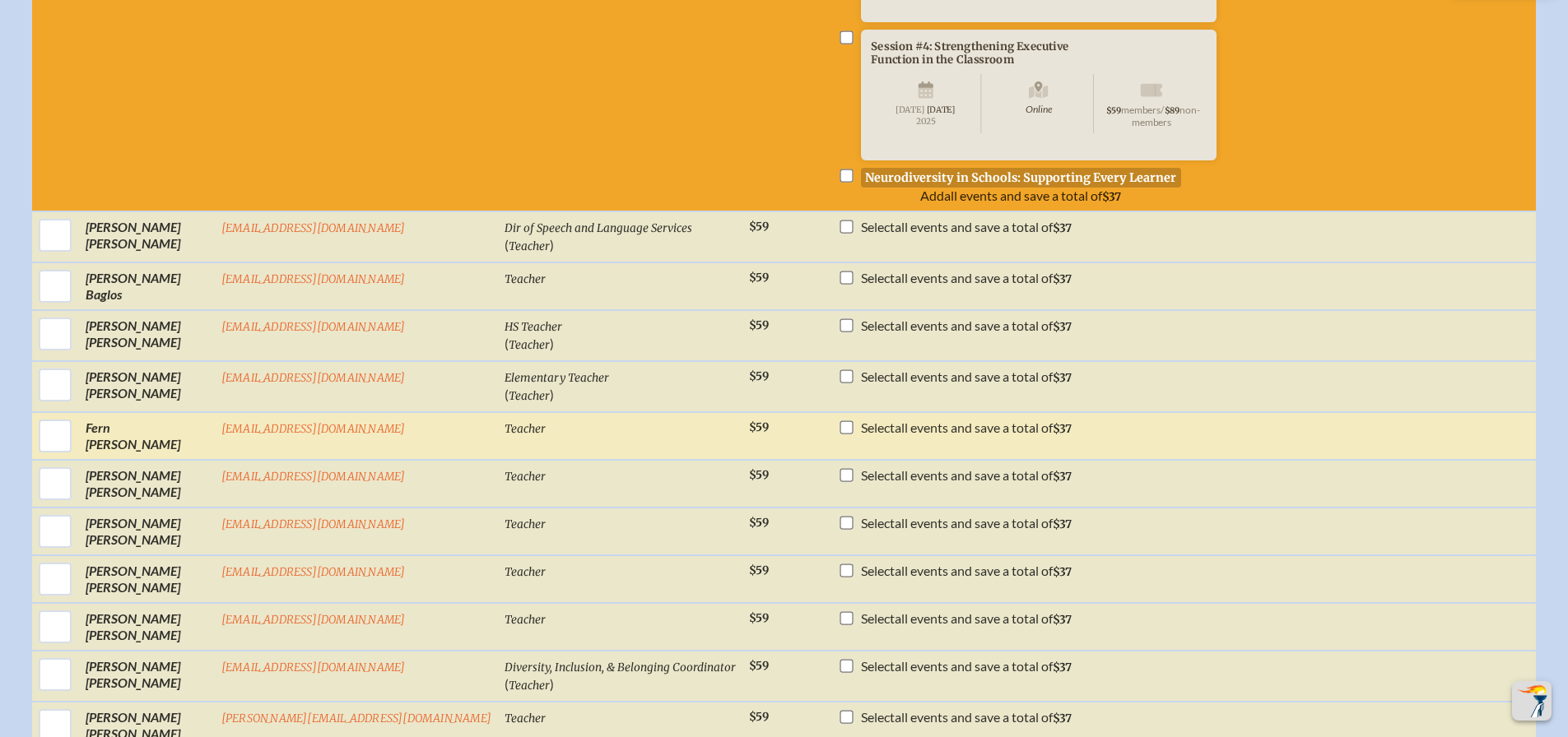
scroll to position [1069, 0]
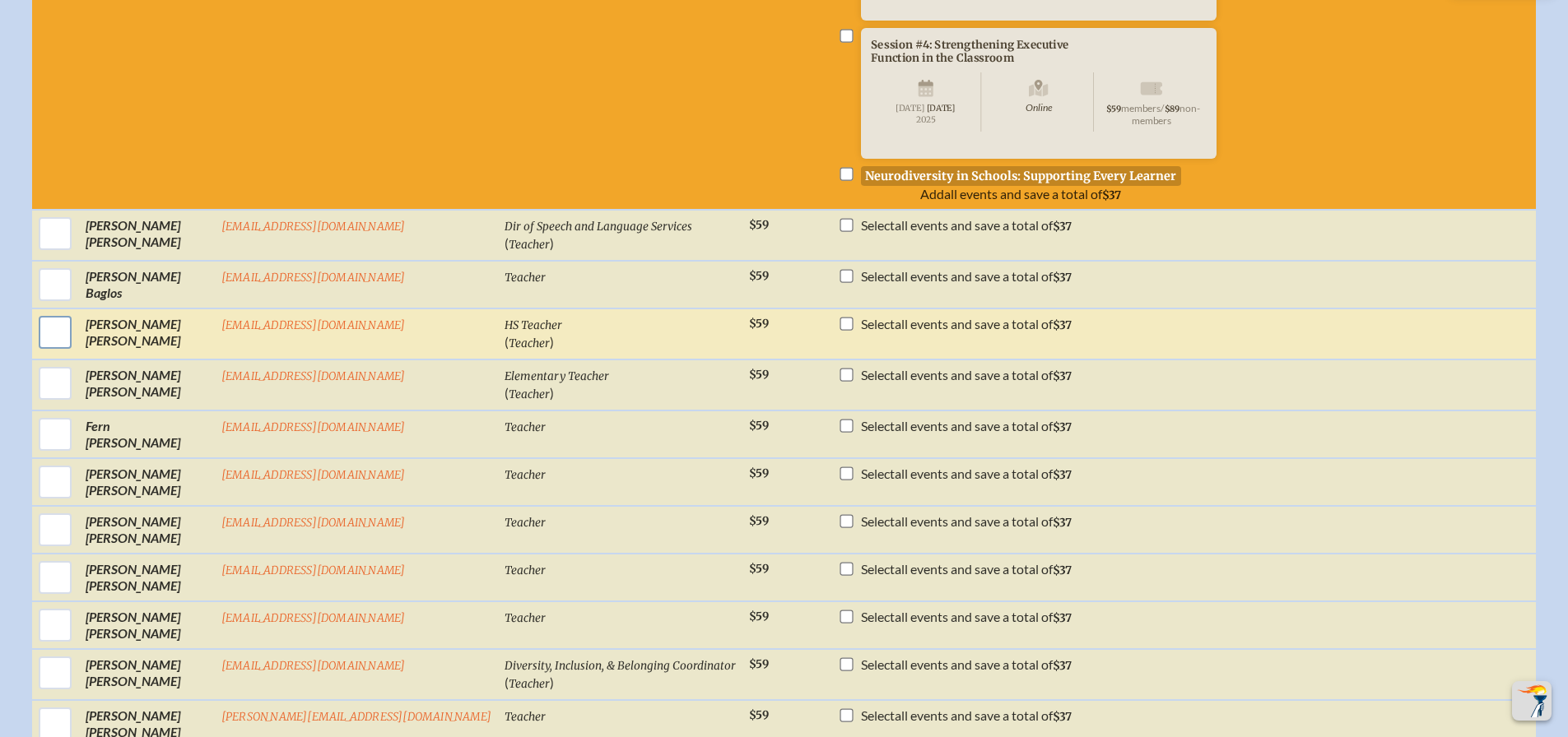
click at [76, 353] on input "checkbox" at bounding box center [55, 332] width 41 height 41
checkbox input "true"
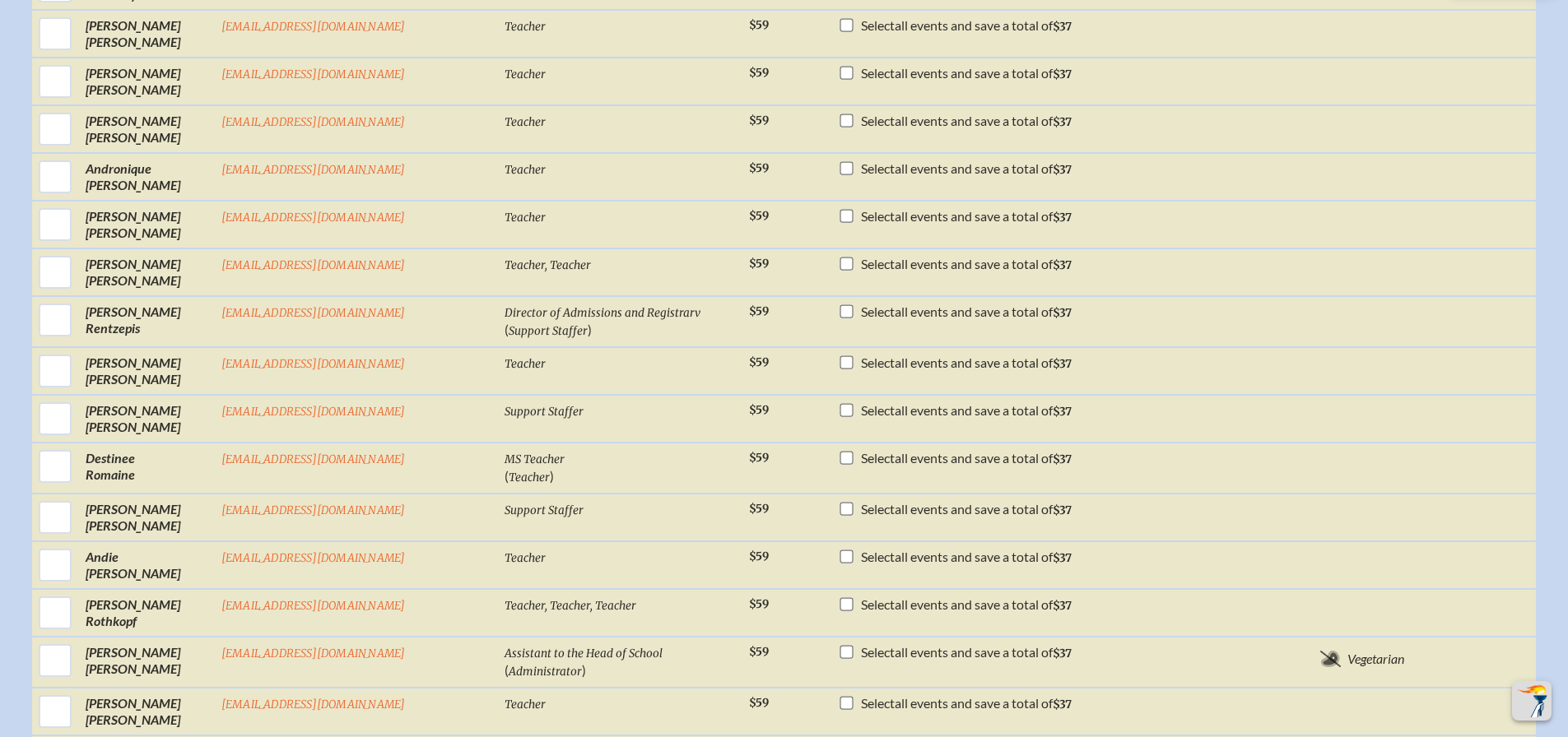
scroll to position [4032, 0]
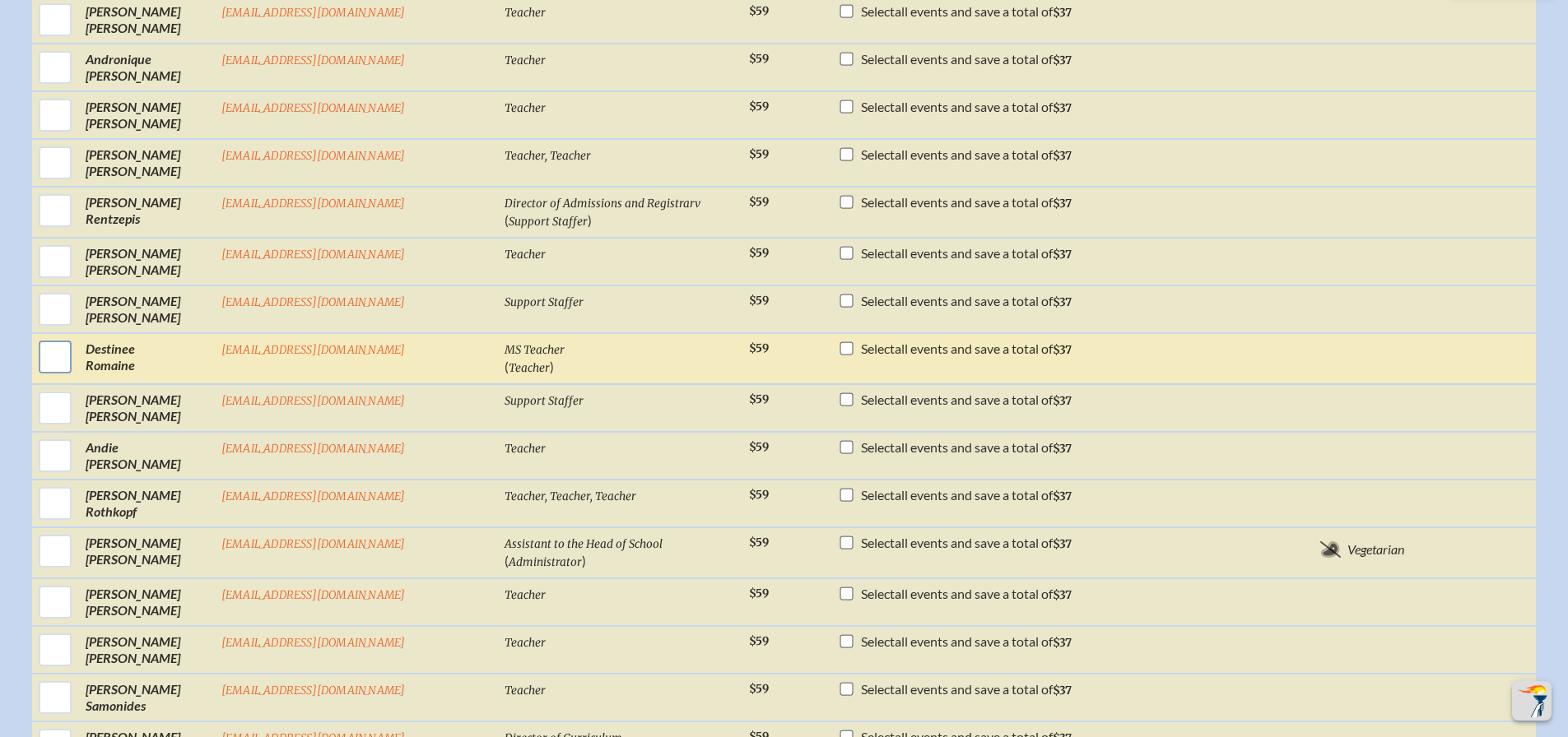
click at [76, 378] on input "checkbox" at bounding box center [55, 356] width 41 height 41
checkbox input "true"
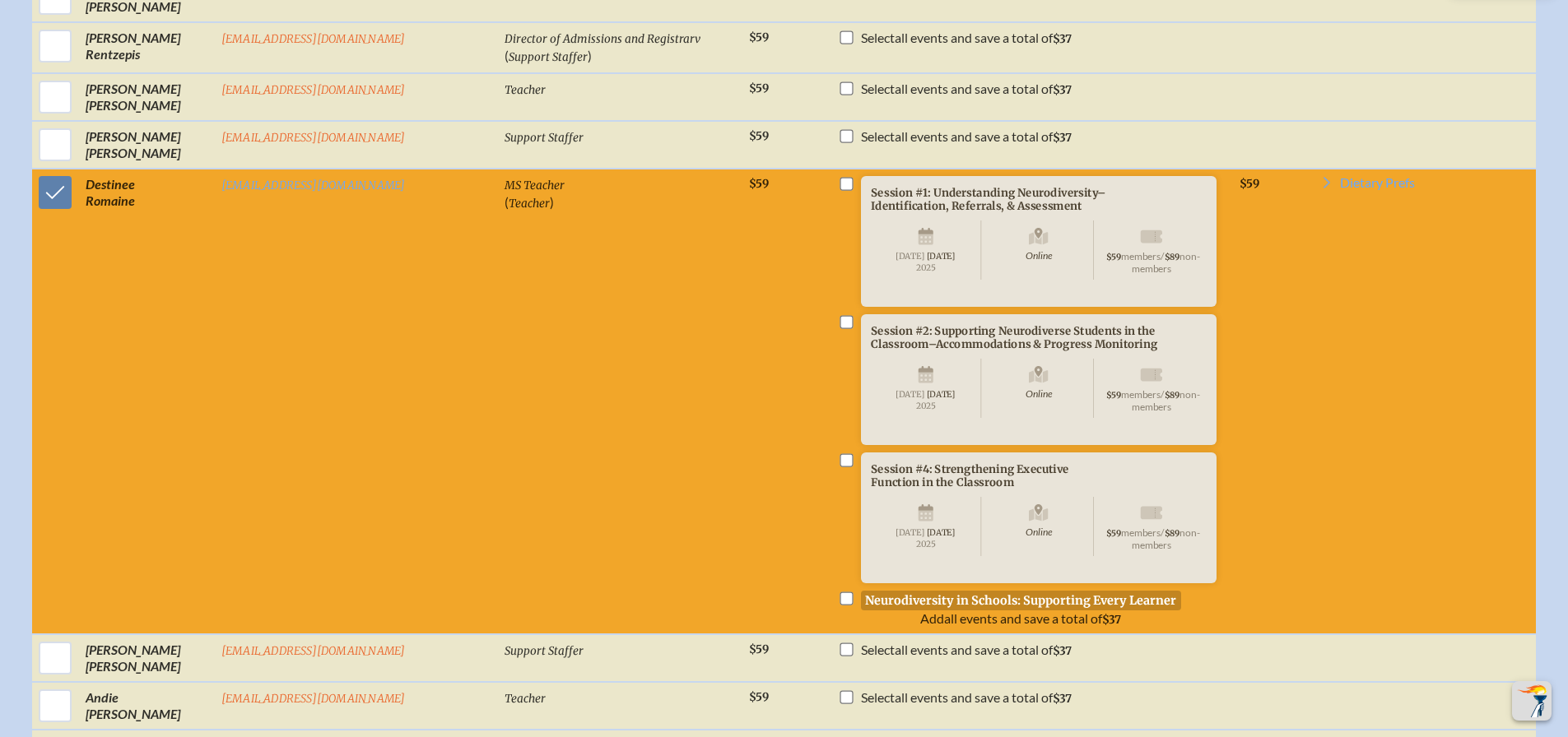
scroll to position [4279, 0]
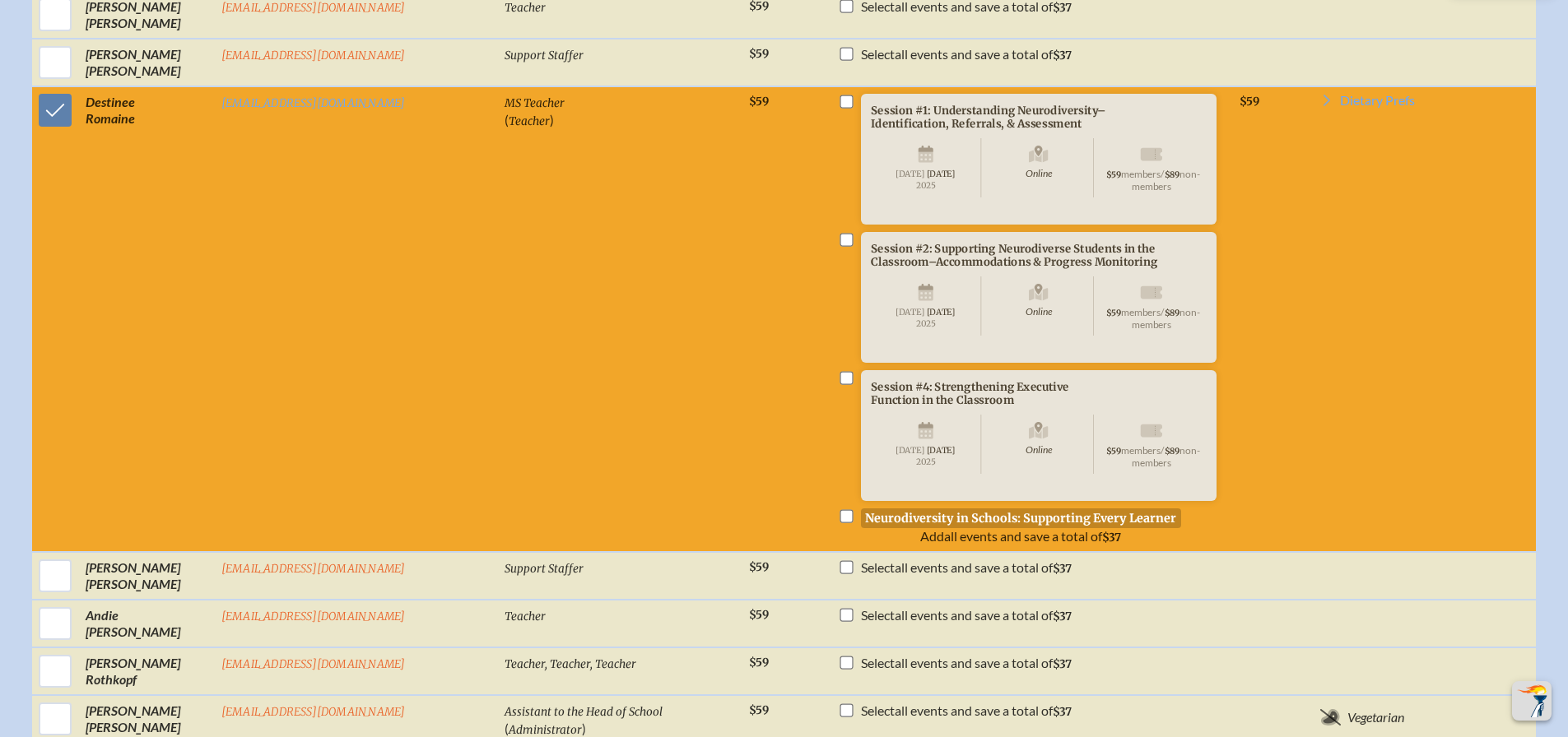
click at [840, 384] on input "checkbox" at bounding box center [846, 377] width 13 height 13
checkbox input "true"
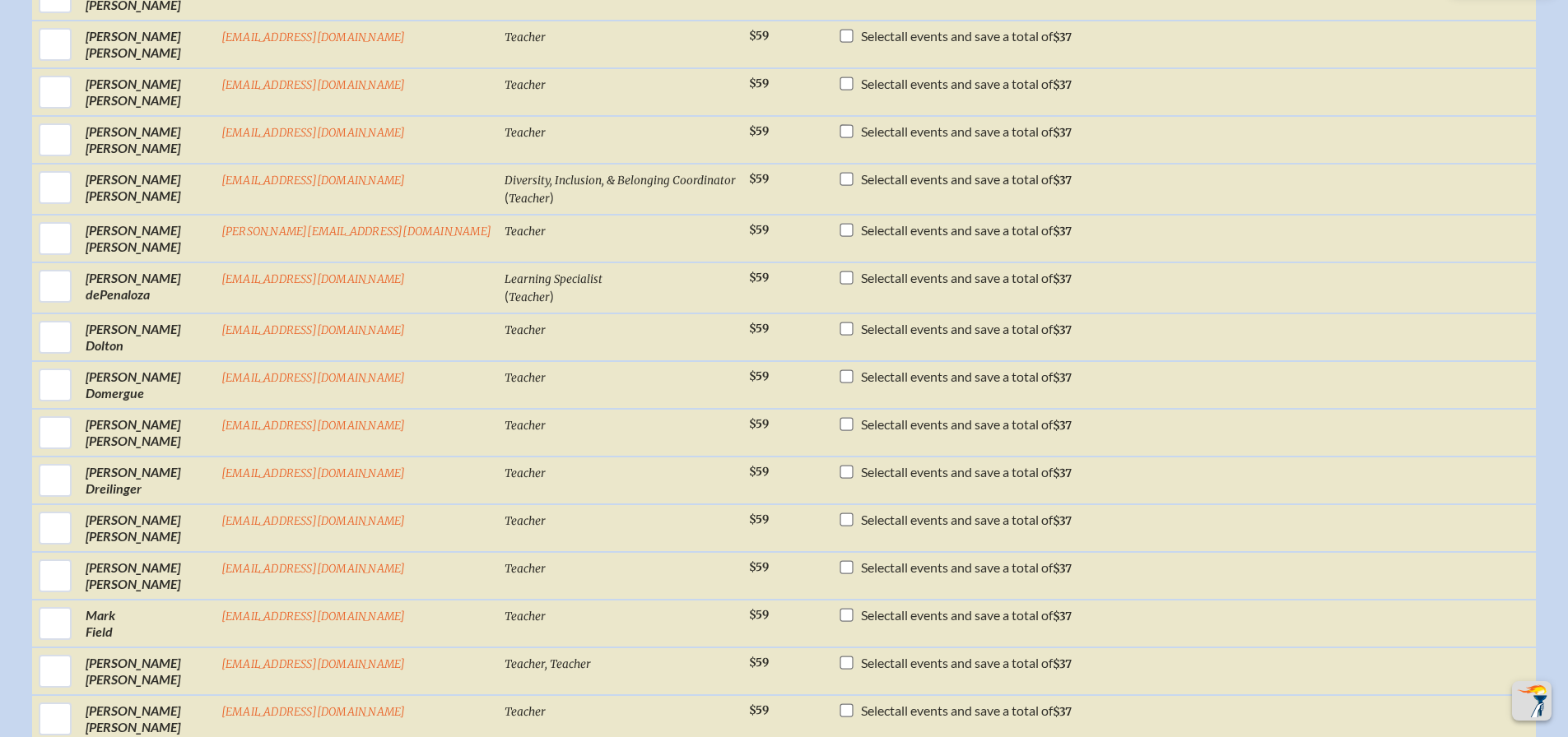
scroll to position [1892, 0]
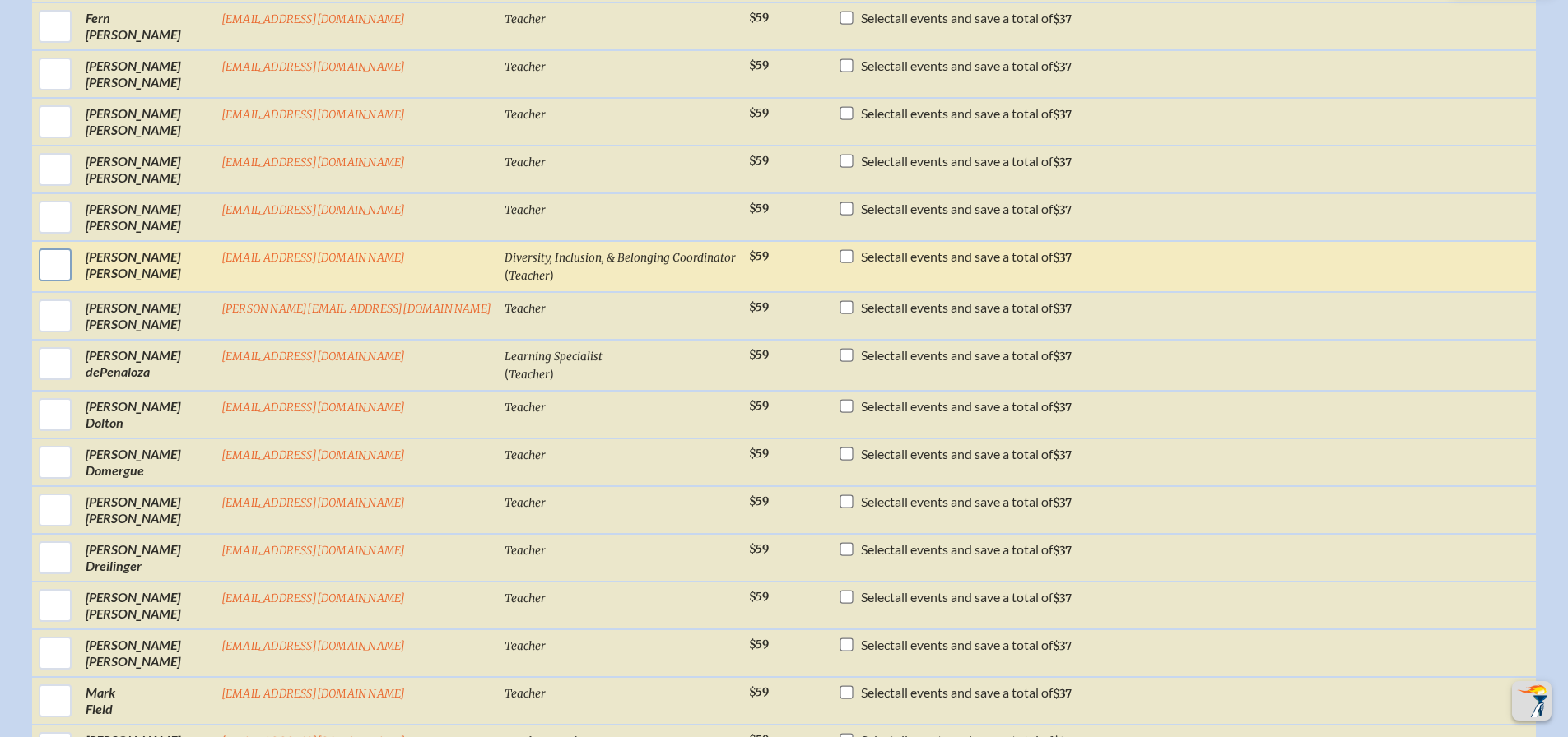
click at [76, 286] on input "checkbox" at bounding box center [55, 265] width 41 height 41
checkbox input "true"
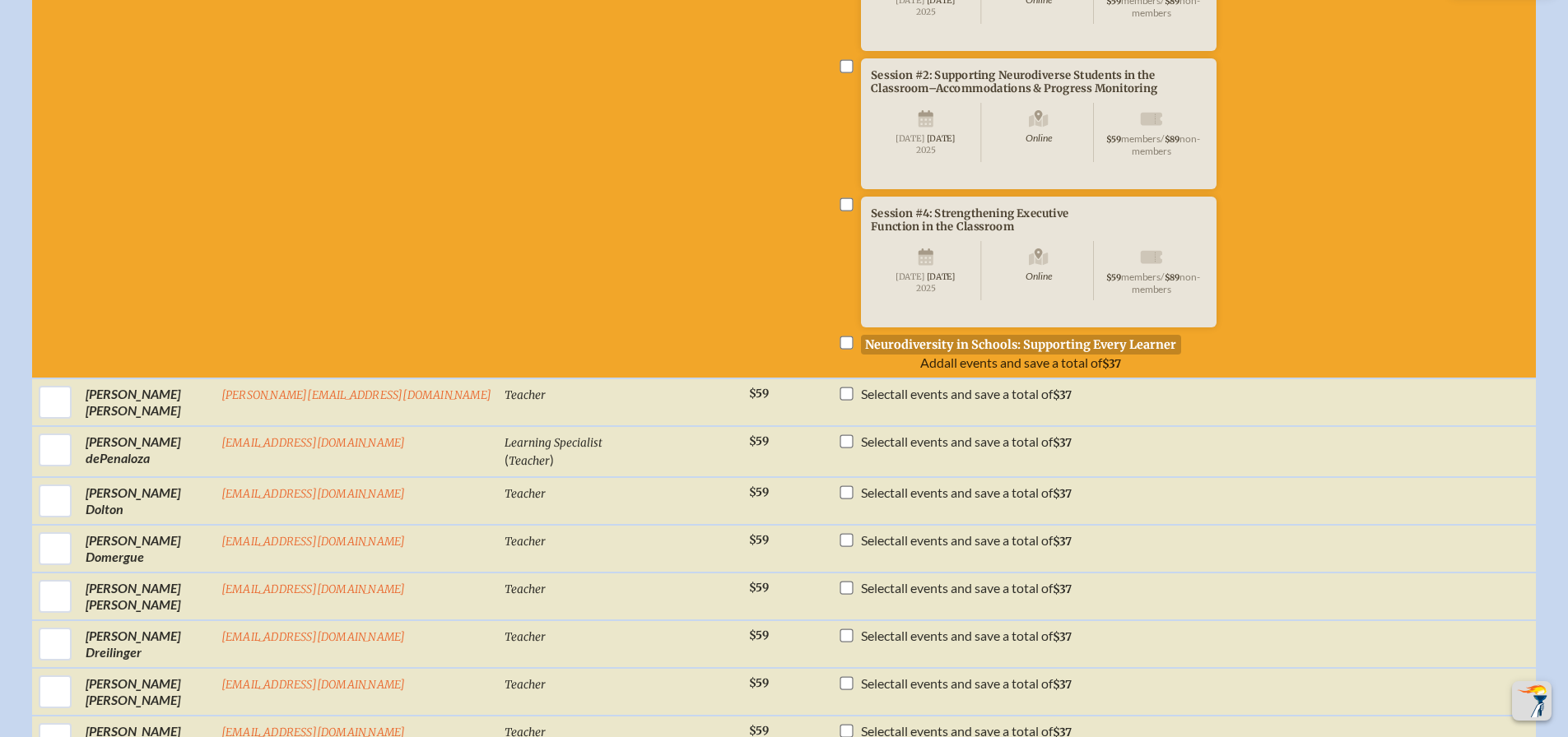
scroll to position [2221, 0]
click at [840, 348] on input "checkbox" at bounding box center [846, 342] width 13 height 13
checkbox input "true"
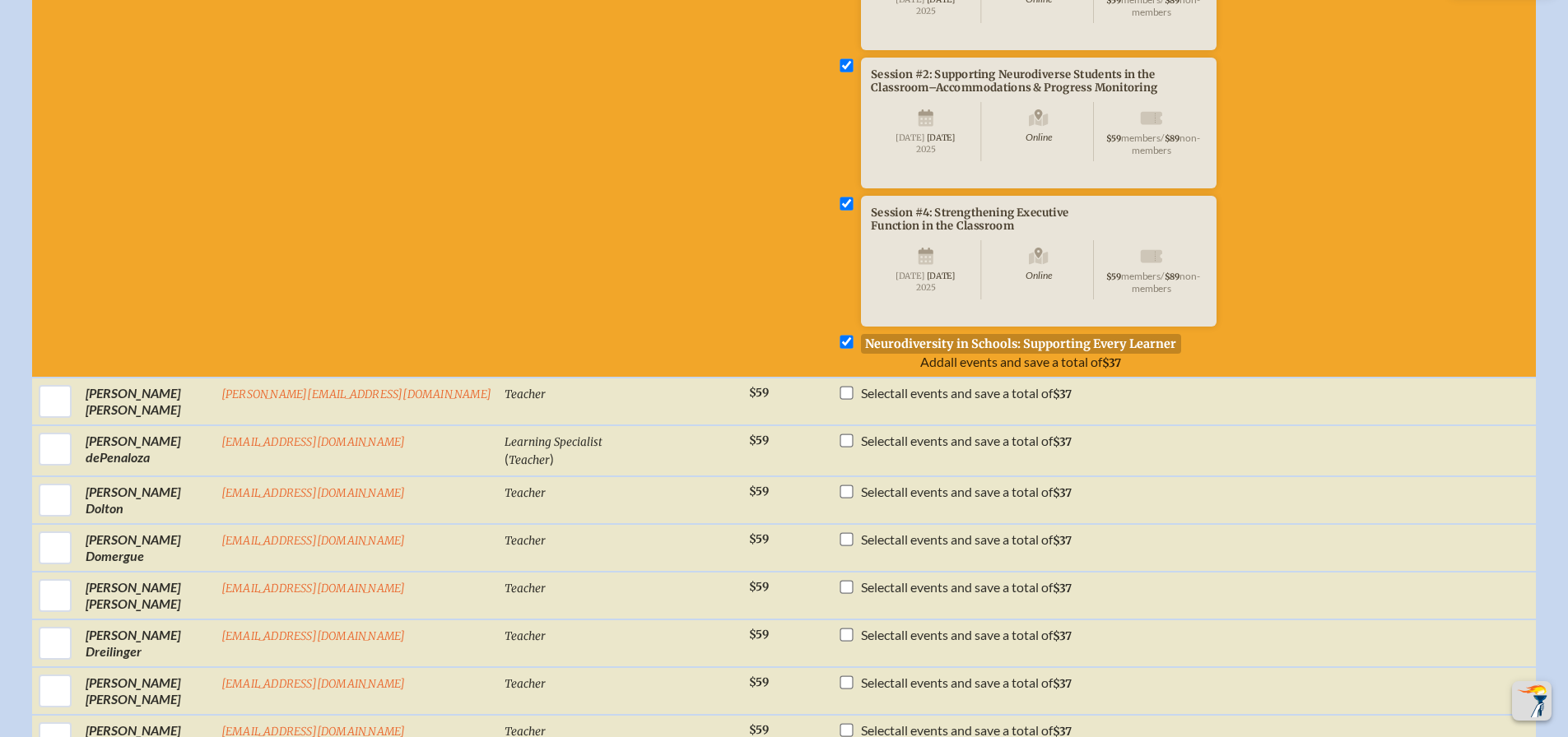
checkbox input "true"
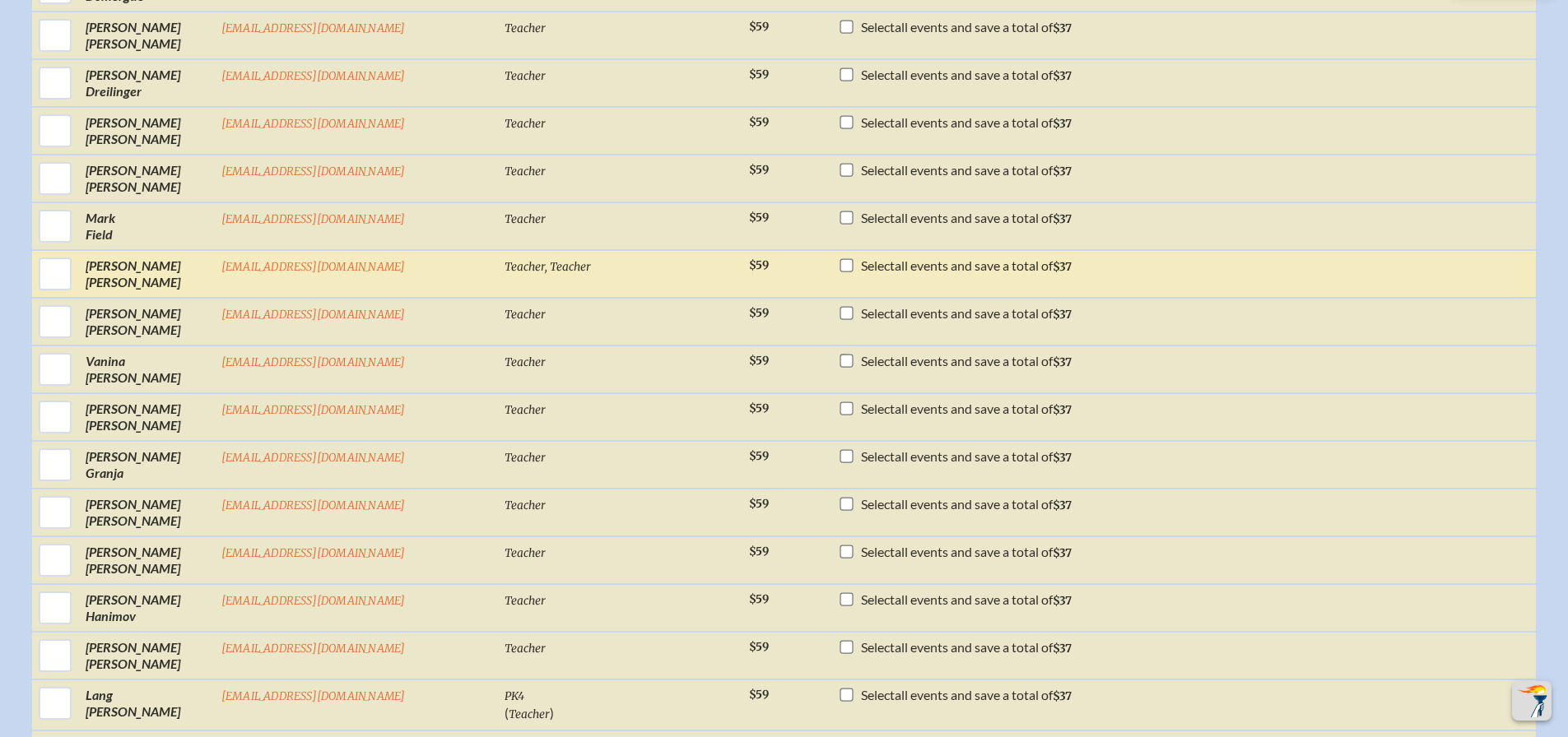
scroll to position [2797, 0]
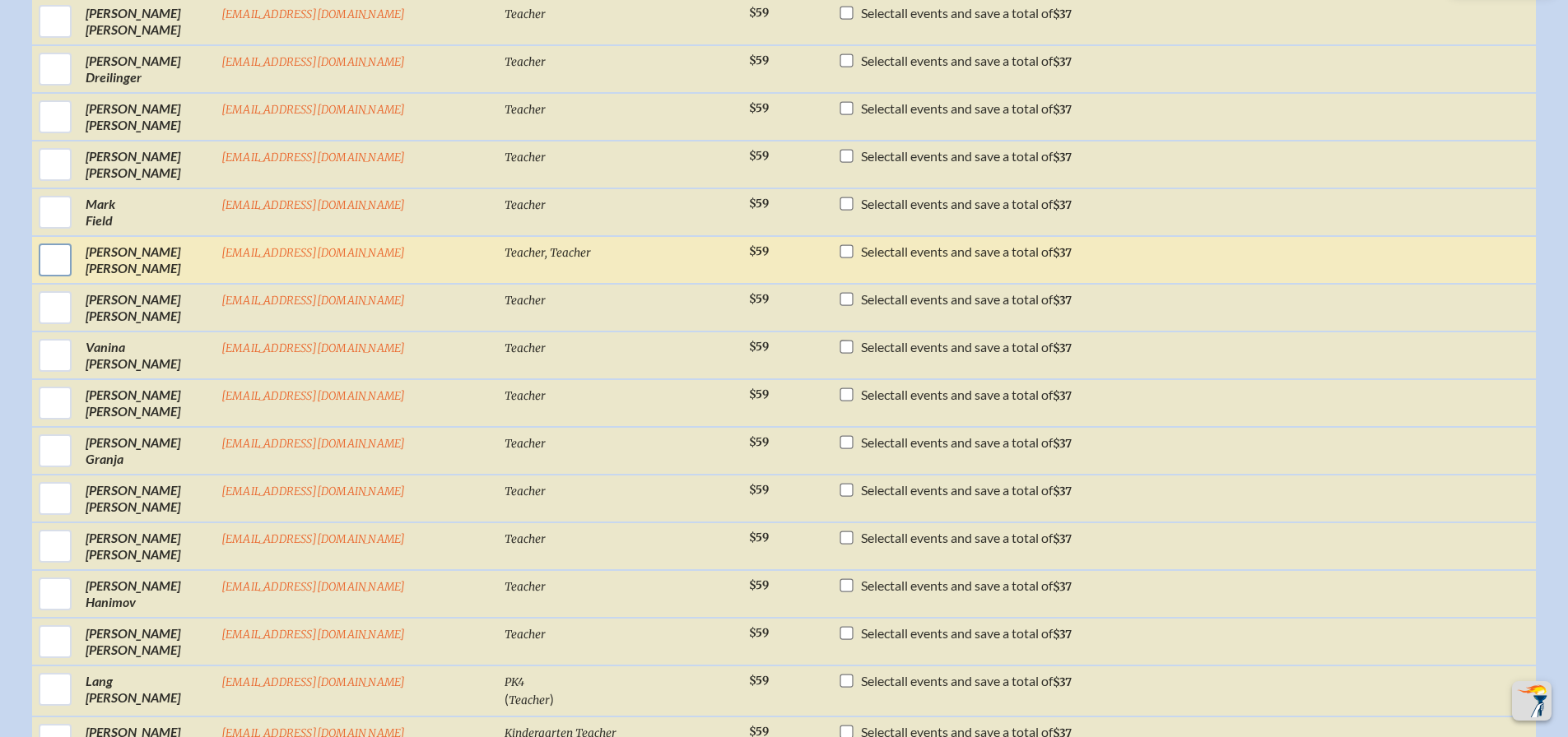
click at [76, 280] on input "checkbox" at bounding box center [55, 259] width 41 height 41
checkbox input "true"
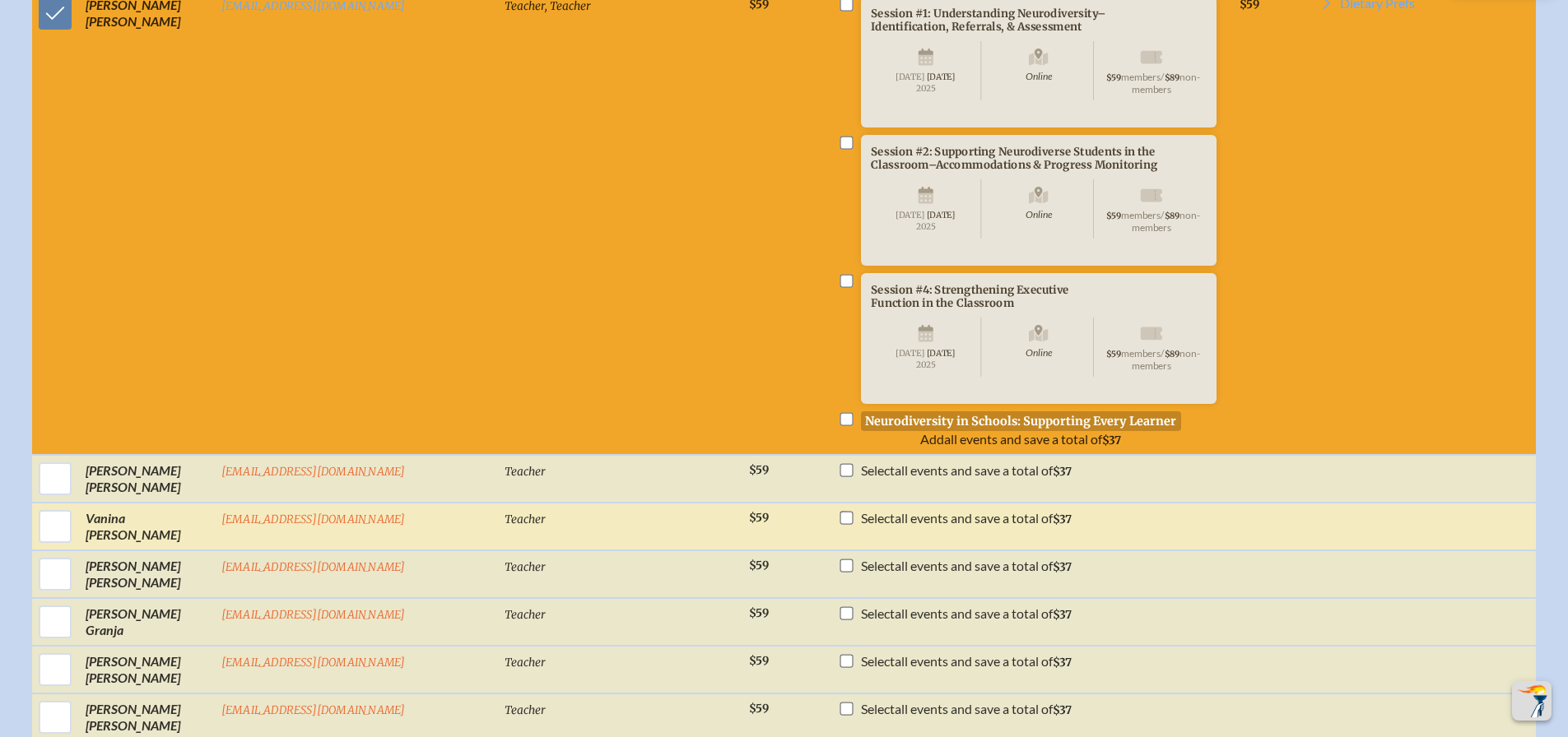
scroll to position [3209, 0]
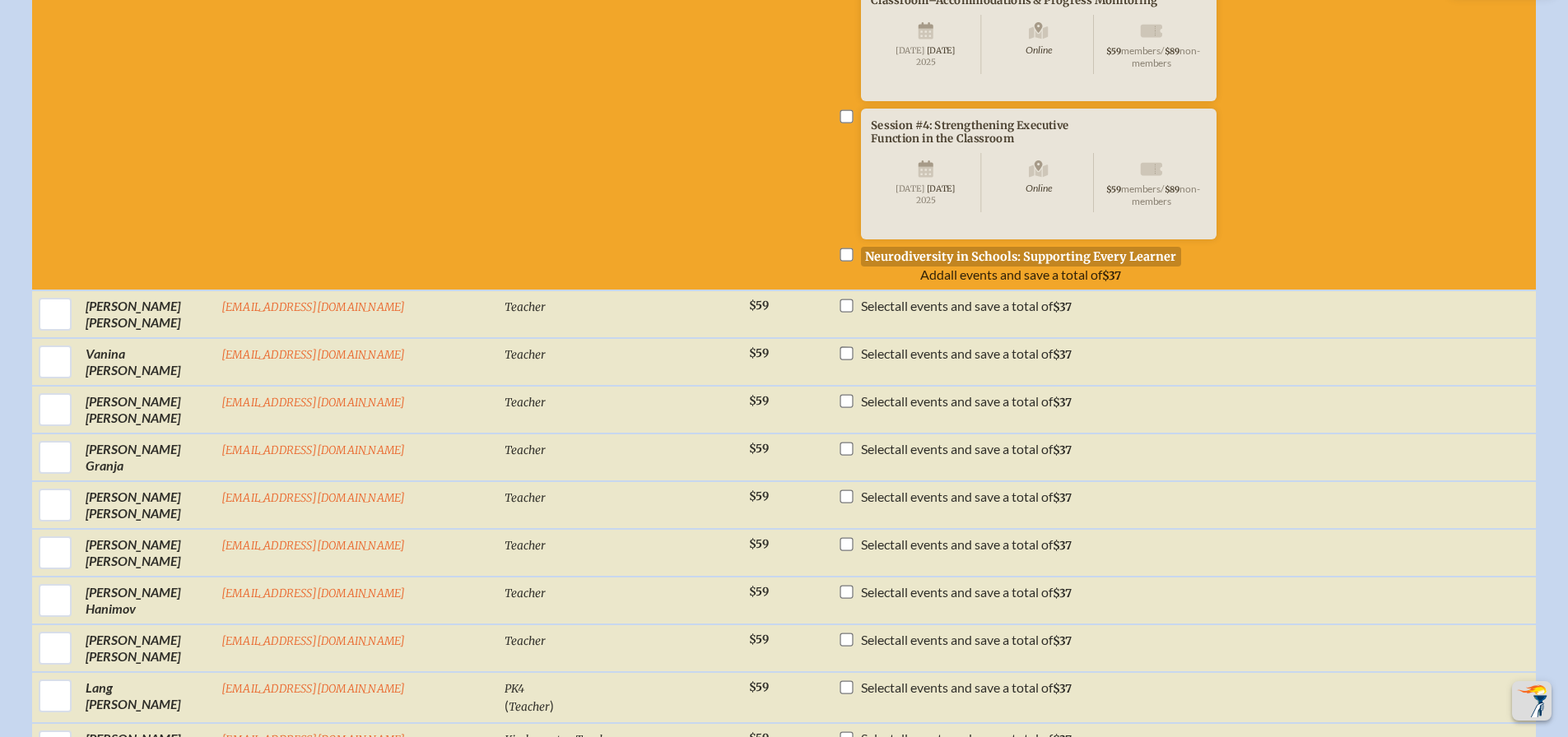
click at [840, 261] on input "checkbox" at bounding box center [846, 254] width 13 height 13
checkbox input "true"
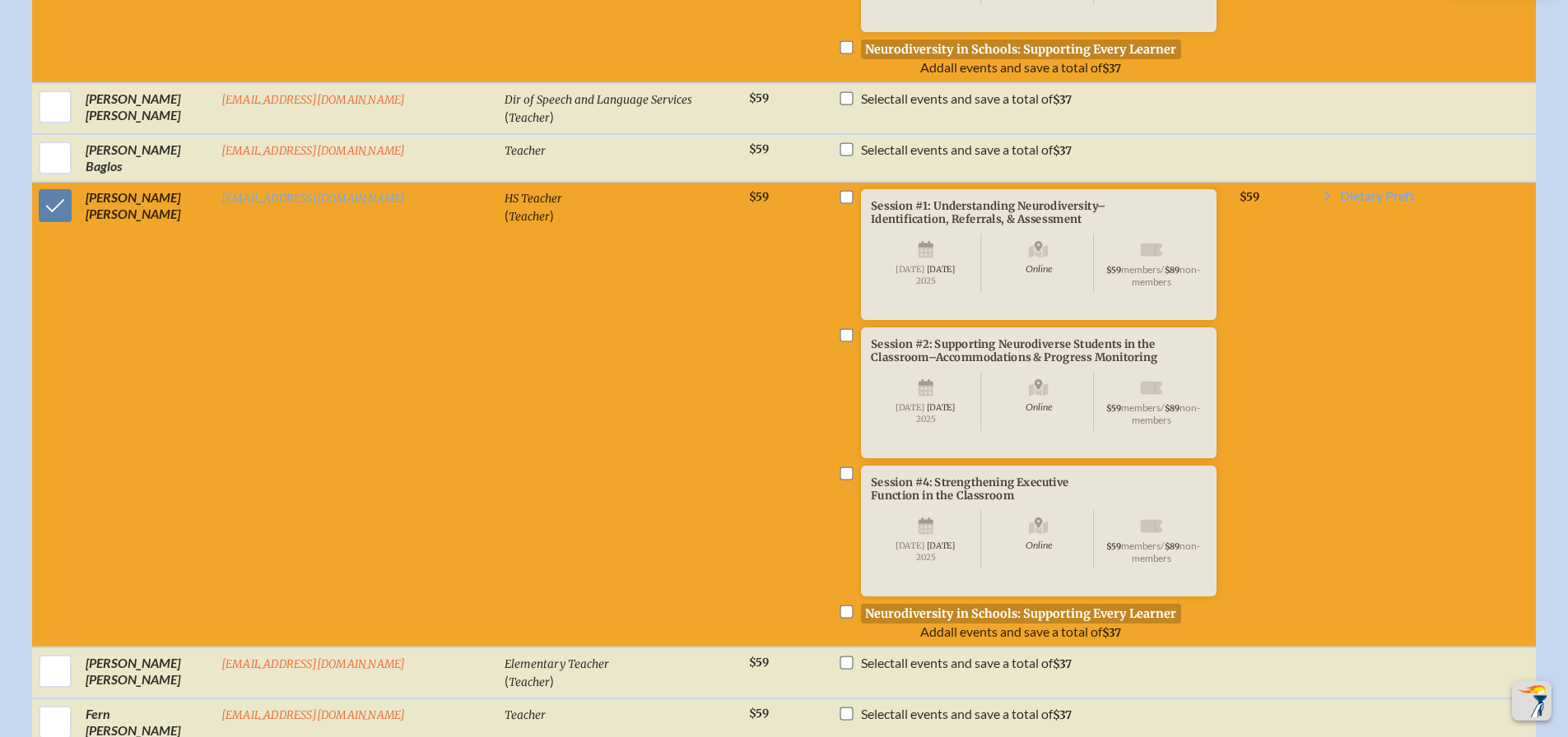
scroll to position [987, 0]
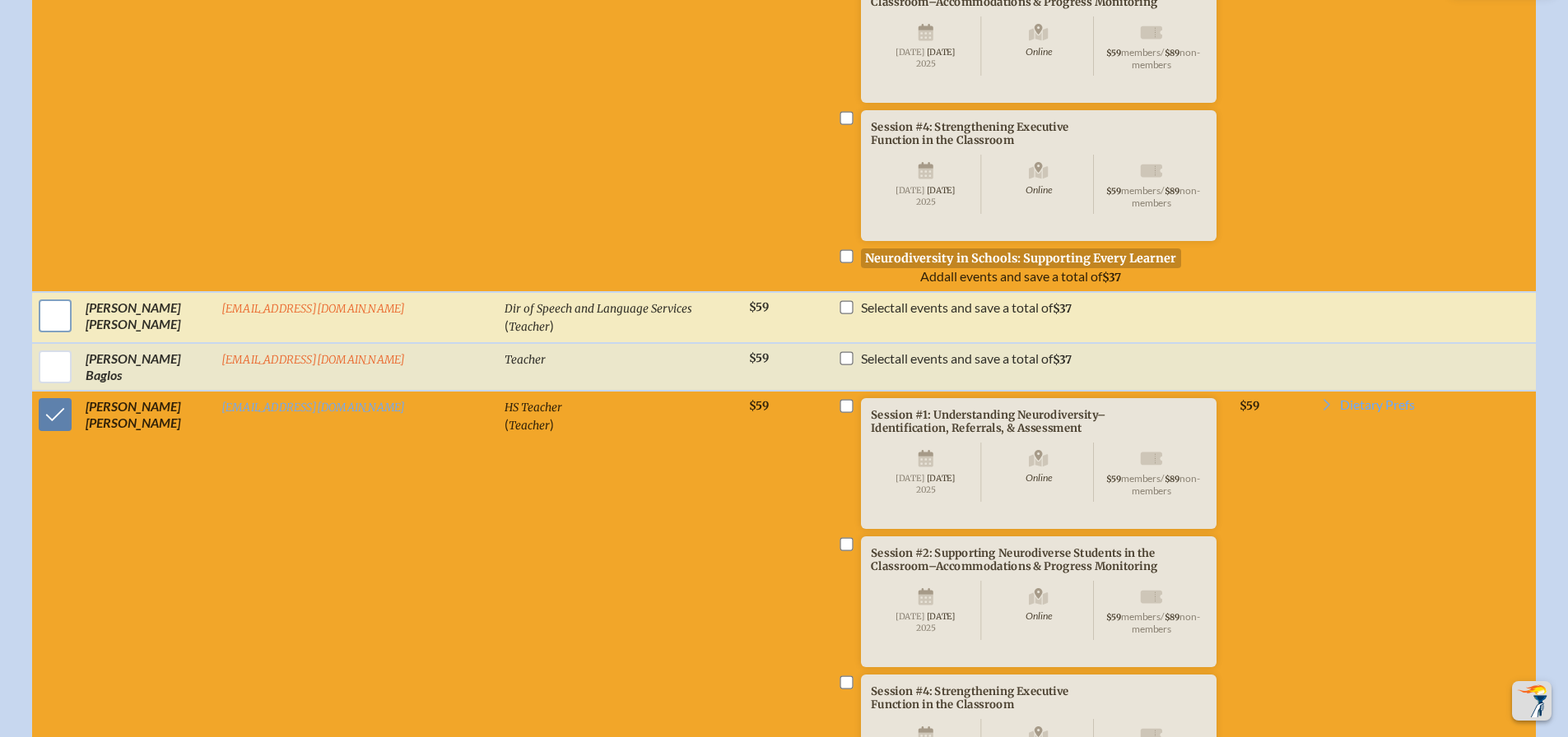
click at [76, 336] on input "checkbox" at bounding box center [55, 315] width 41 height 41
checkbox input "true"
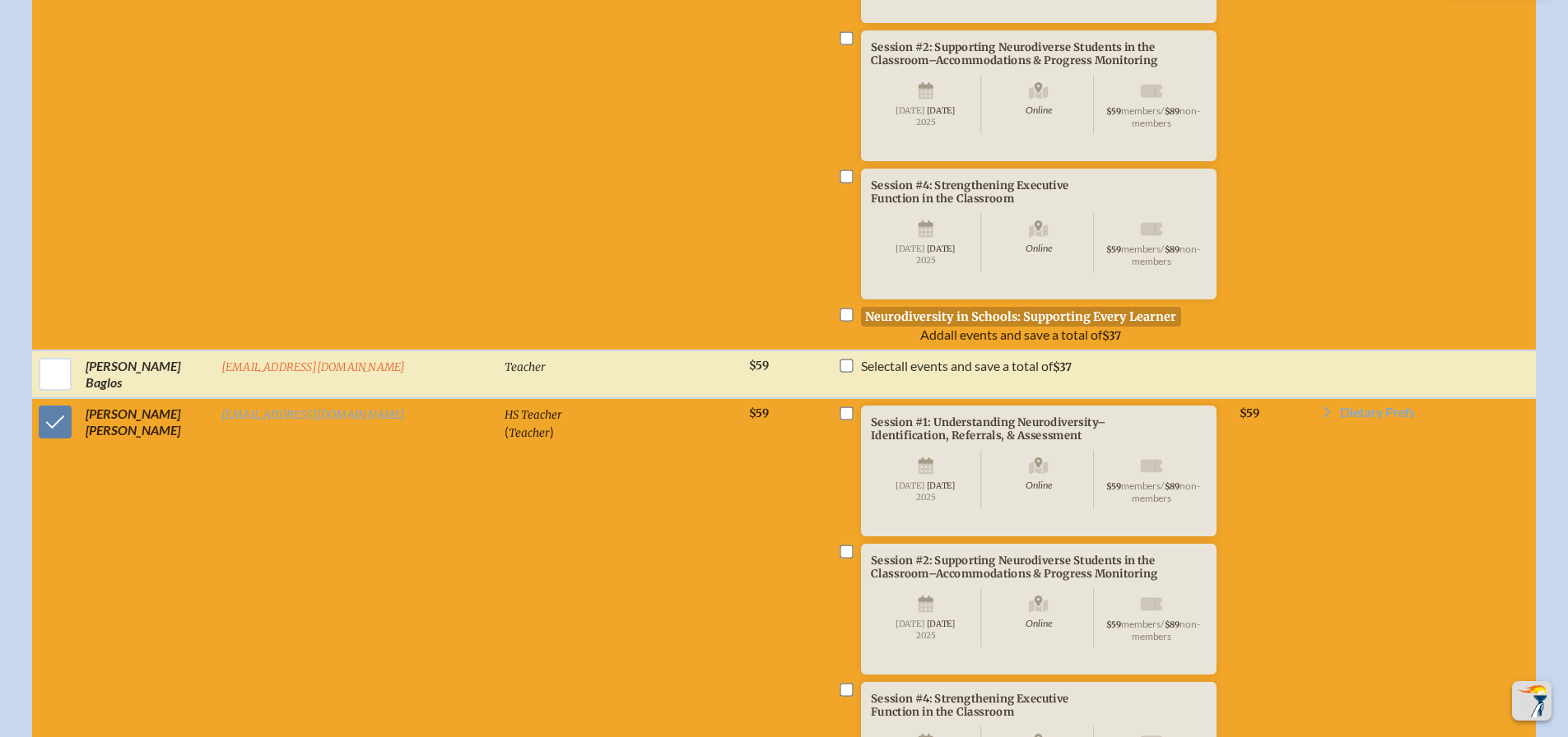
scroll to position [1399, 0]
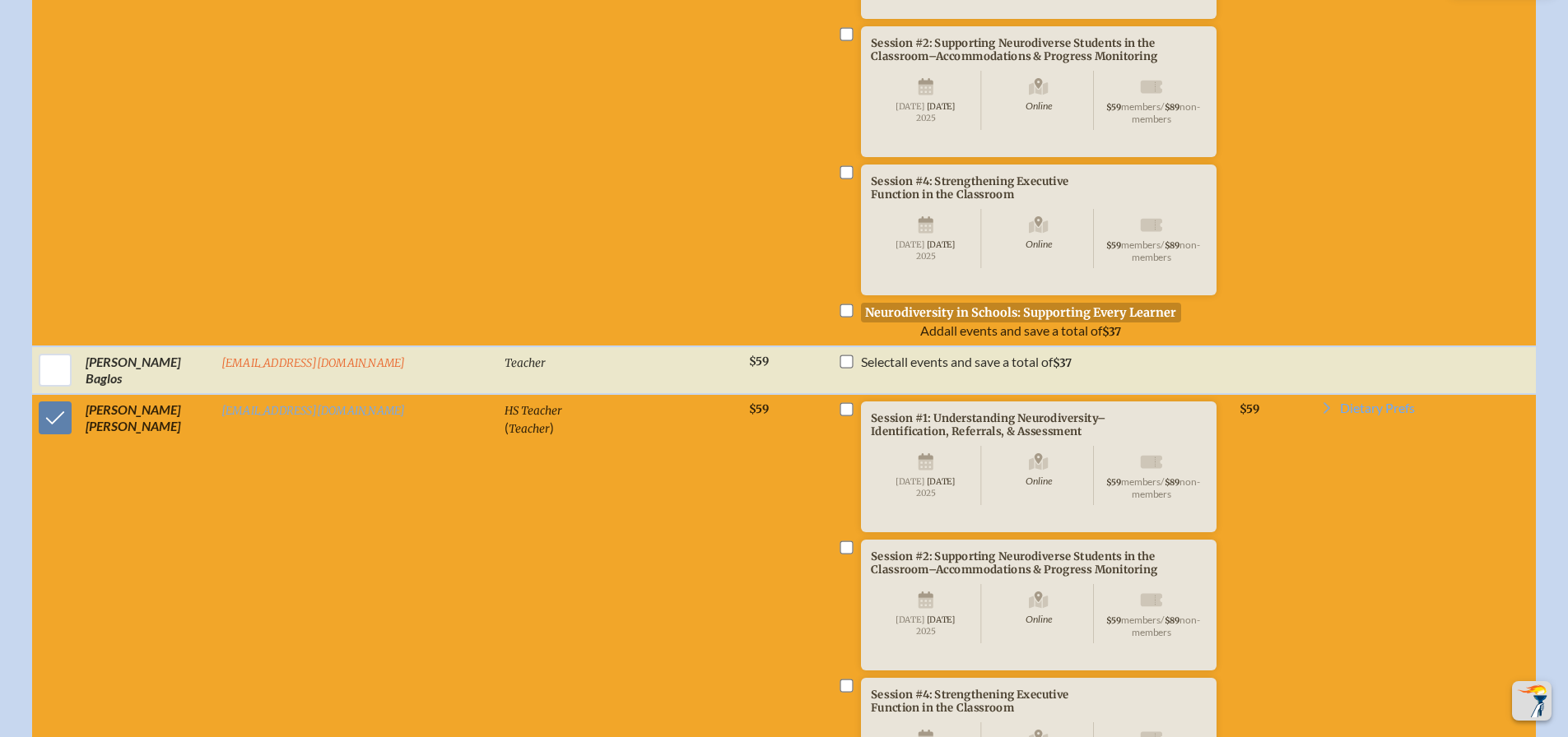
click at [840, 317] on input "checkbox" at bounding box center [846, 310] width 13 height 13
checkbox input "true"
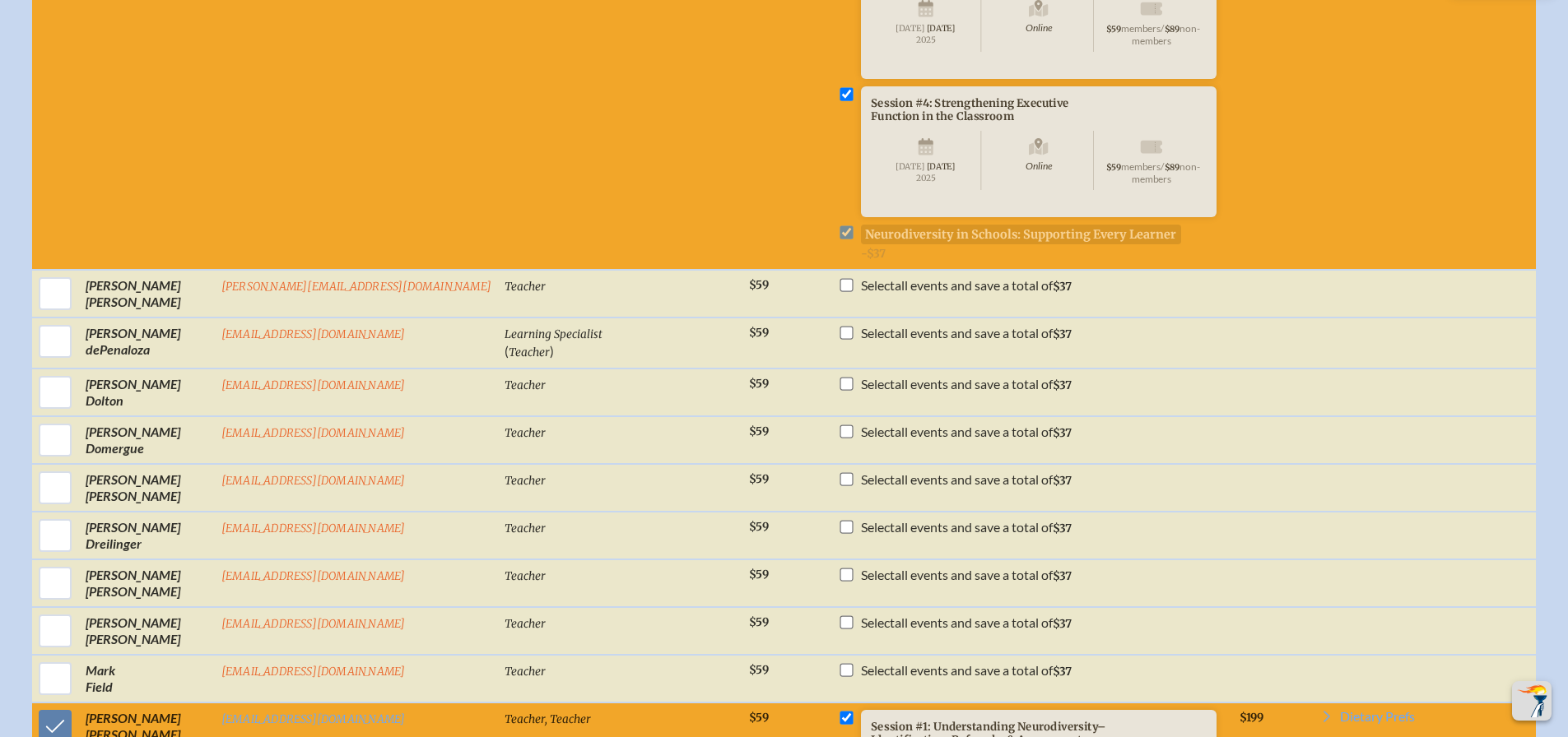
scroll to position [2797, 0]
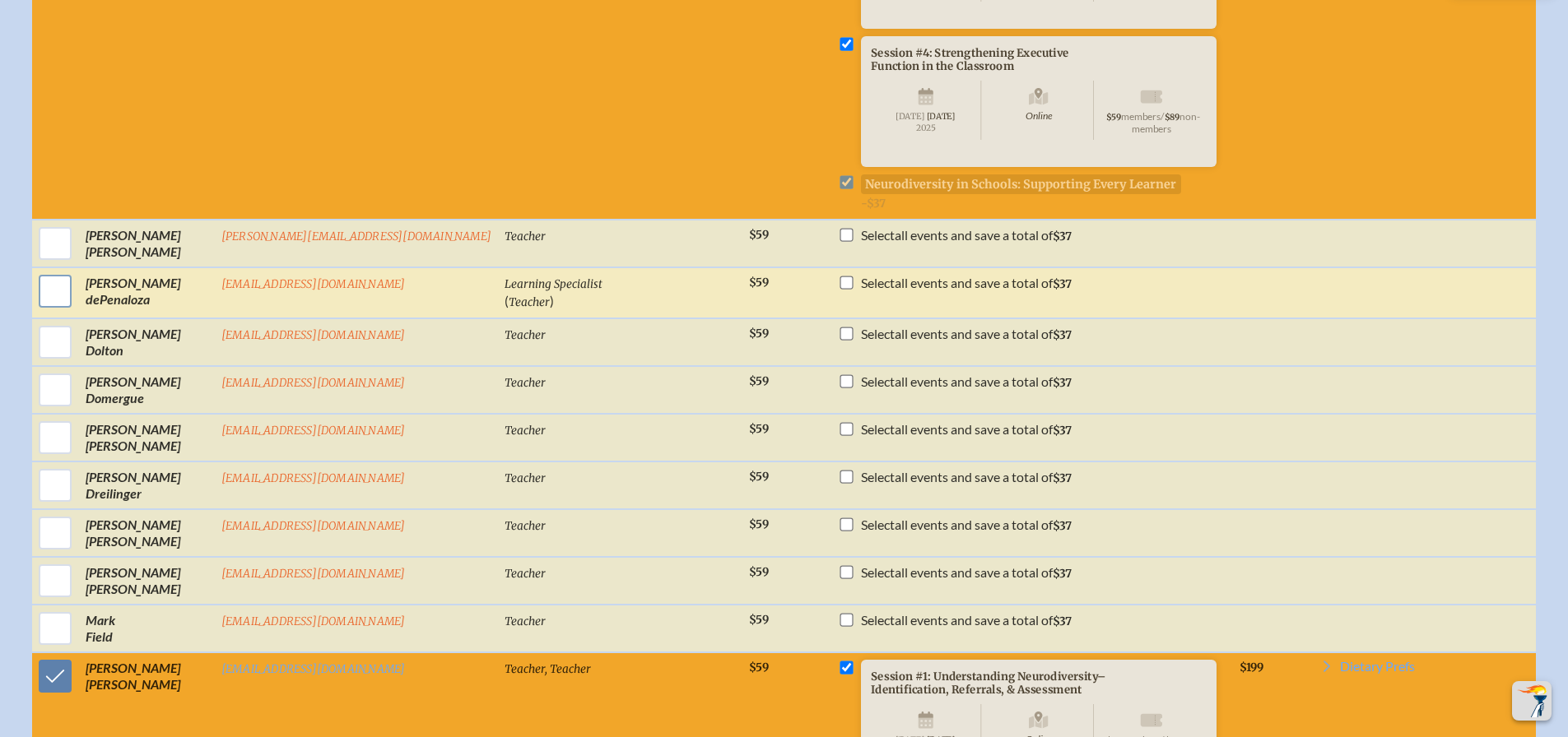
click at [76, 311] on input "checkbox" at bounding box center [55, 290] width 41 height 41
checkbox input "true"
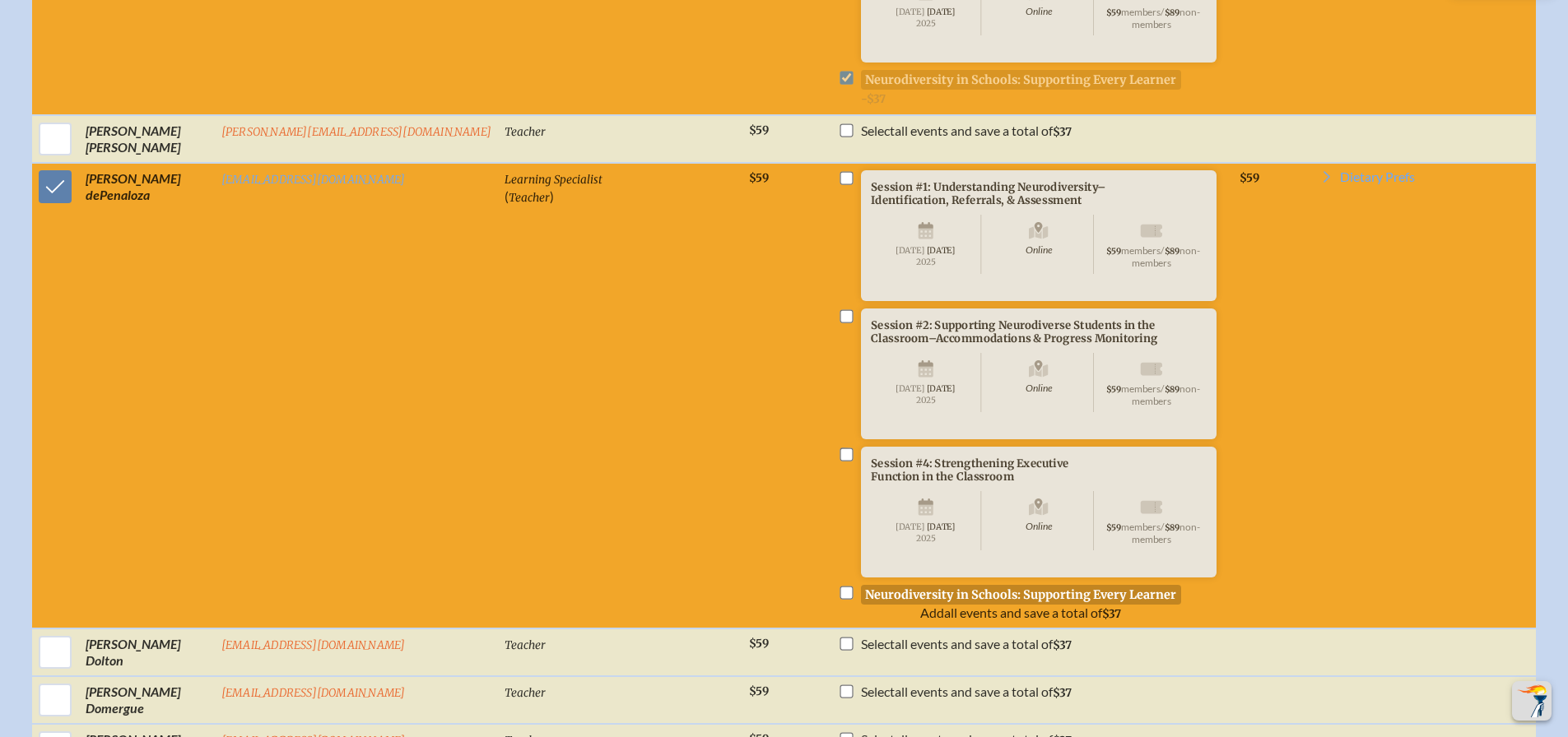
scroll to position [3044, 0]
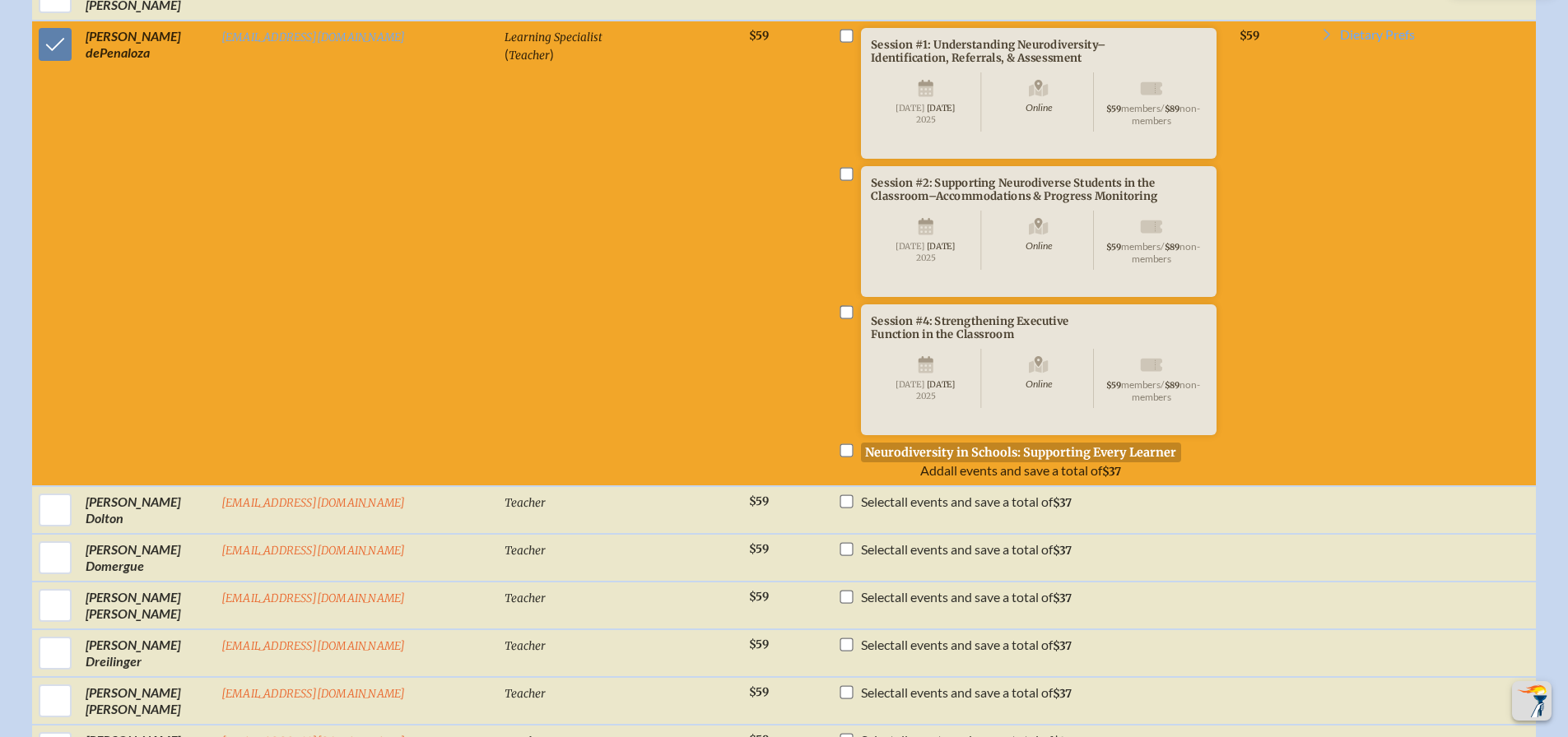
click at [840, 458] on input "checkbox" at bounding box center [846, 450] width 13 height 13
checkbox input "true"
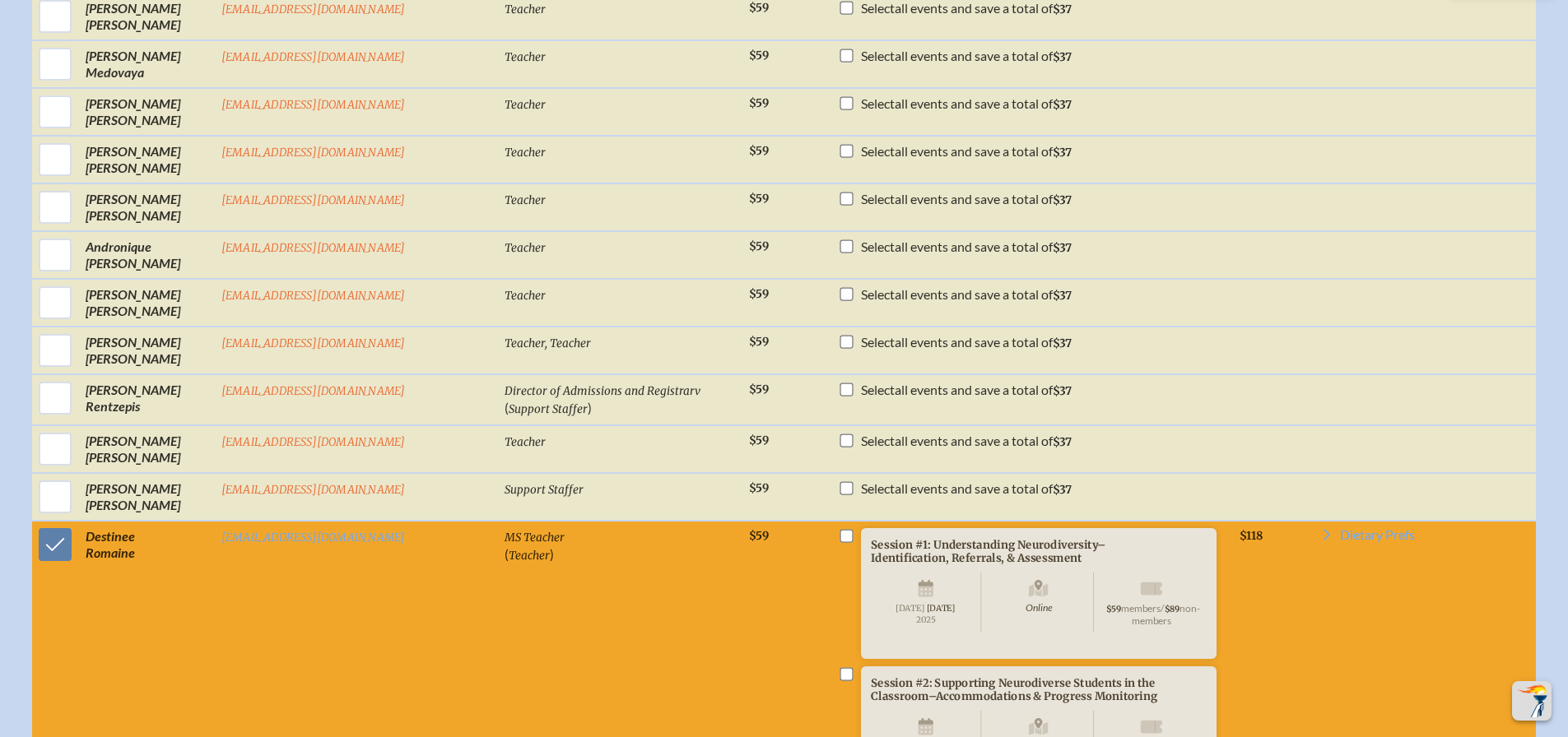
scroll to position [5595, 0]
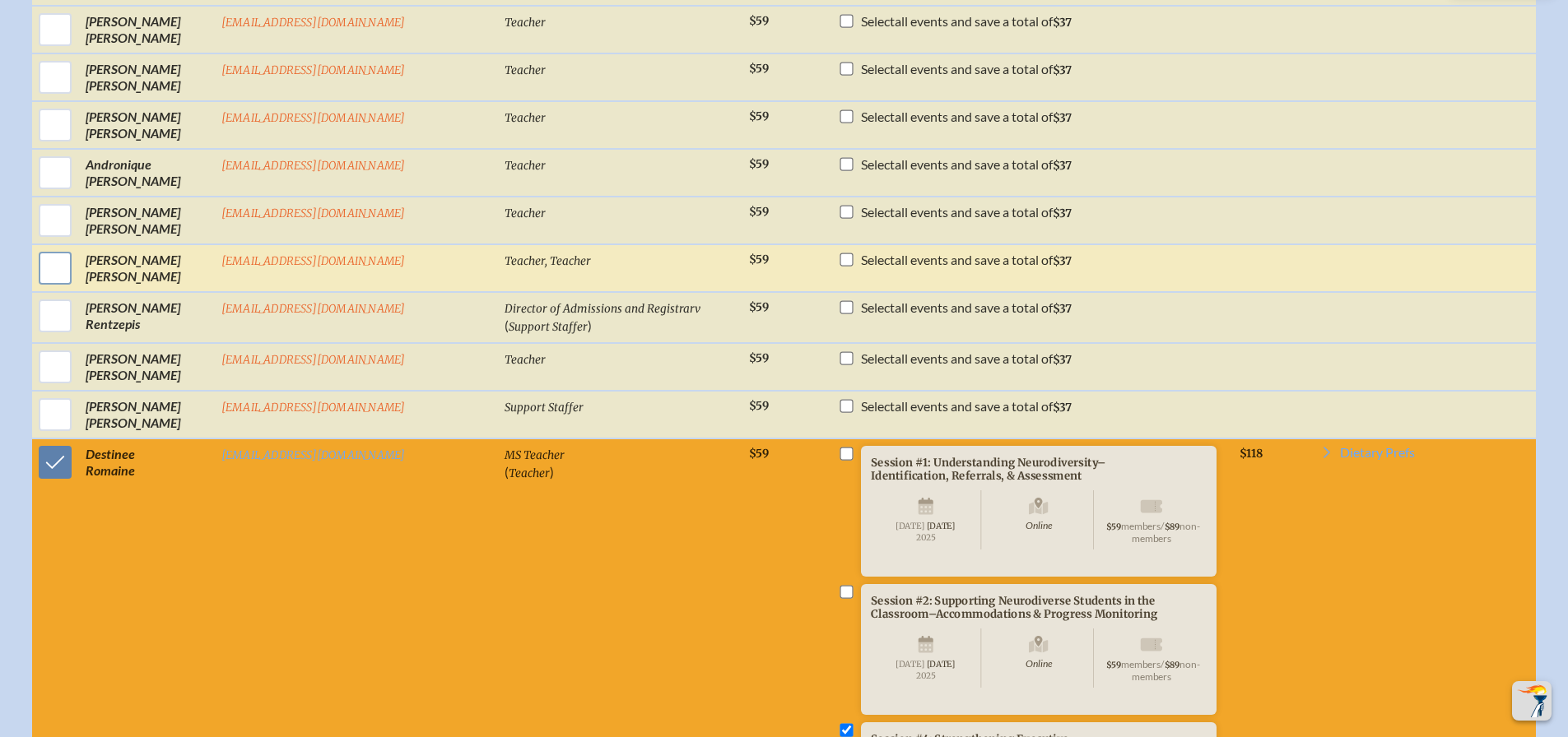
click at [76, 289] on input "checkbox" at bounding box center [55, 268] width 41 height 41
checkbox input "true"
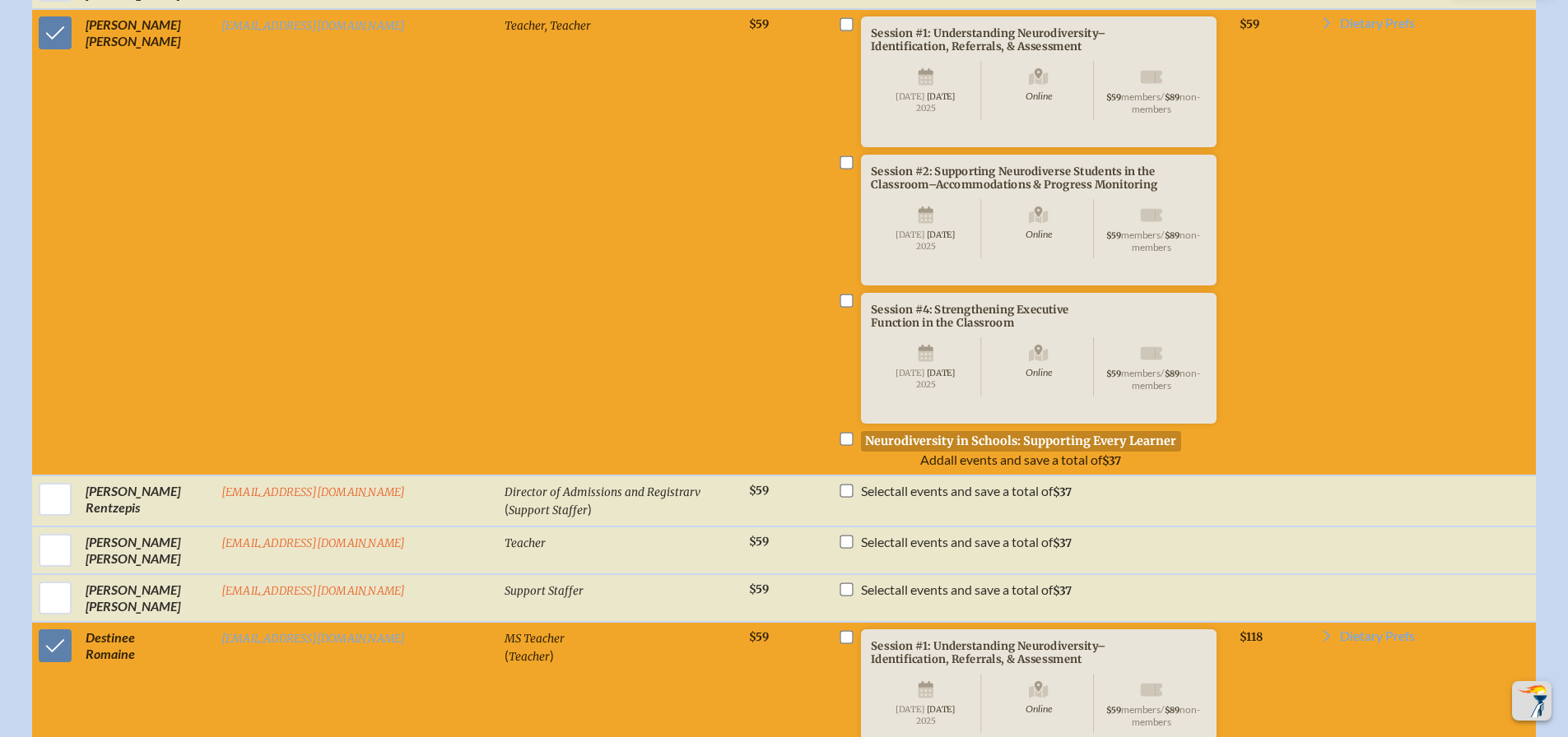
scroll to position [5842, 0]
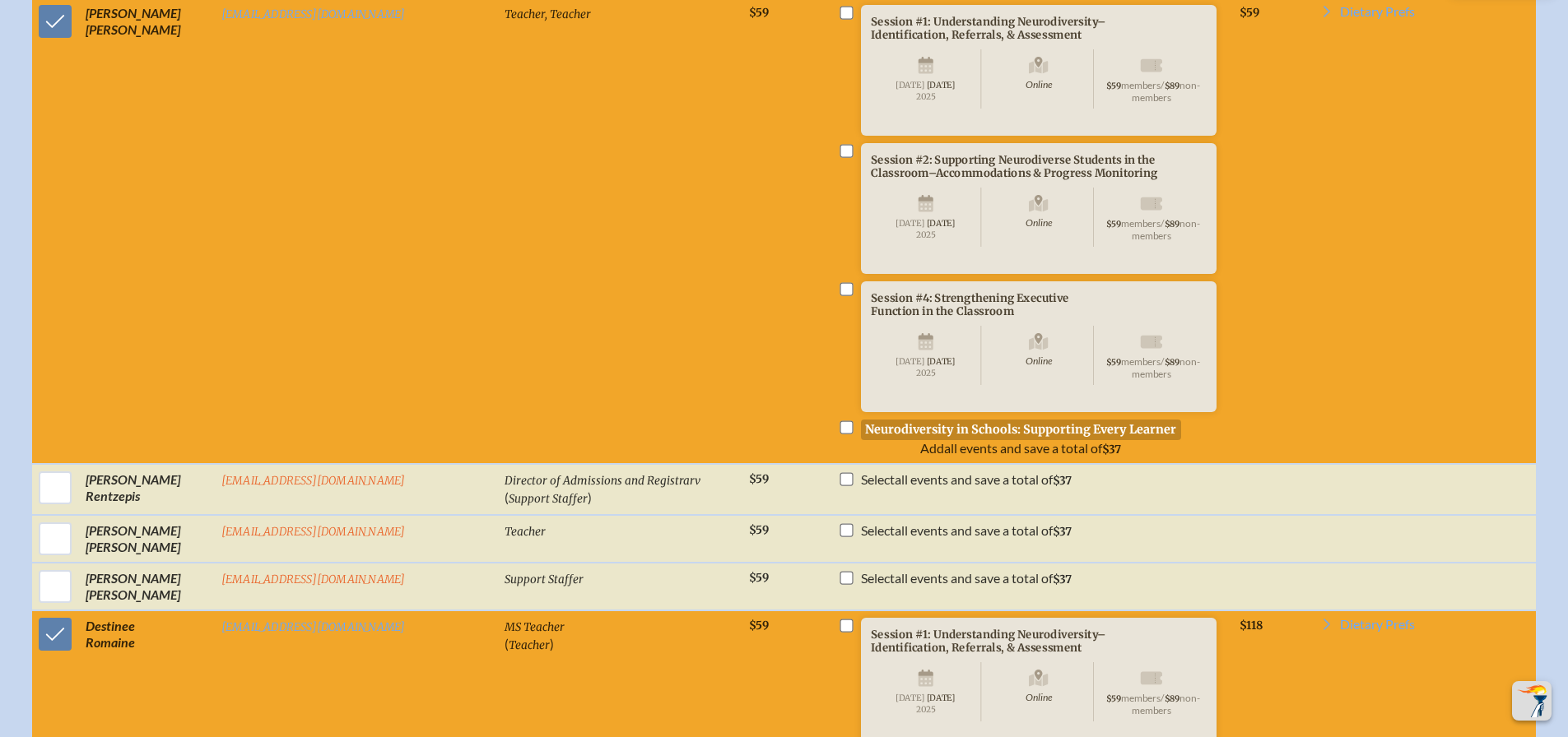
click at [840, 20] on input "checkbox" at bounding box center [846, 13] width 13 height 13
checkbox input "true"
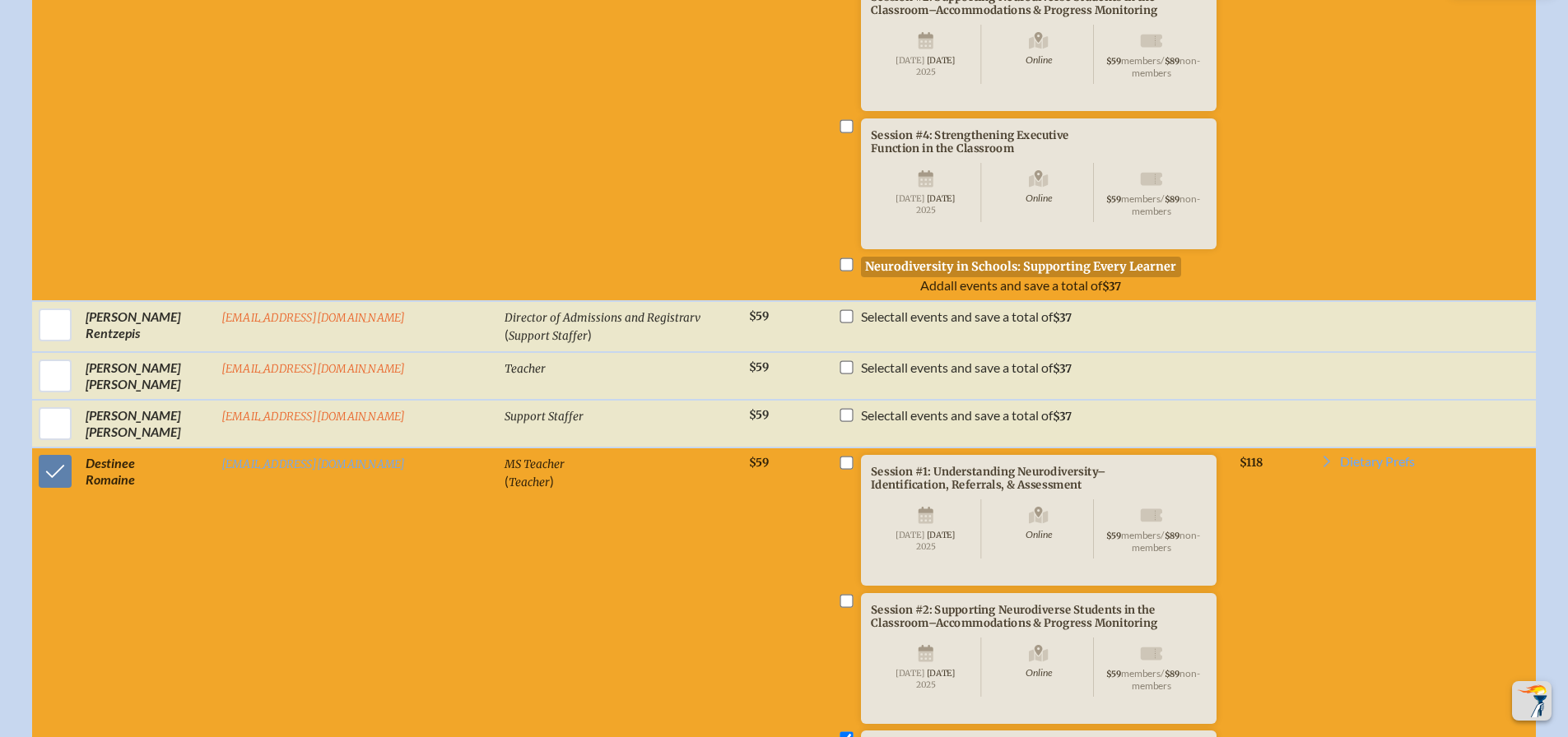
scroll to position [6007, 0]
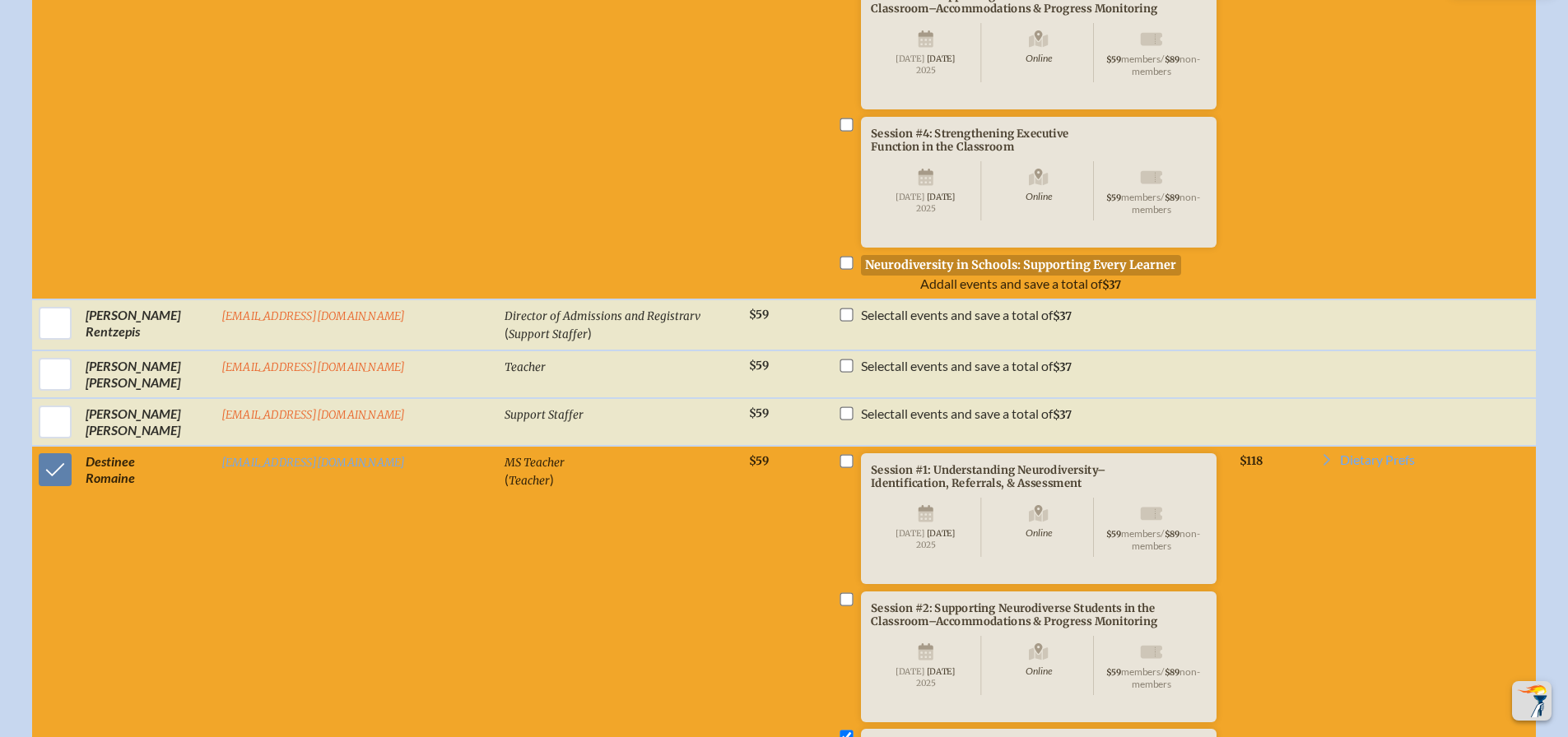
click at [840, 132] on input "checkbox" at bounding box center [846, 125] width 13 height 13
checkbox input "true"
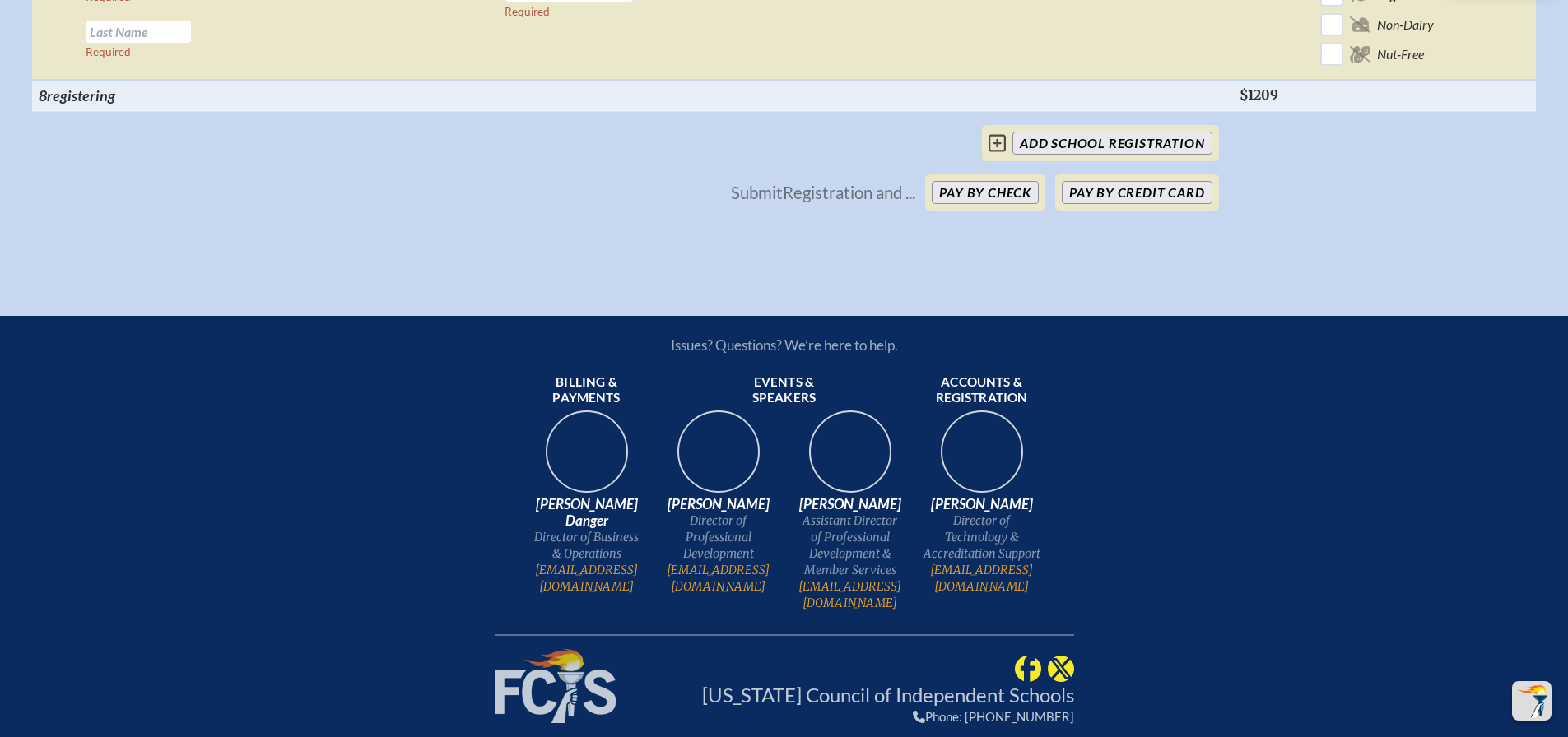
scroll to position [7981, 0]
click at [992, 204] on button "Pay by Check" at bounding box center [985, 191] width 107 height 23
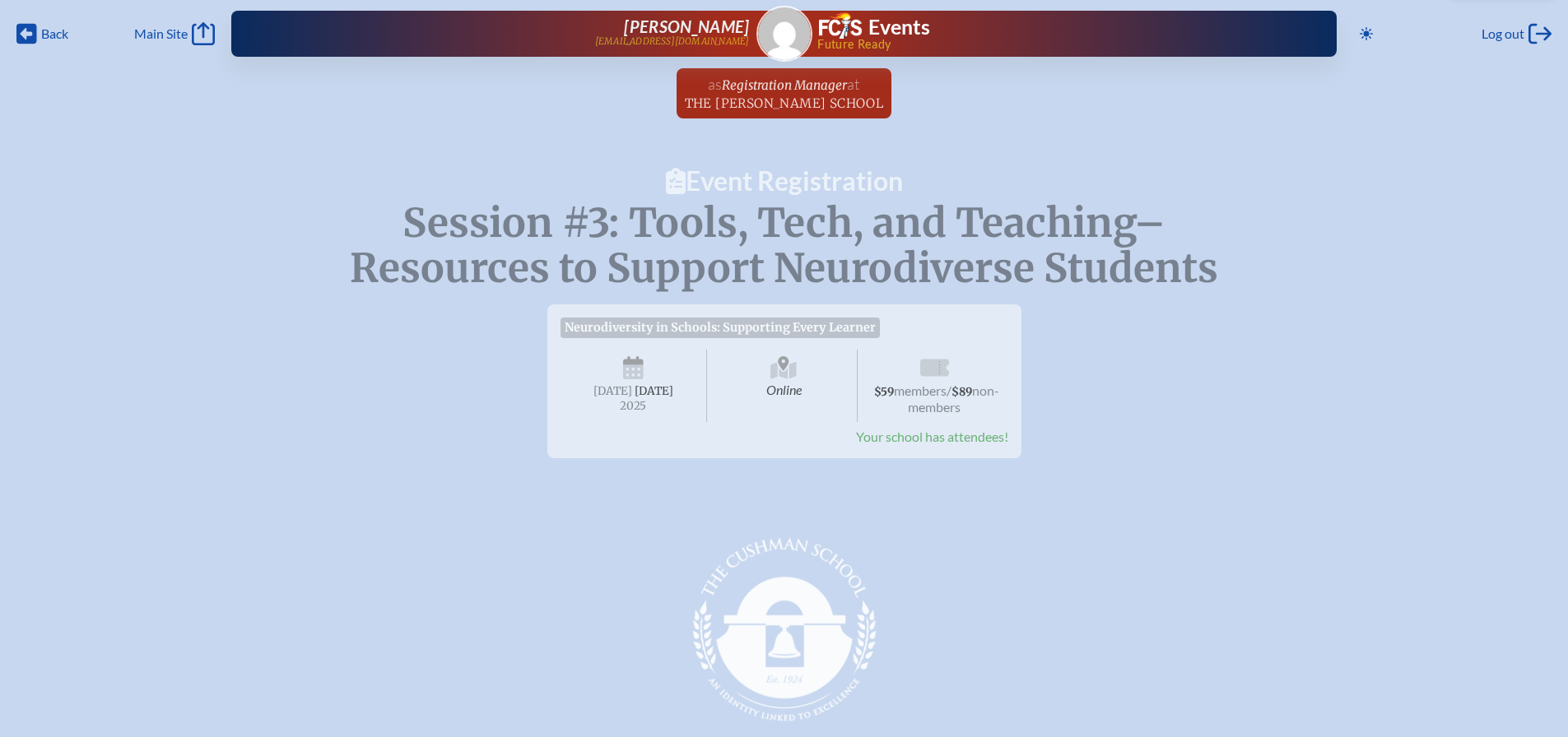
scroll to position [0, 0]
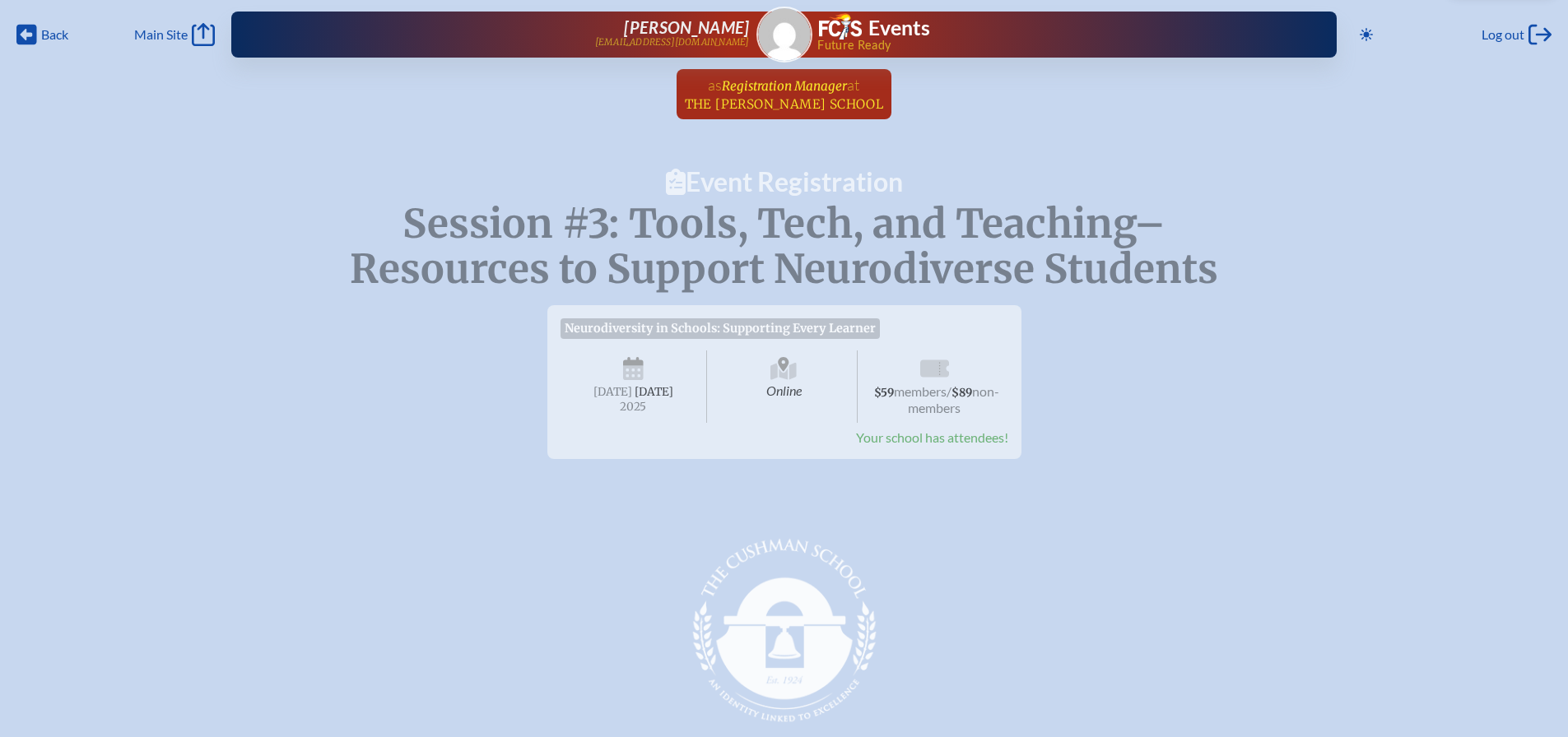
click at [800, 91] on span "Registration Manager" at bounding box center [784, 86] width 125 height 16
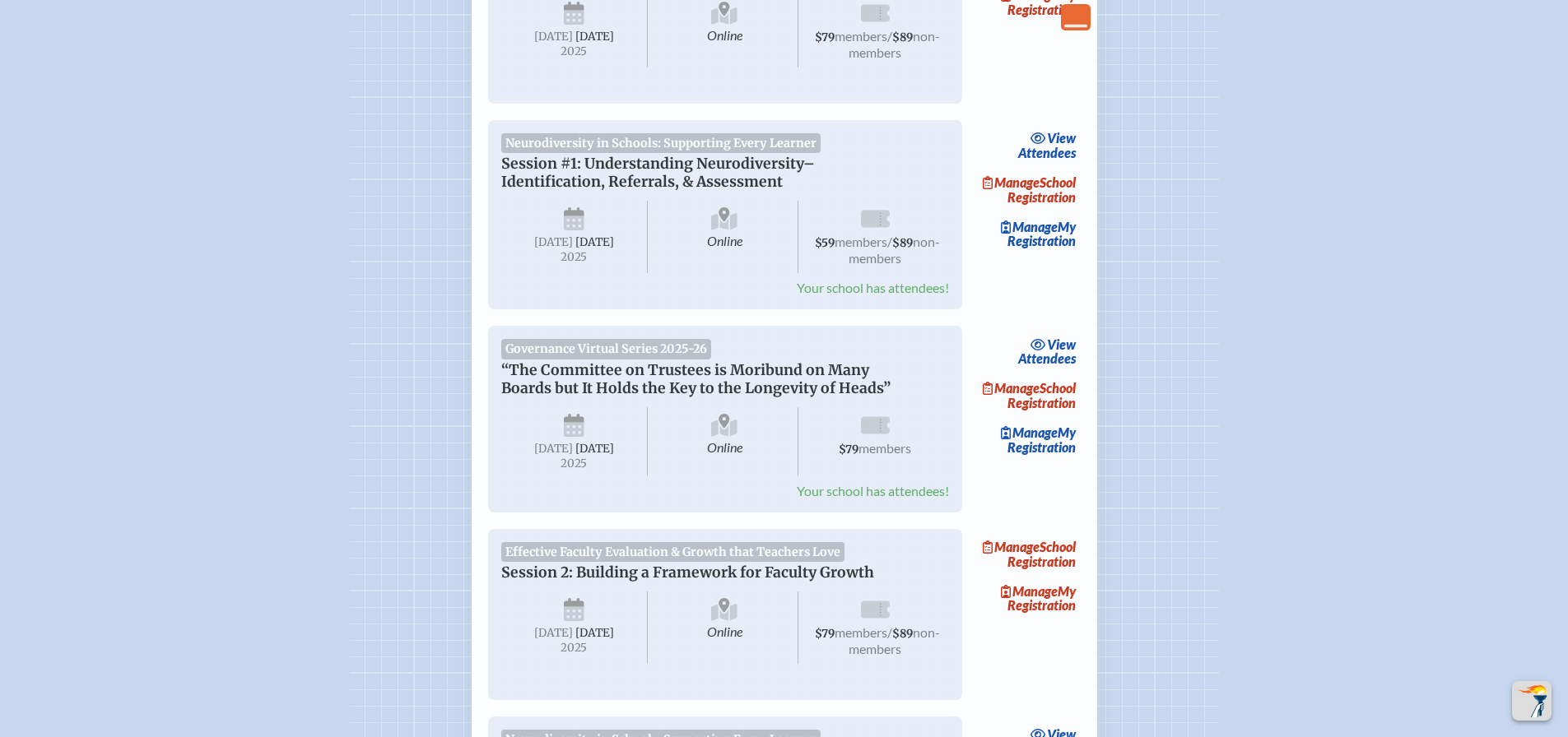
scroll to position [576, 0]
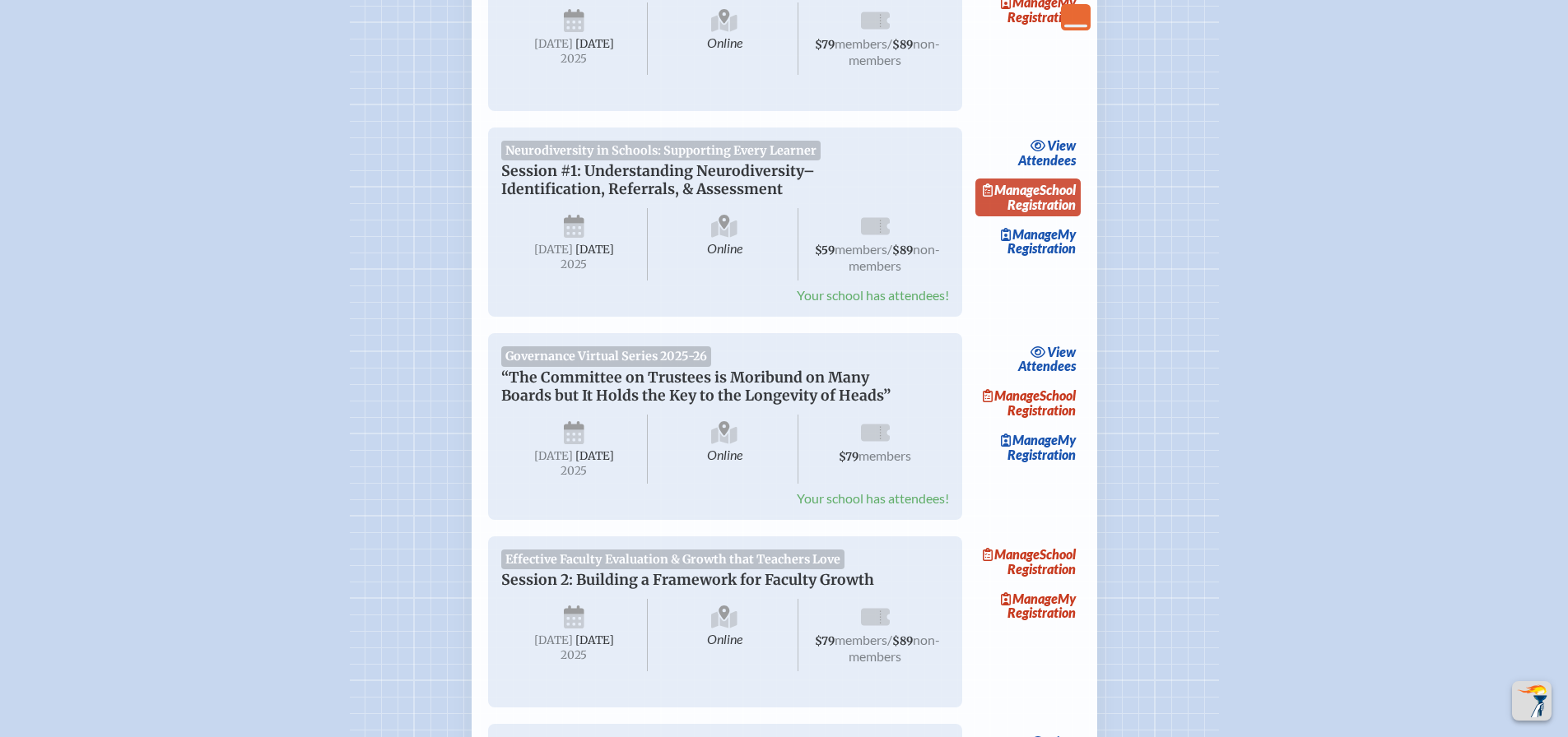
click at [1059, 195] on link "Manage School Registration" at bounding box center [1028, 197] width 105 height 37
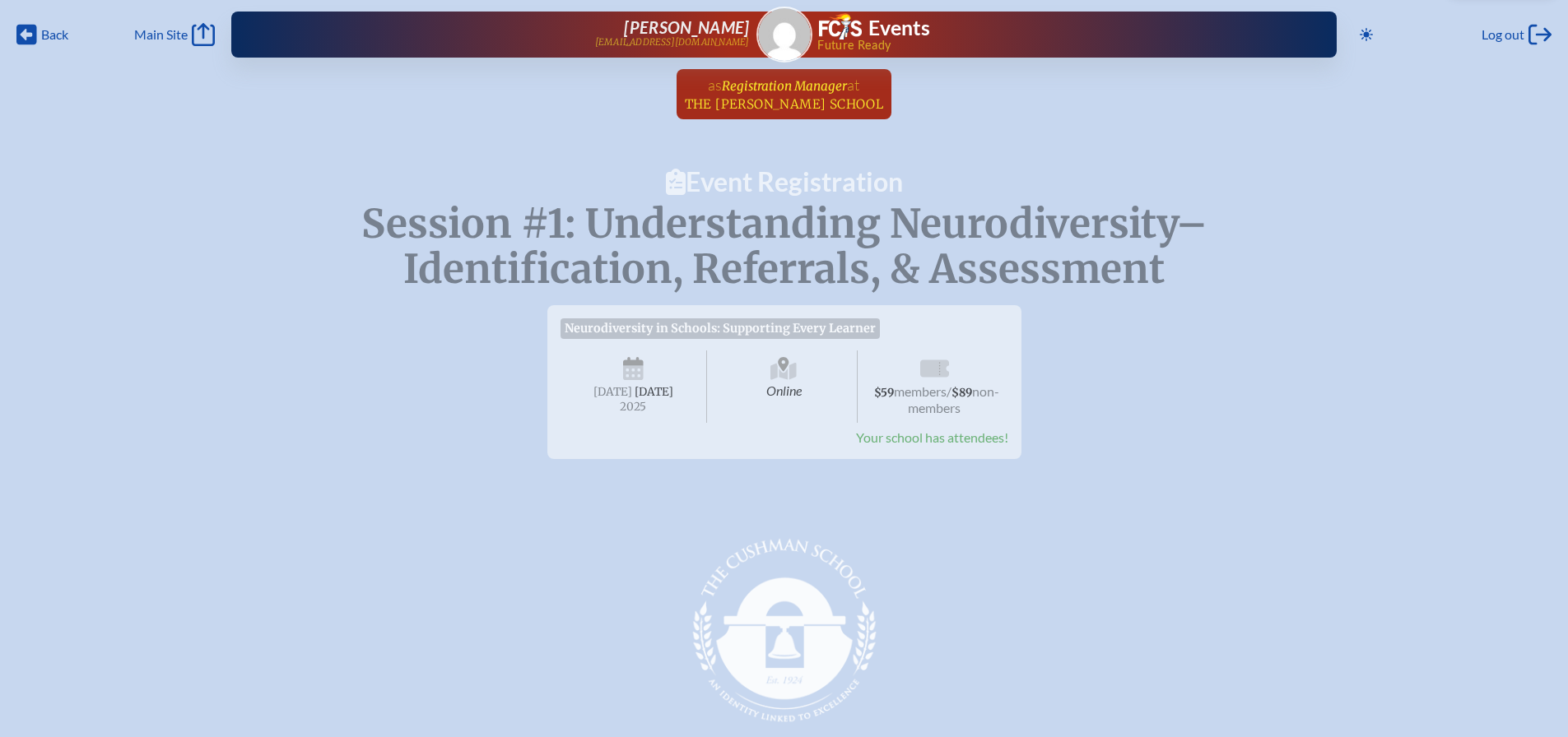
click at [824, 103] on span "The [PERSON_NAME] School" at bounding box center [785, 103] width 199 height 16
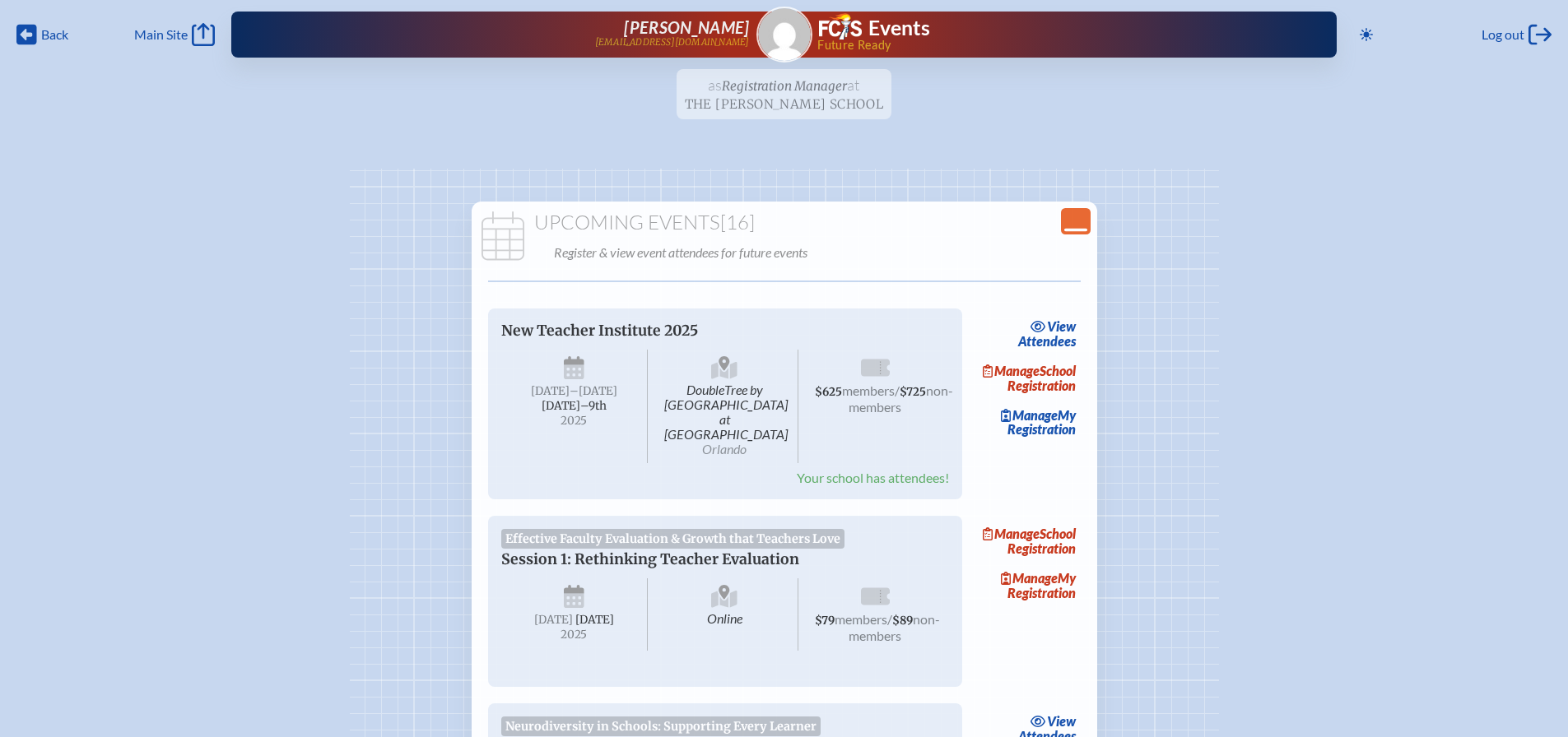
click at [1079, 219] on icon "Close Console" at bounding box center [1075, 221] width 23 height 23
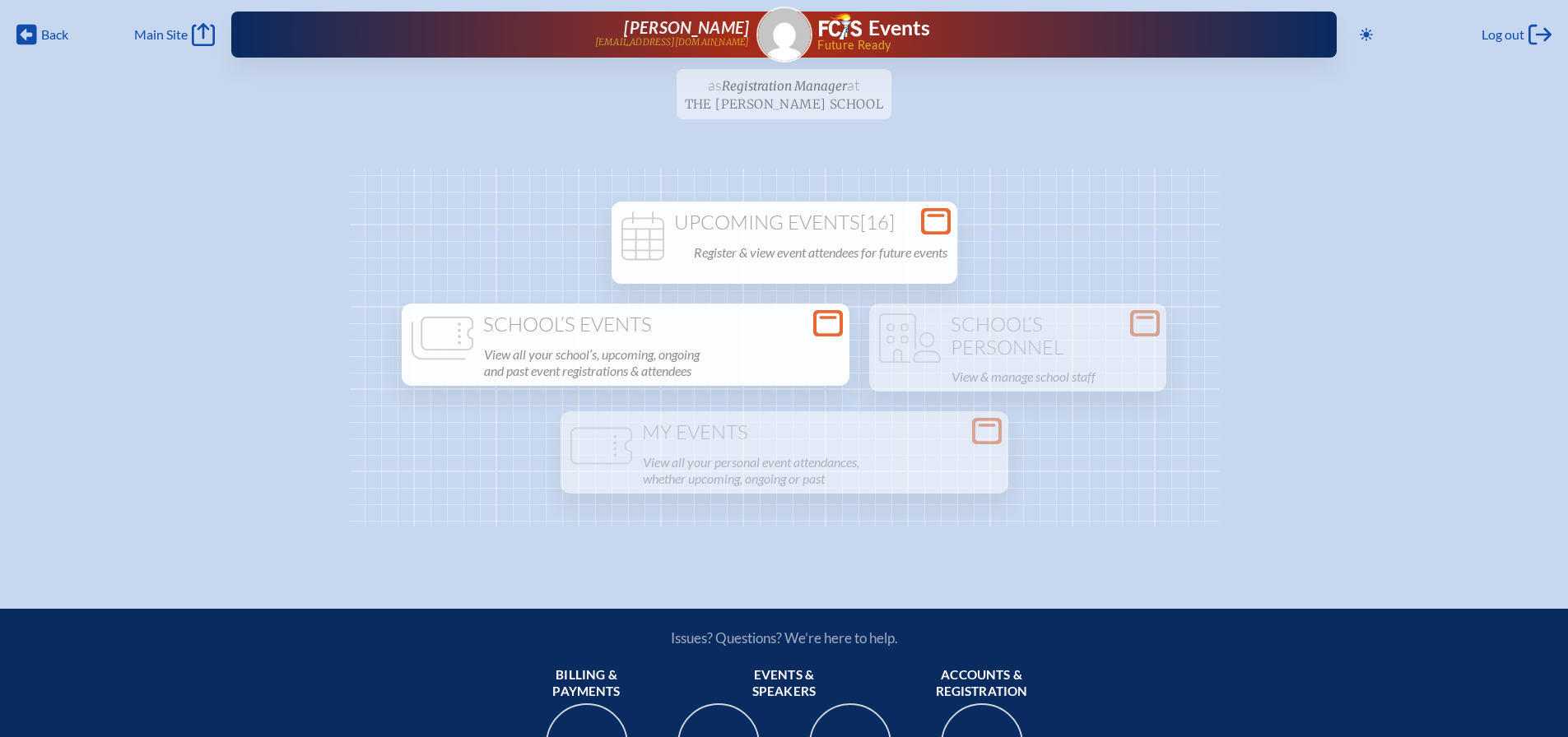
click at [739, 378] on p "View all your school’s, upcoming, ongoing and past event registrations & attend…" at bounding box center [662, 363] width 355 height 39
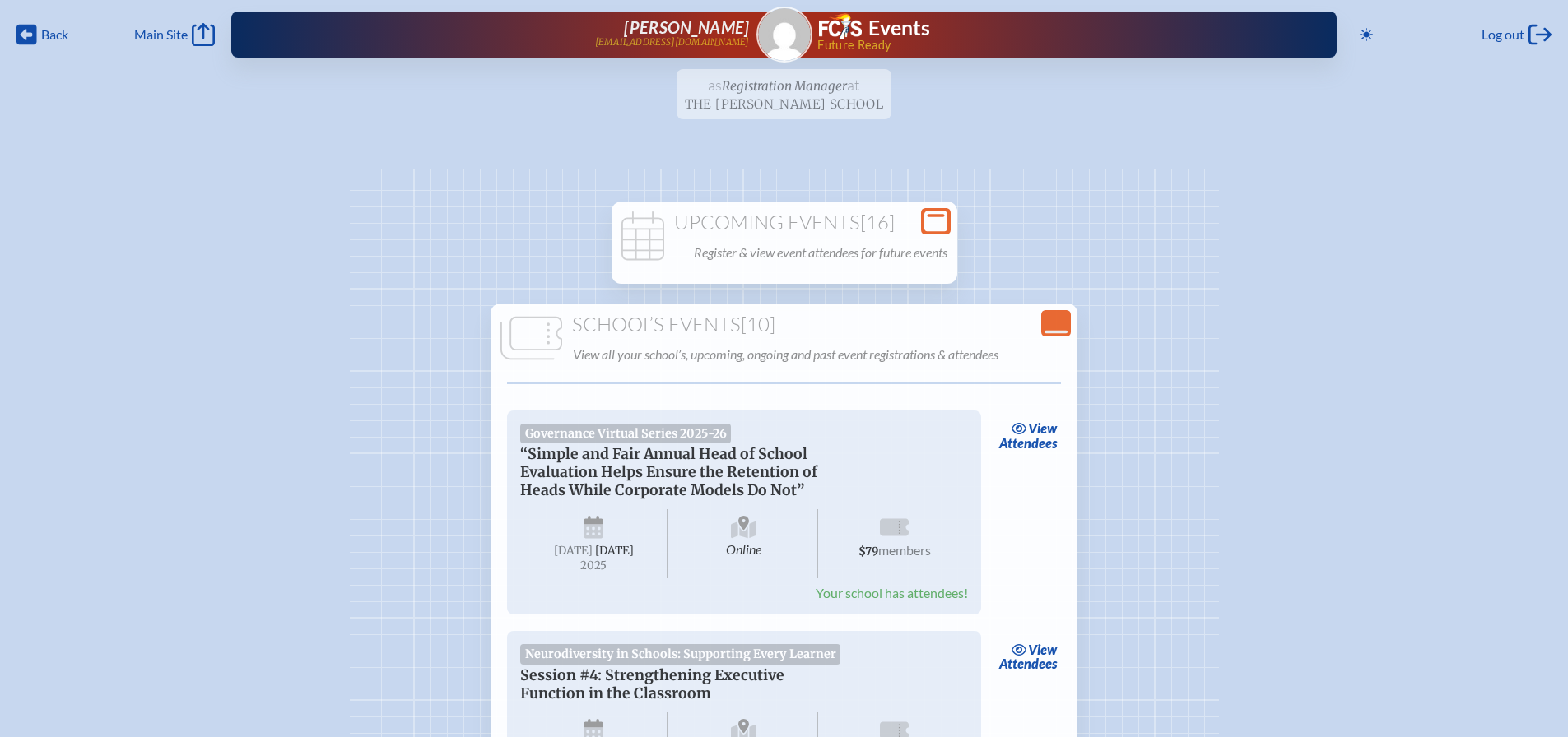
click at [819, 96] on ul "as Registration Manager at The Cushman School since August 1st, 2024" at bounding box center [784, 100] width 1568 height 60
click at [181, 34] on span "Main Site" at bounding box center [161, 35] width 54 height 16
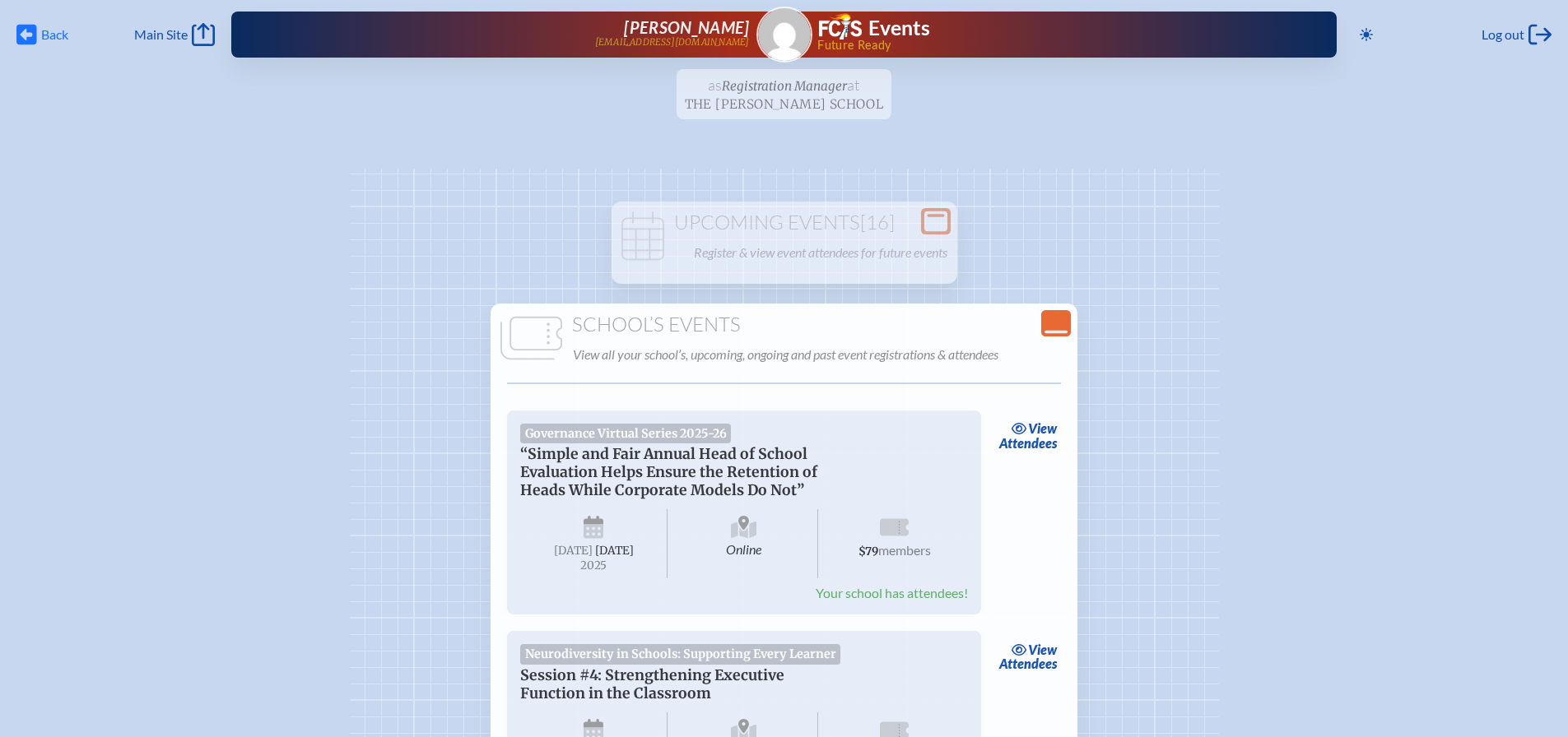
click at [54, 39] on span "Back" at bounding box center [55, 35] width 27 height 16
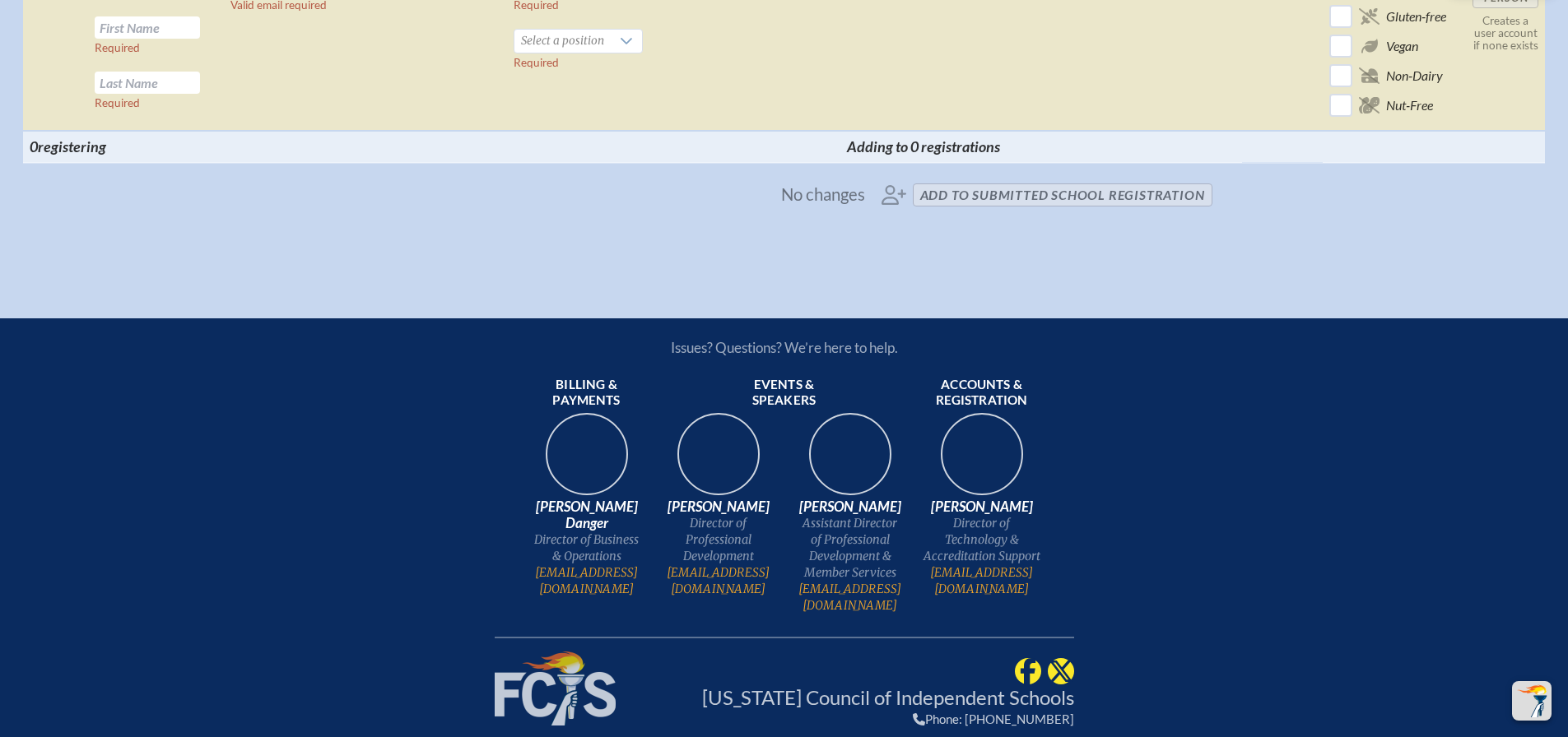
scroll to position [6912, 0]
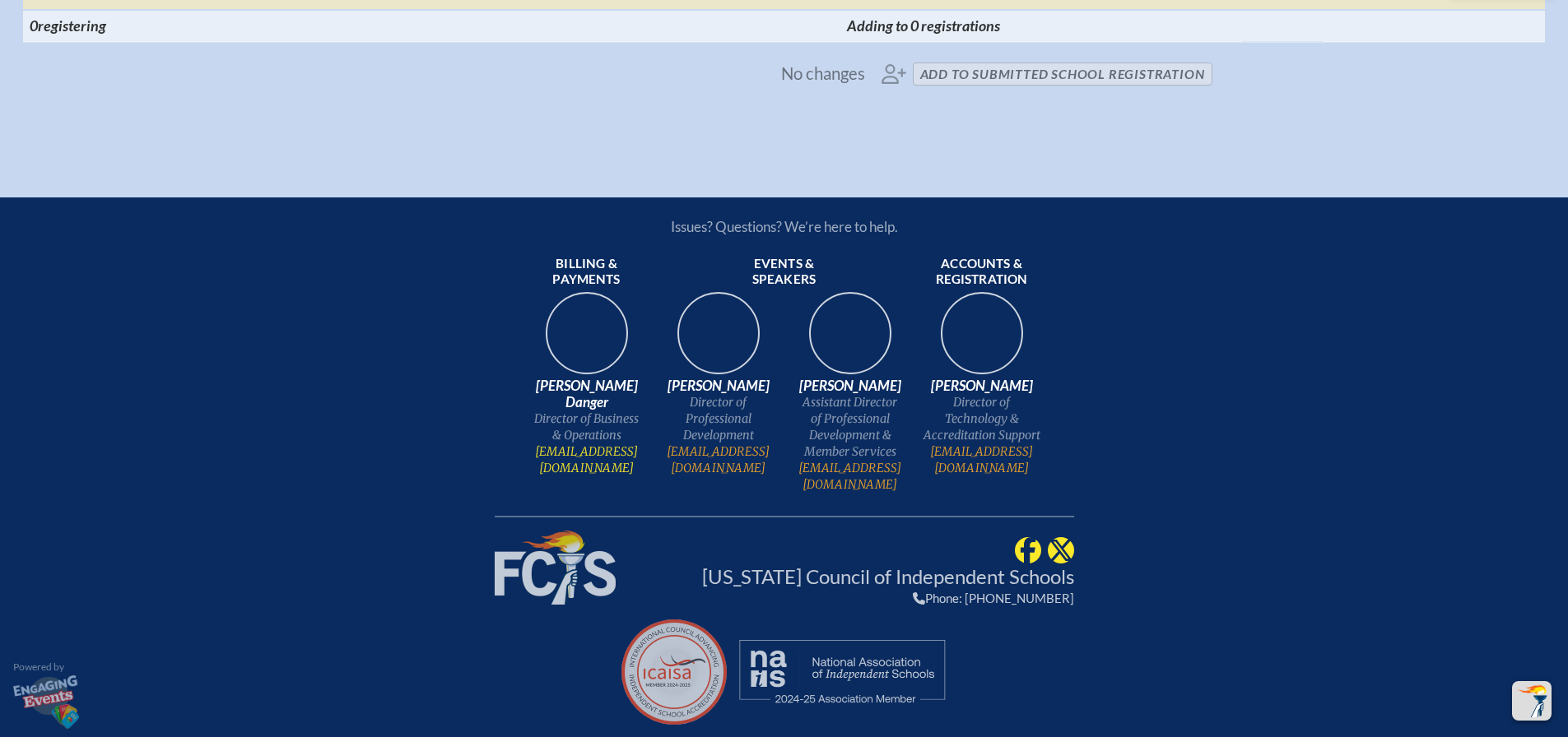
click at [607, 477] on link "[EMAIL_ADDRESS][DOMAIN_NAME]" at bounding box center [587, 460] width 119 height 33
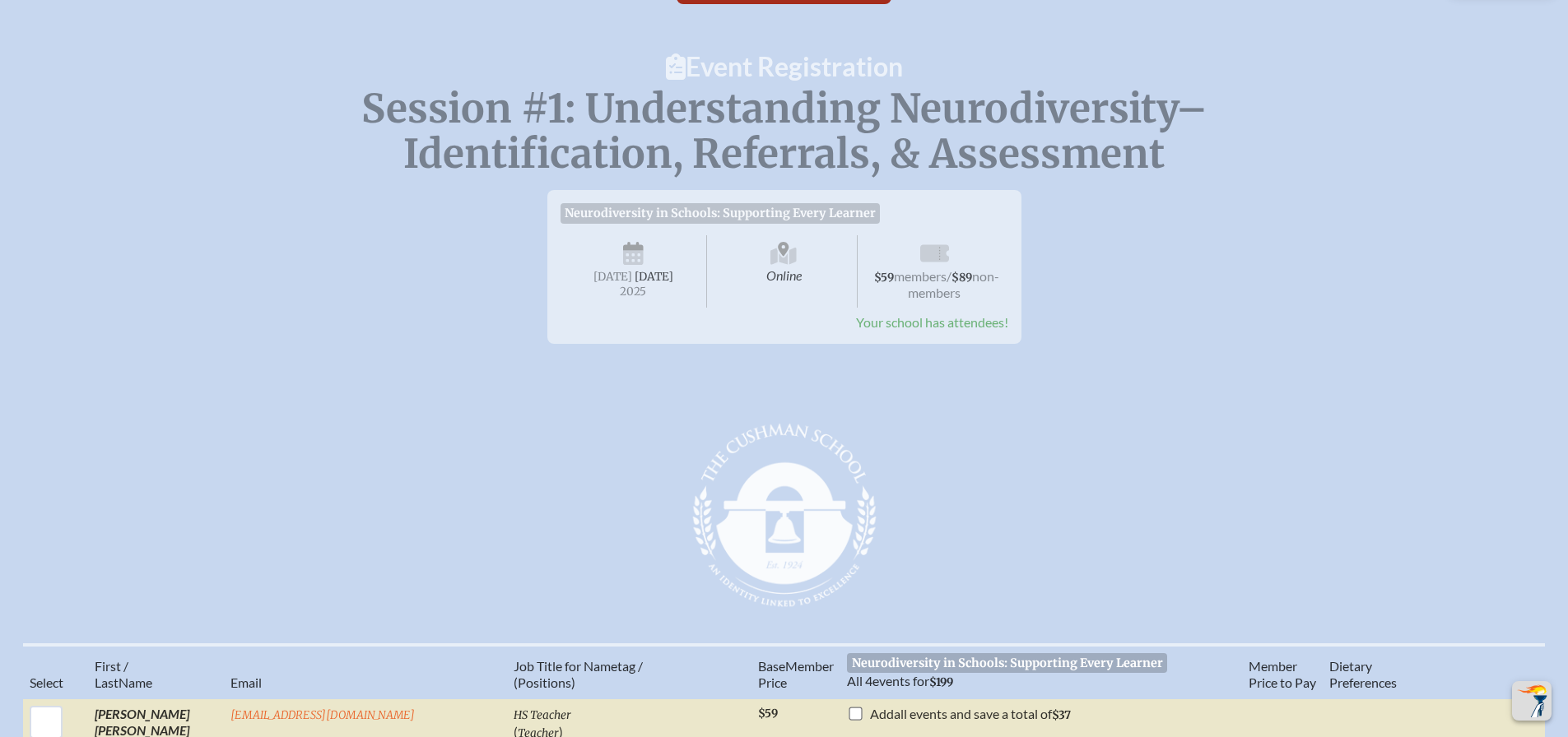
scroll to position [0, 0]
